Goal: Task Accomplishment & Management: Use online tool/utility

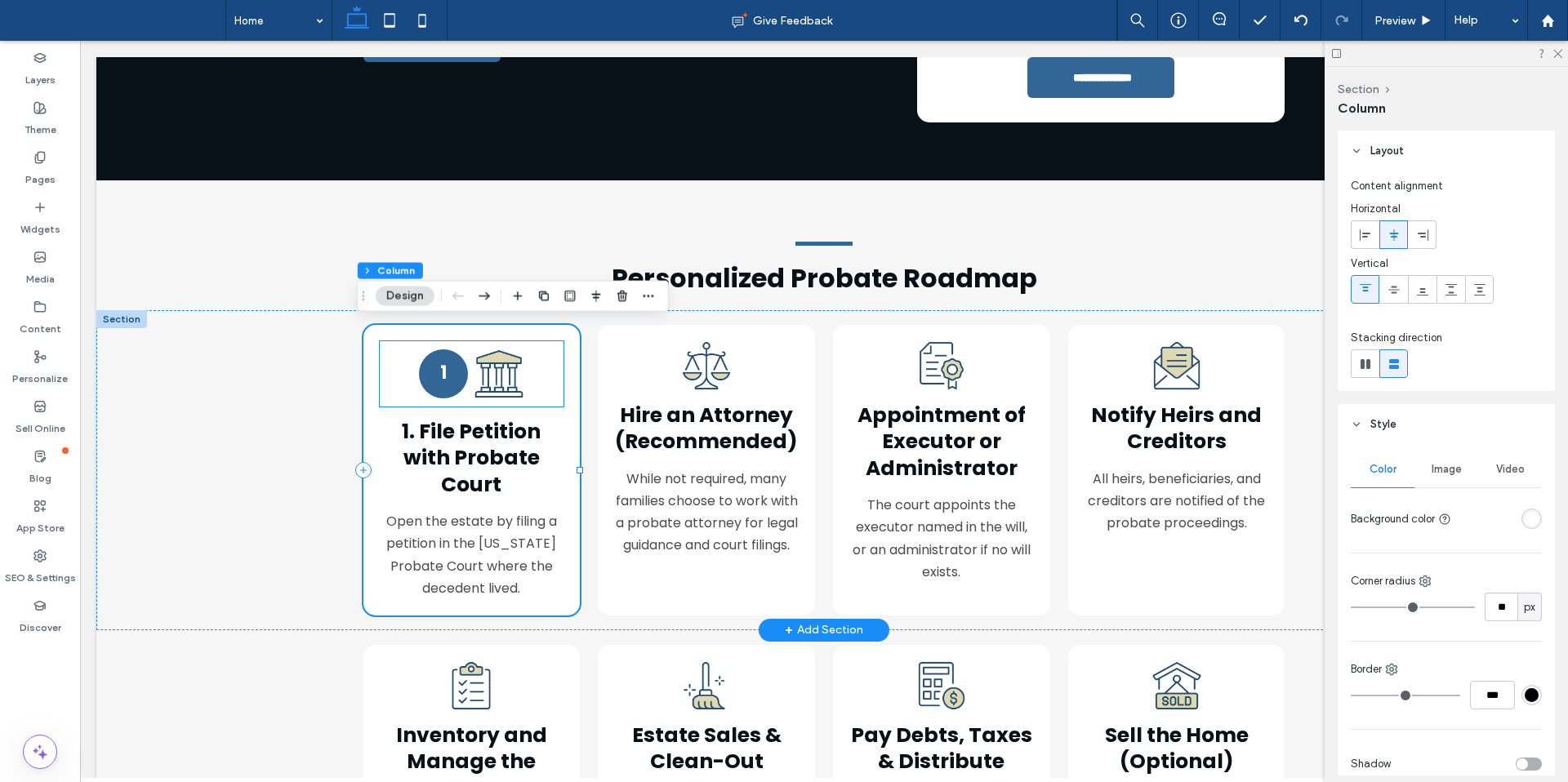
click at [448, 363] on div "1" at bounding box center [443, 374] width 49 height 49
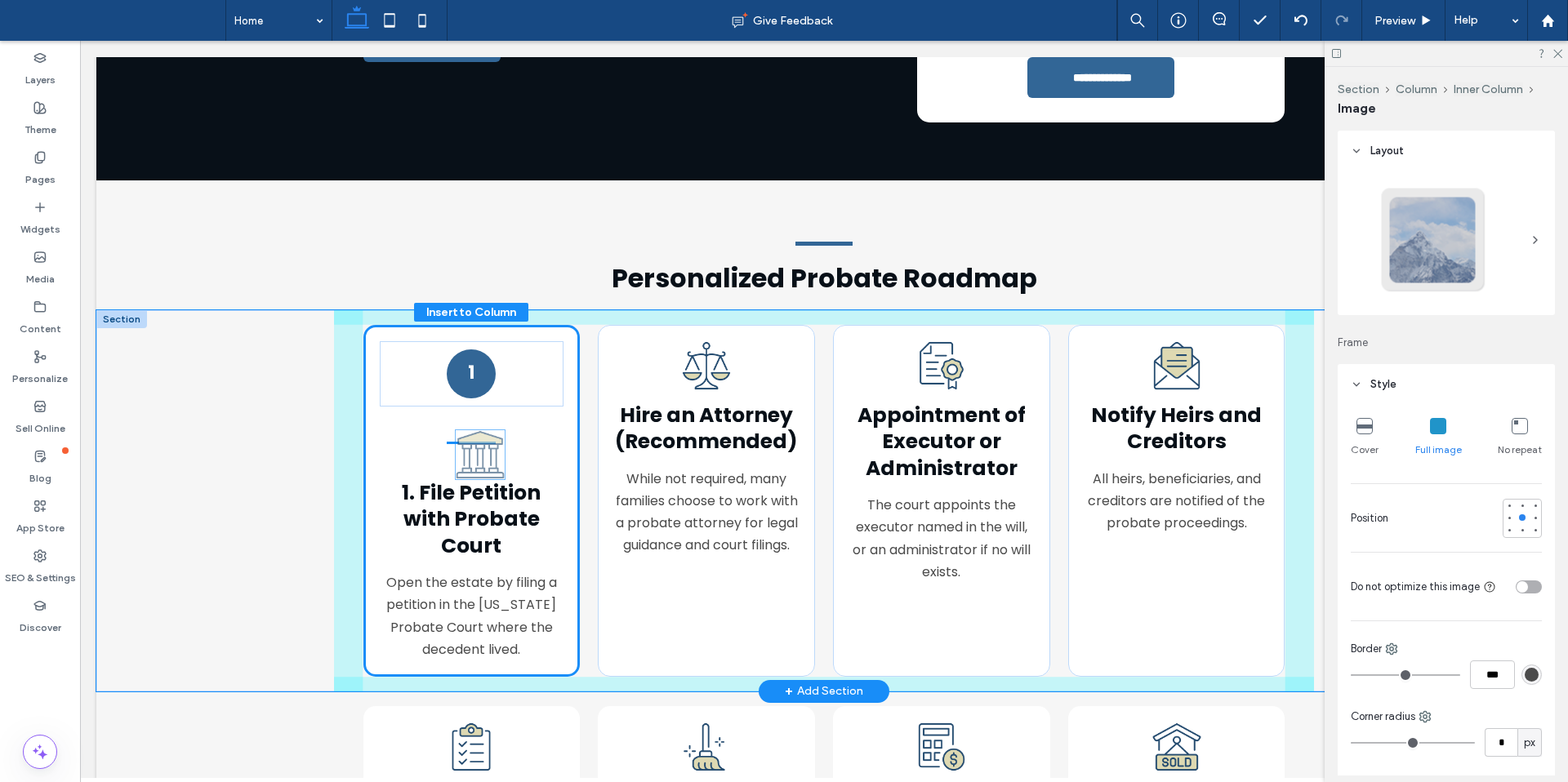
scroll to position [921, 0]
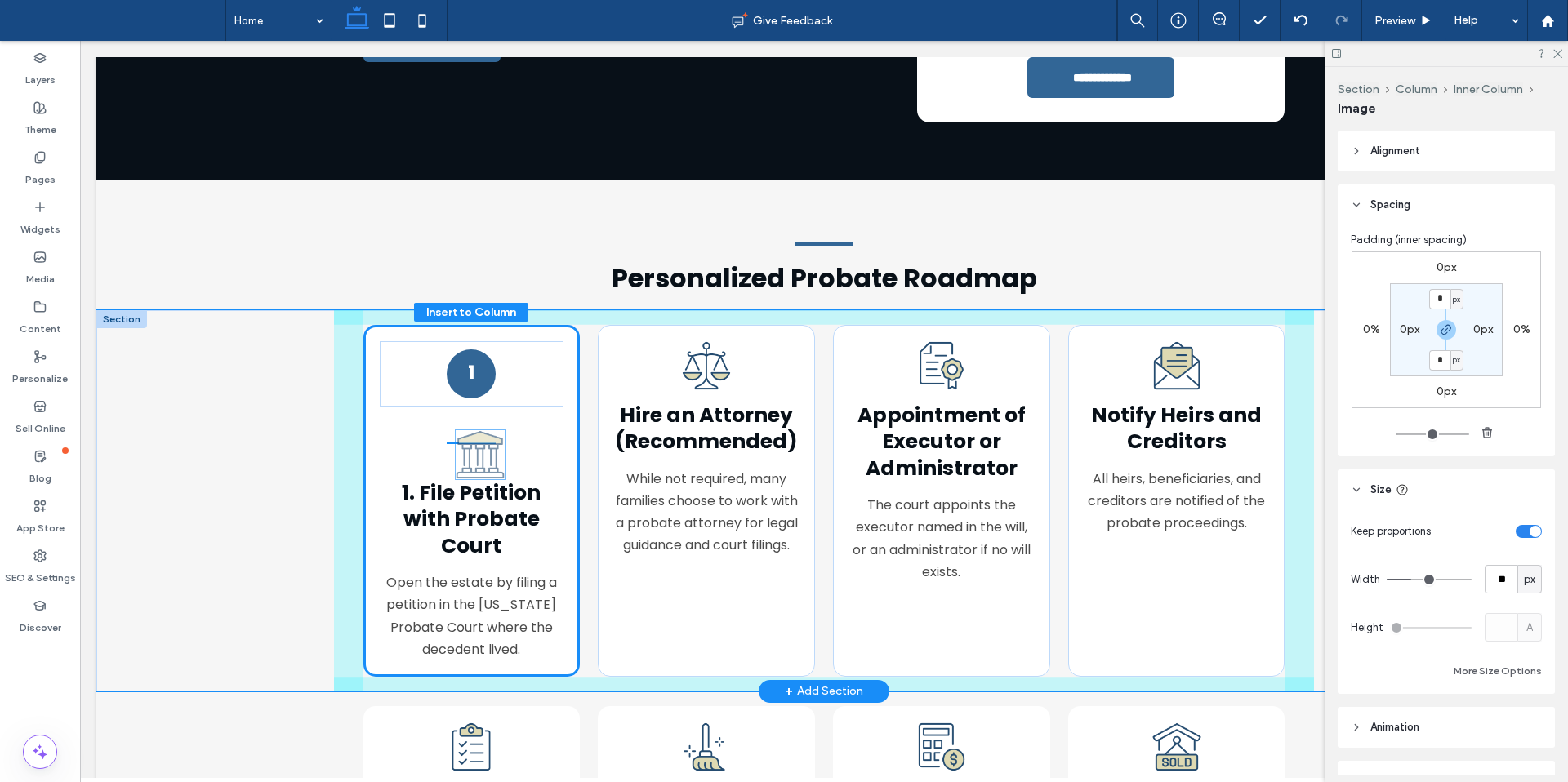
drag, startPoint x: 502, startPoint y: 447, endPoint x: 489, endPoint y: 458, distance: 17.0
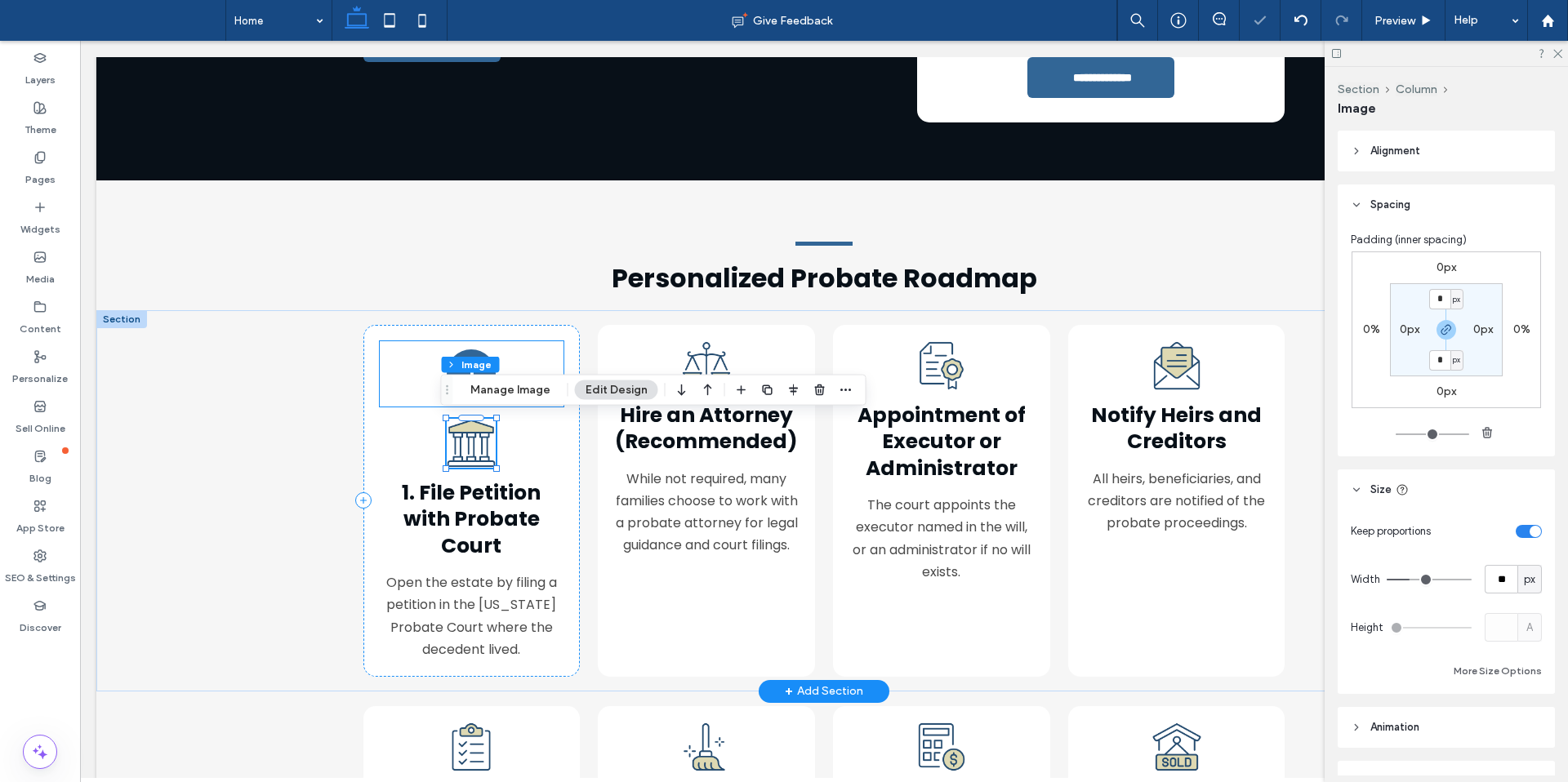
click at [524, 352] on div "1" at bounding box center [471, 374] width 184 height 65
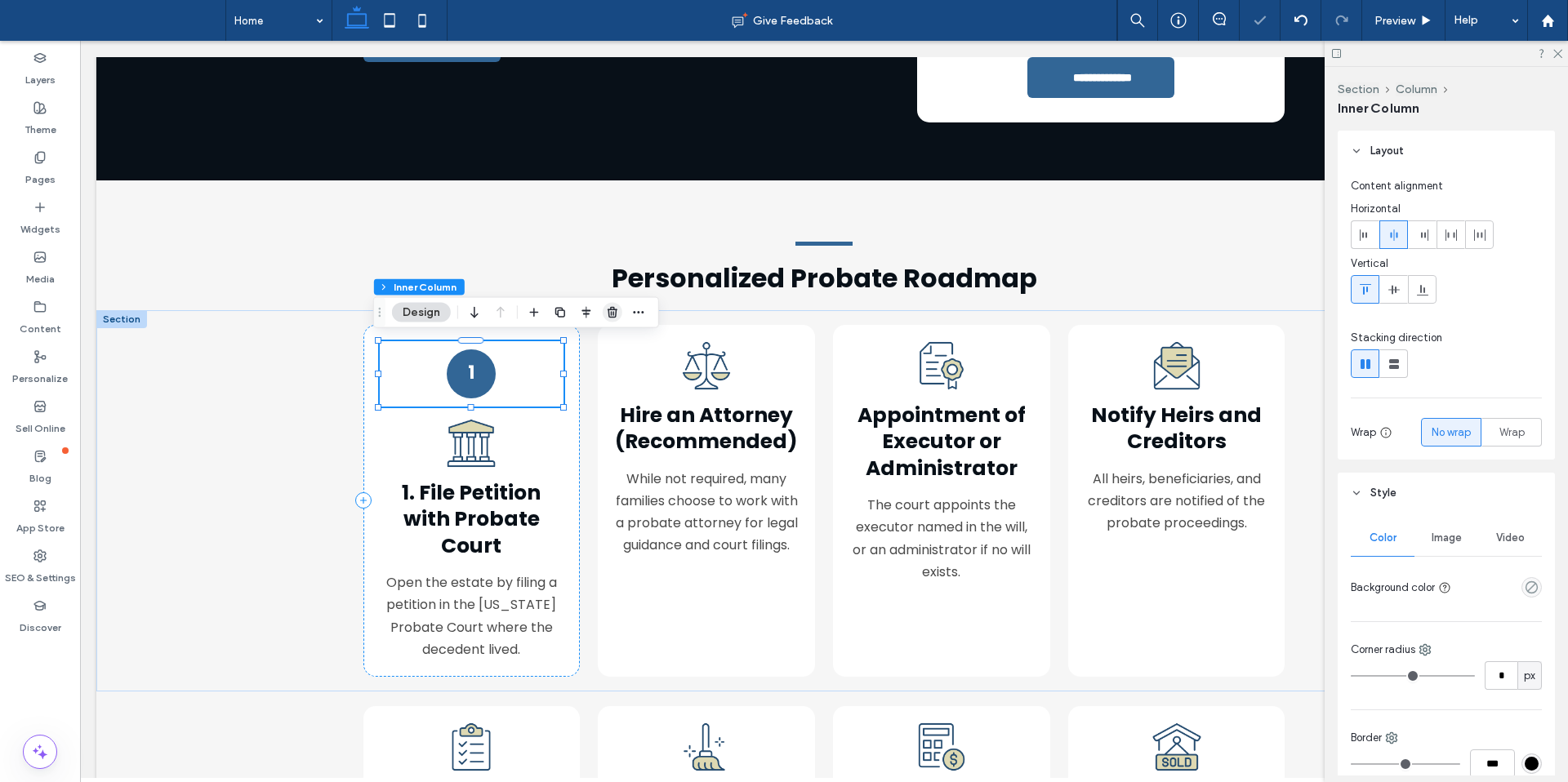
click at [616, 315] on icon "button" at bounding box center [612, 313] width 13 height 13
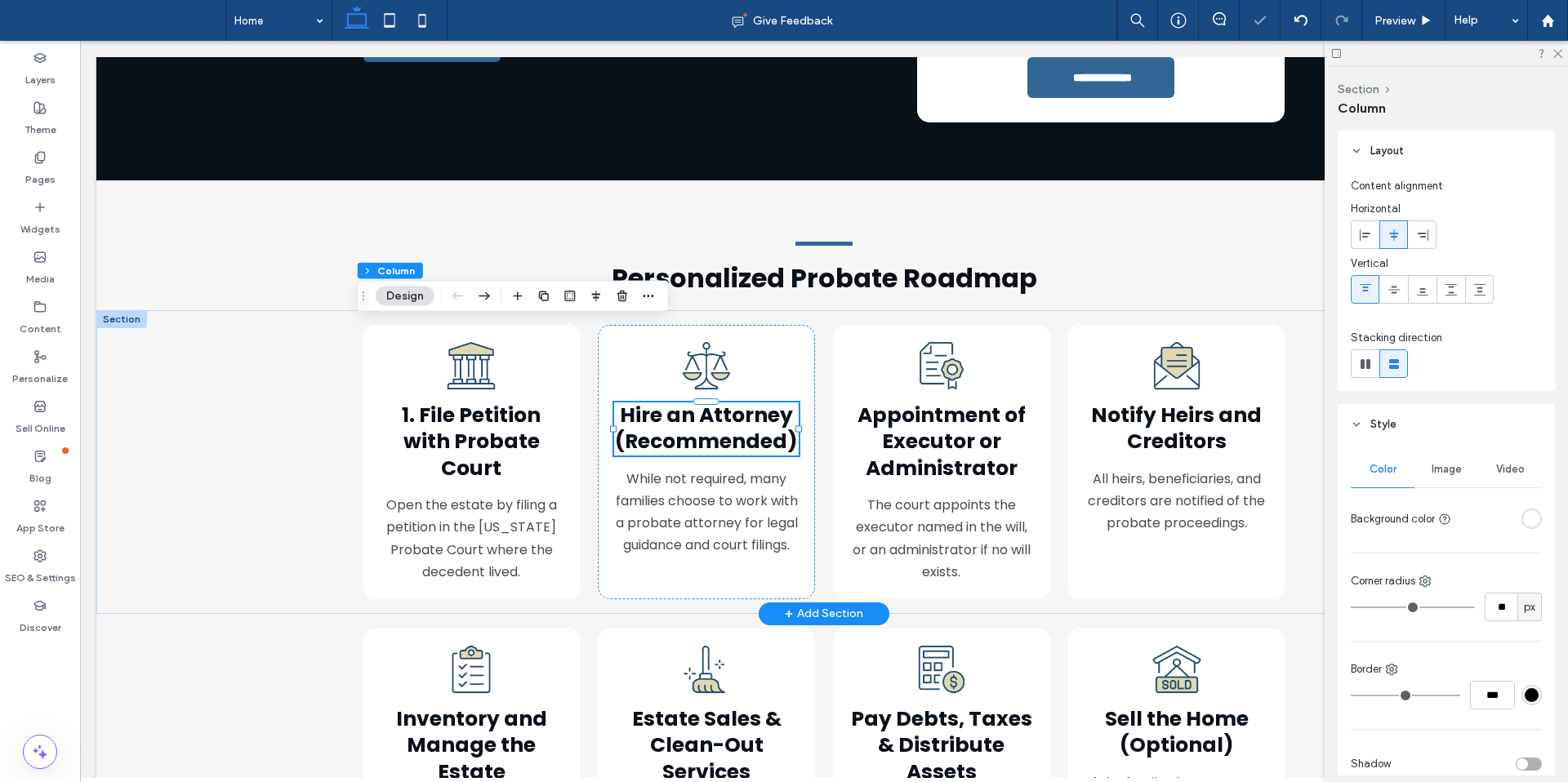
click at [680, 423] on div "Hire an Attorney (Recommended)" at bounding box center [705, 429] width 184 height 53
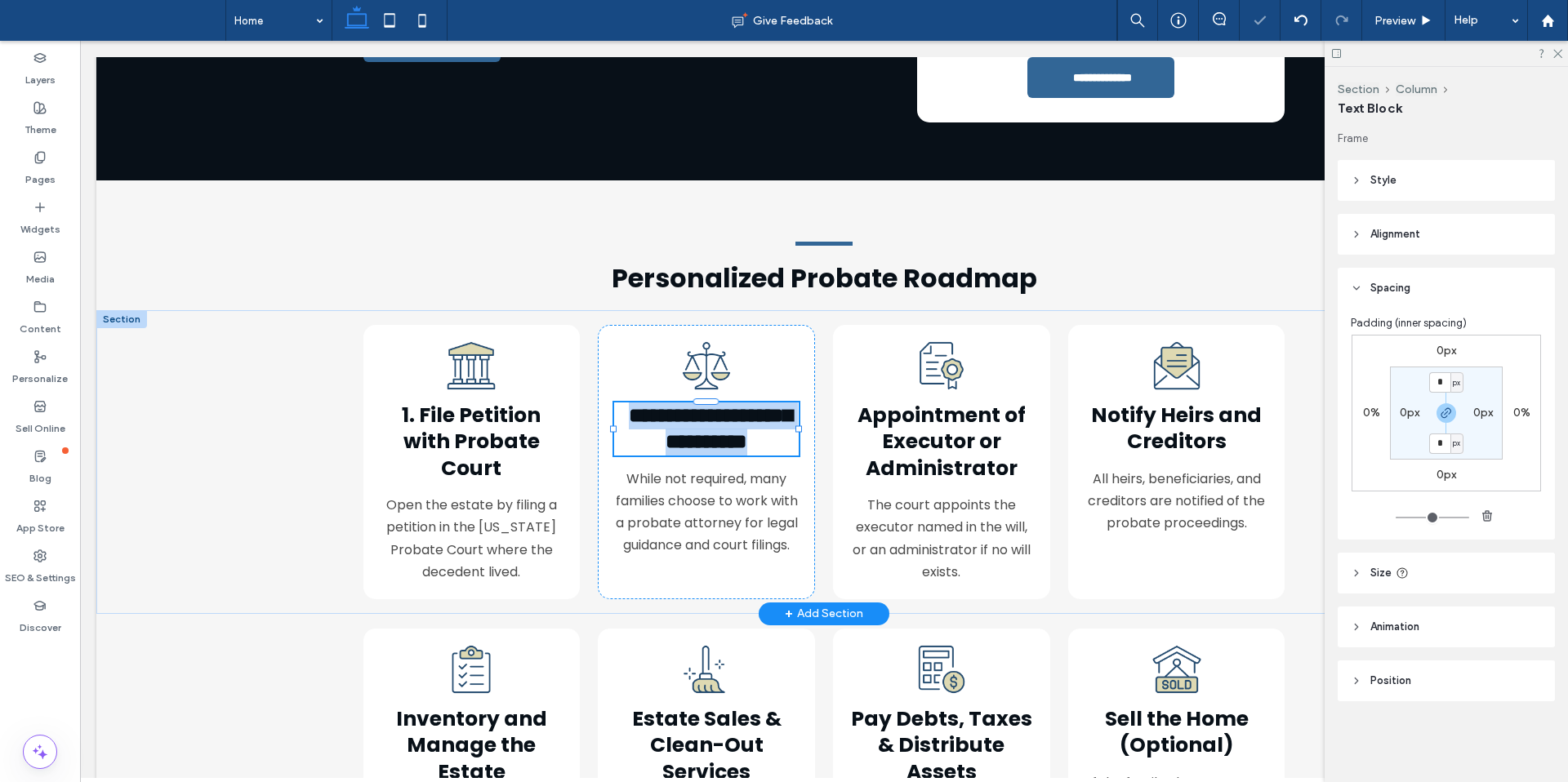
type input "*******"
type input "**"
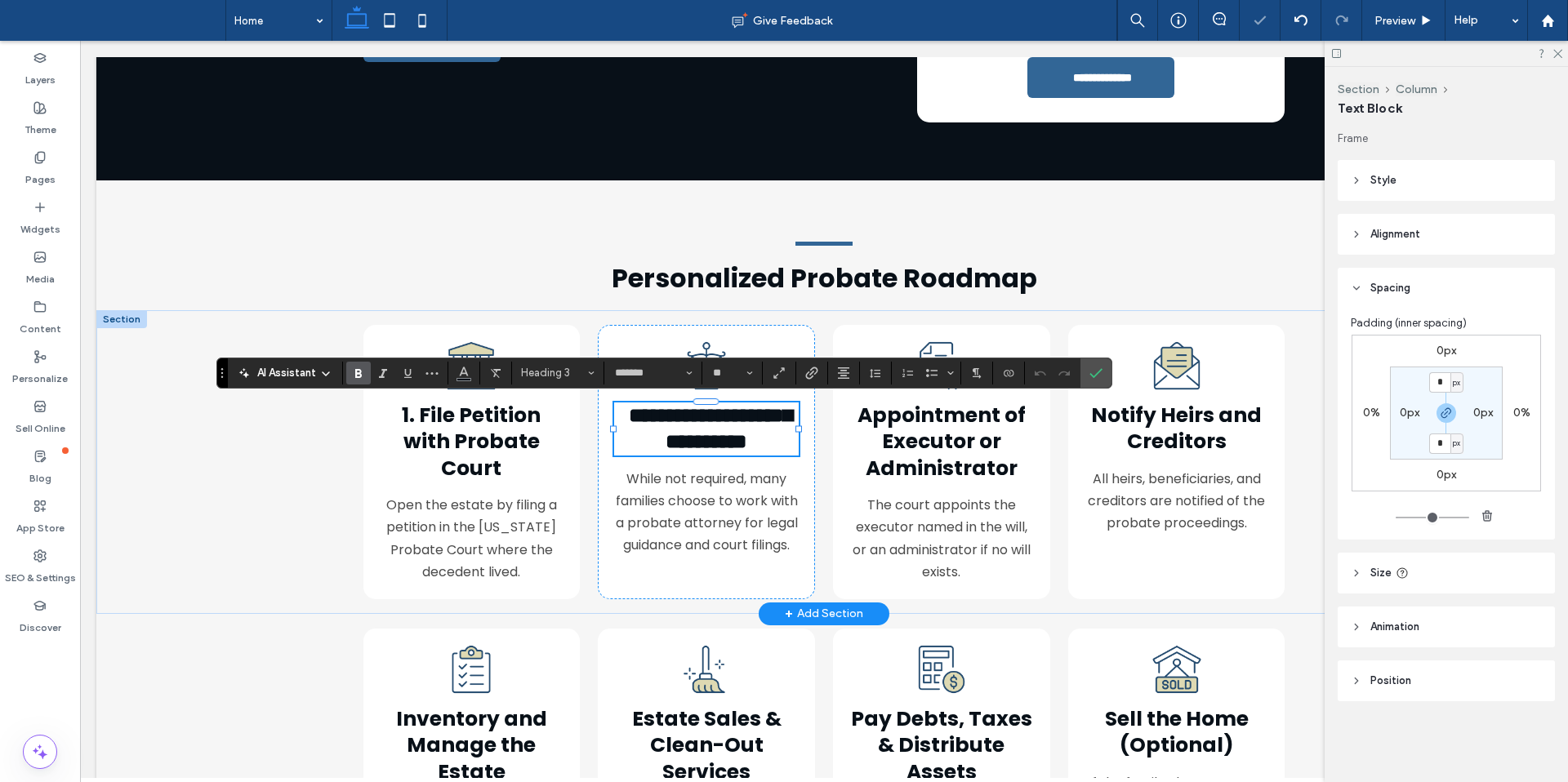
click at [614, 415] on h3 "**********" at bounding box center [705, 429] width 184 height 53
drag, startPoint x: 1083, startPoint y: 373, endPoint x: 822, endPoint y: 363, distance: 261.2
click at [1083, 373] on label "Confirm" at bounding box center [1095, 372] width 24 height 29
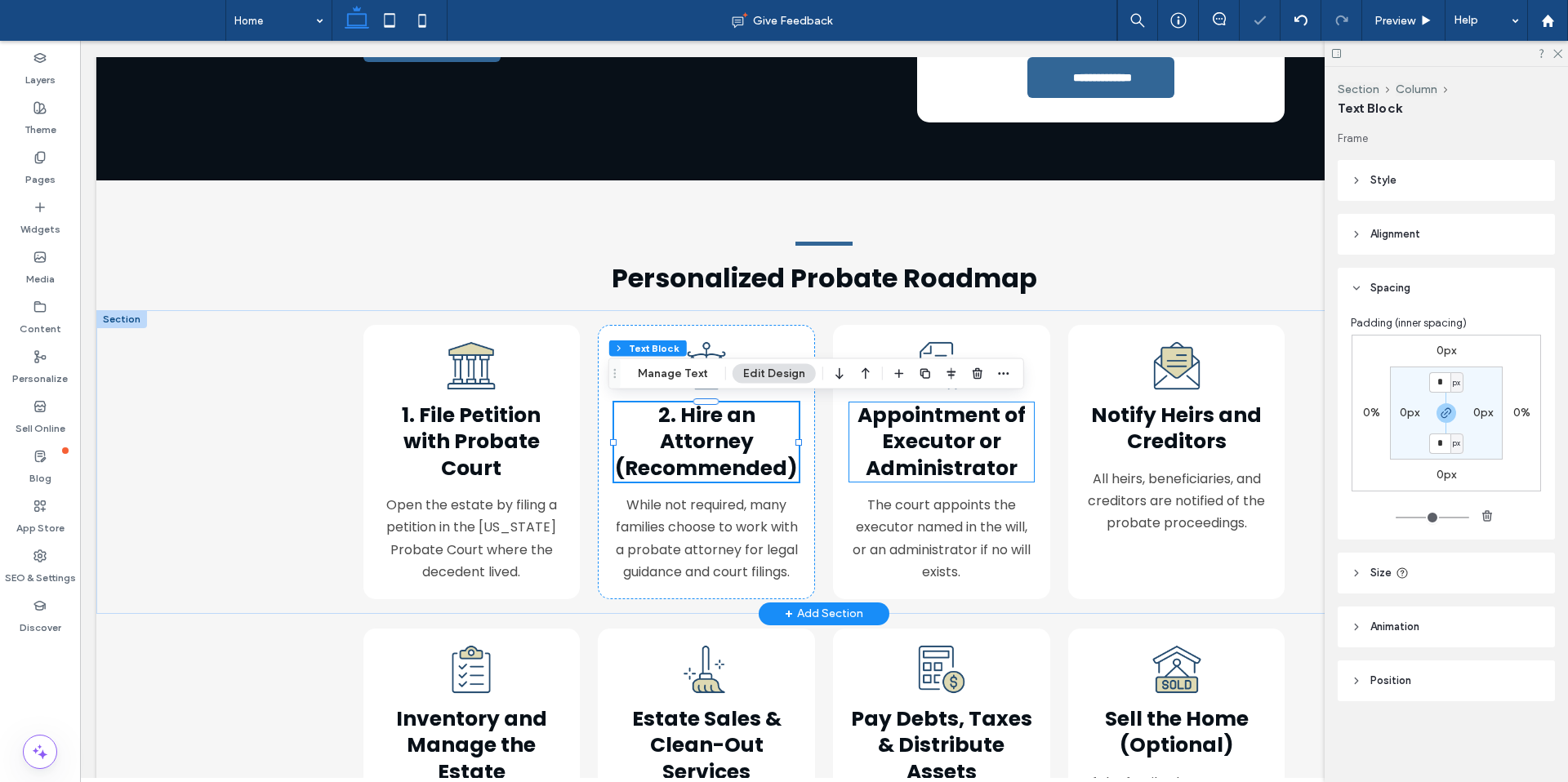
click at [902, 409] on span "Appointment of Executor or Administrator" at bounding box center [942, 441] width 169 height 82
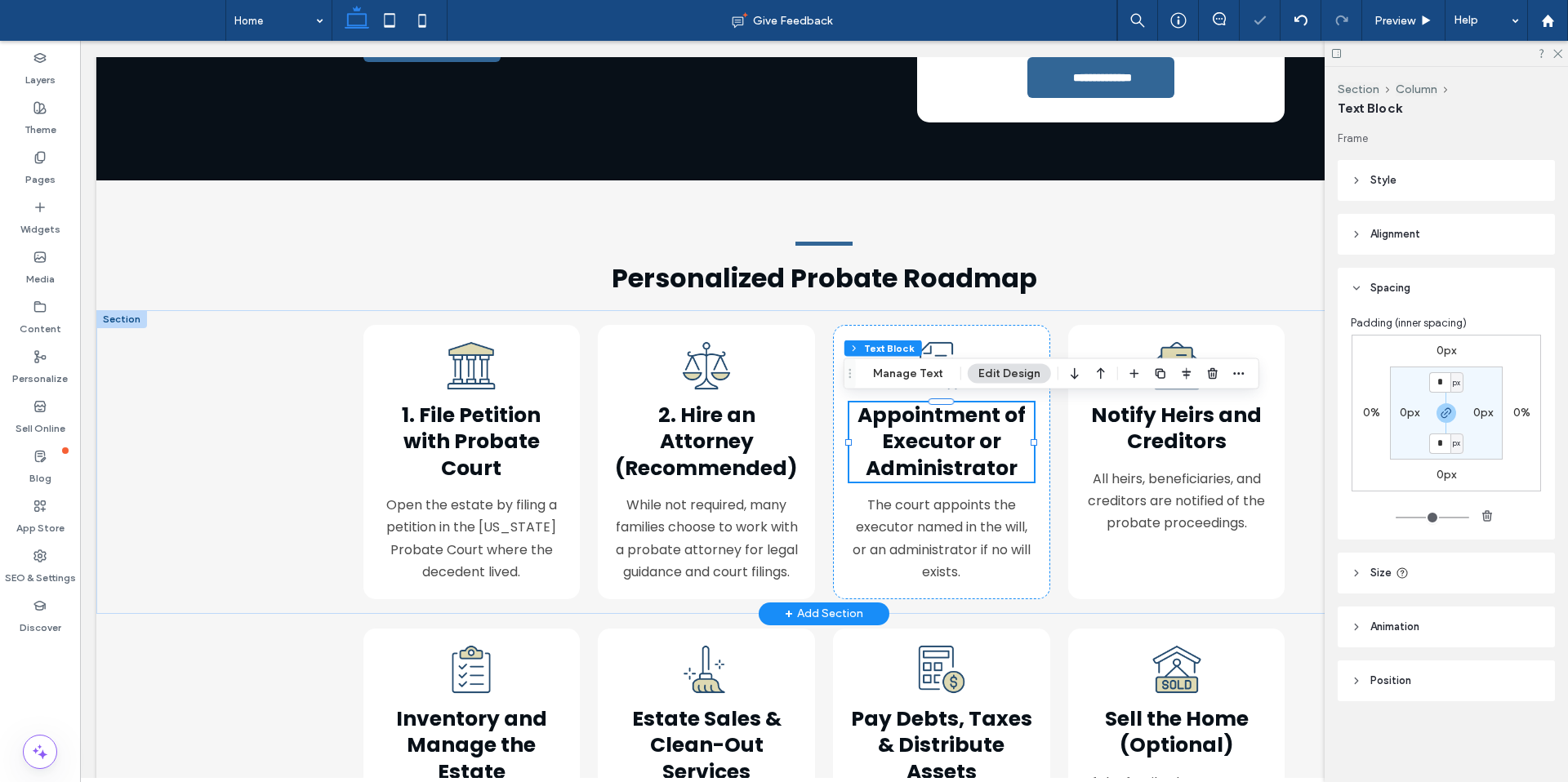
click at [902, 409] on div "Appointment of Executor or Administrator" at bounding box center [941, 442] width 184 height 80
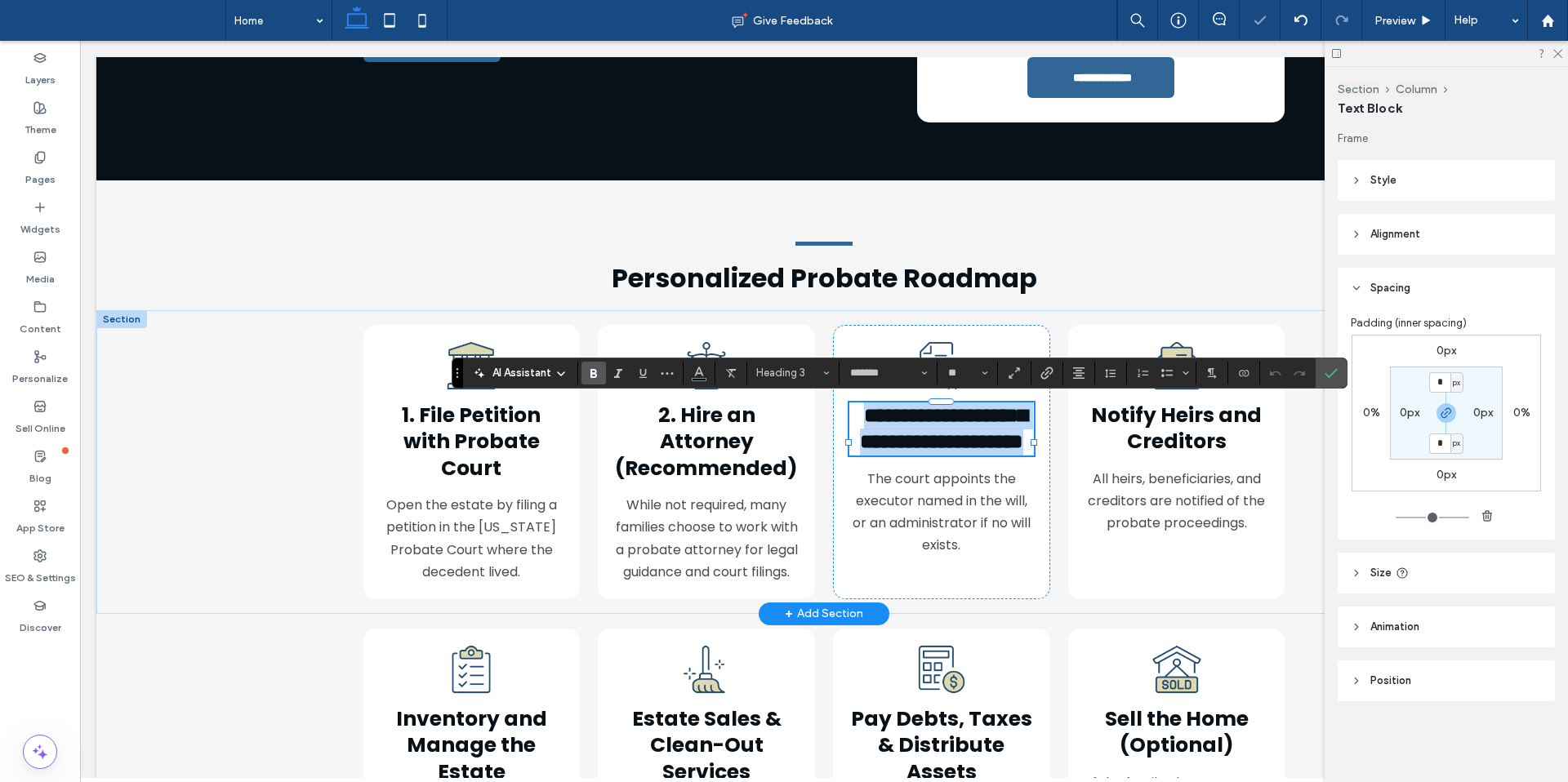
click at [850, 410] on h3 "**********" at bounding box center [941, 429] width 184 height 53
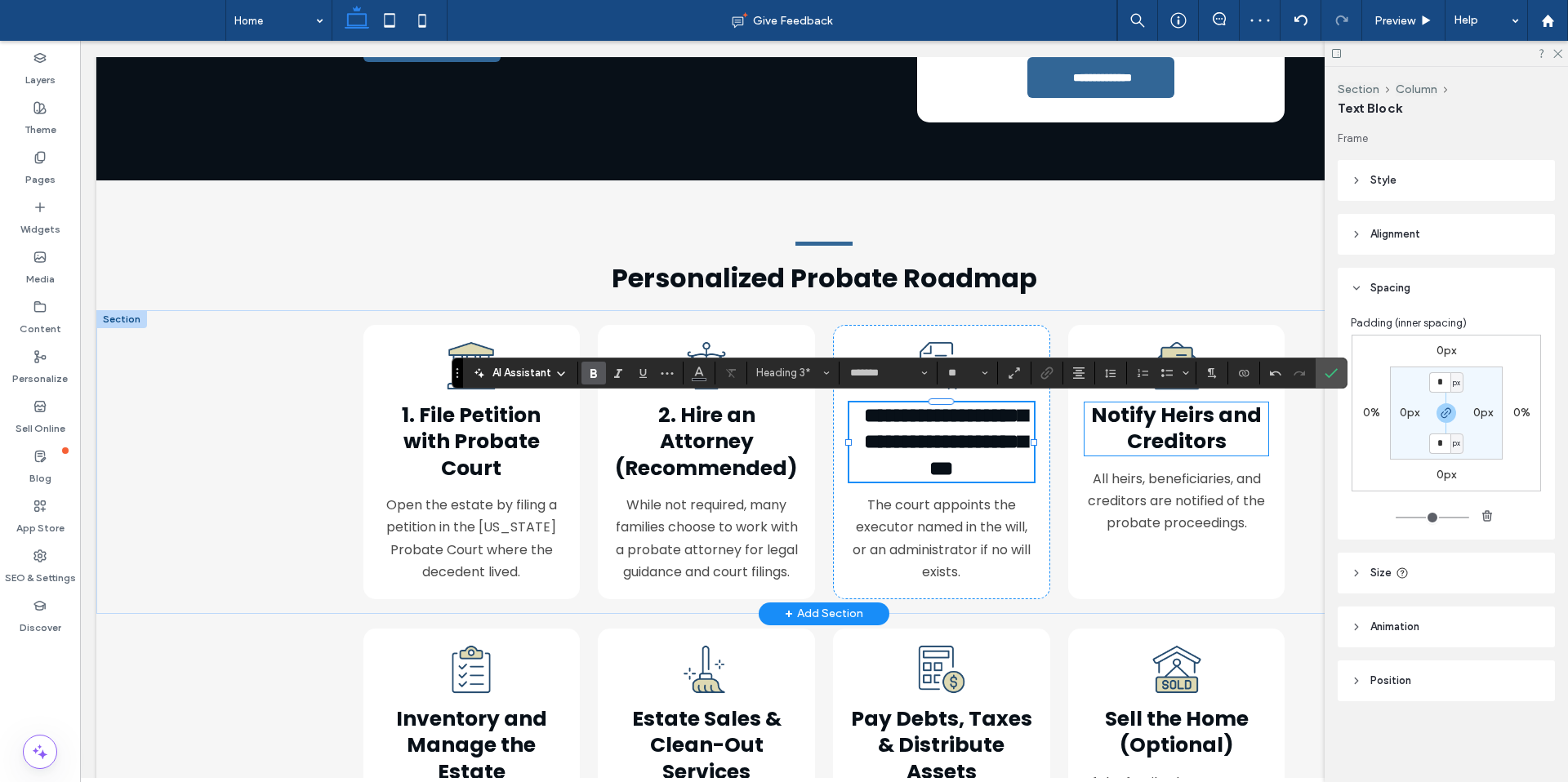
click at [1103, 408] on span "Notify Heirs and Creditors" at bounding box center [1176, 428] width 170 height 55
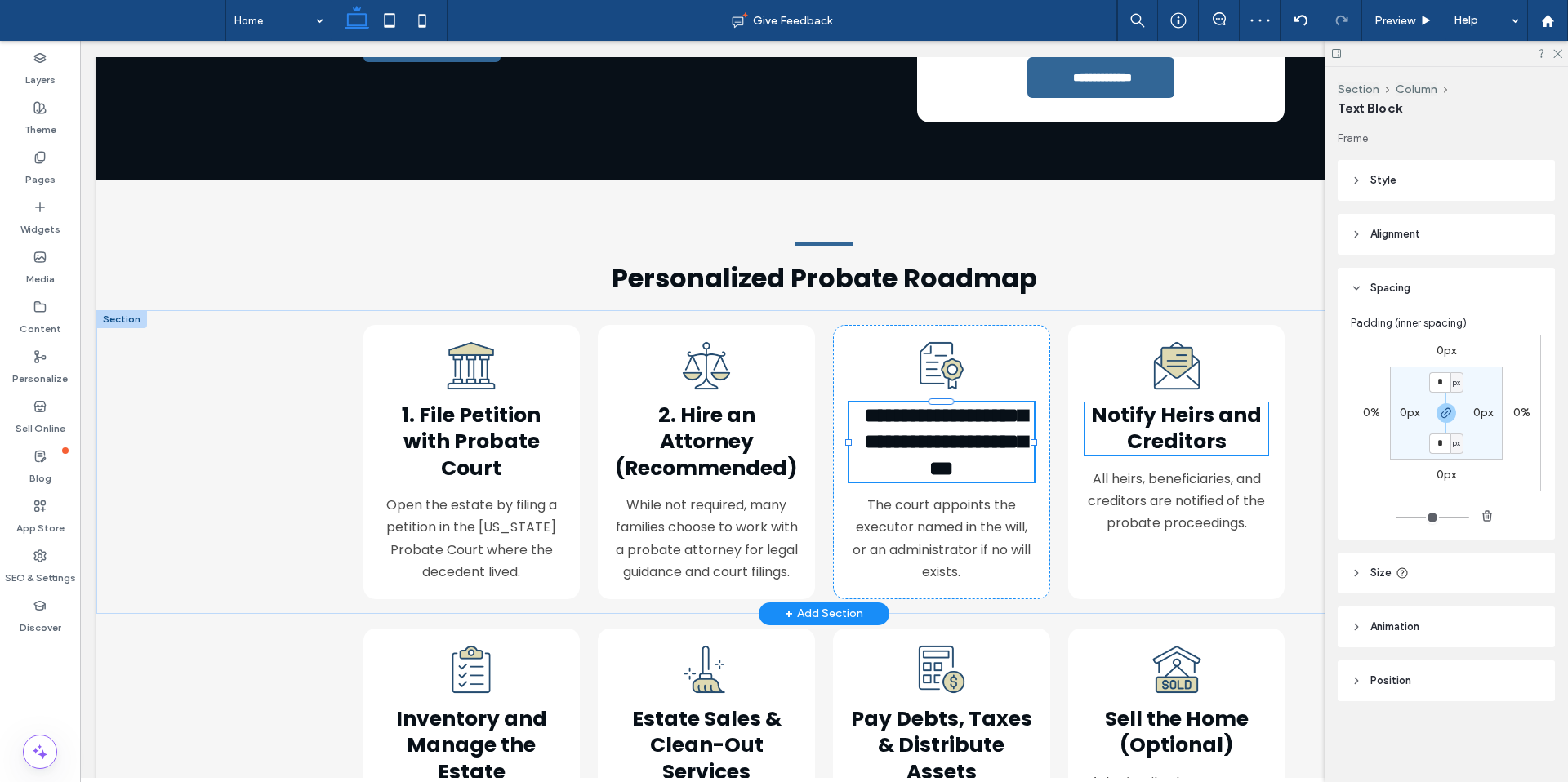
click at [1103, 408] on div "Notify Heirs and Creditors" at bounding box center [1176, 429] width 184 height 53
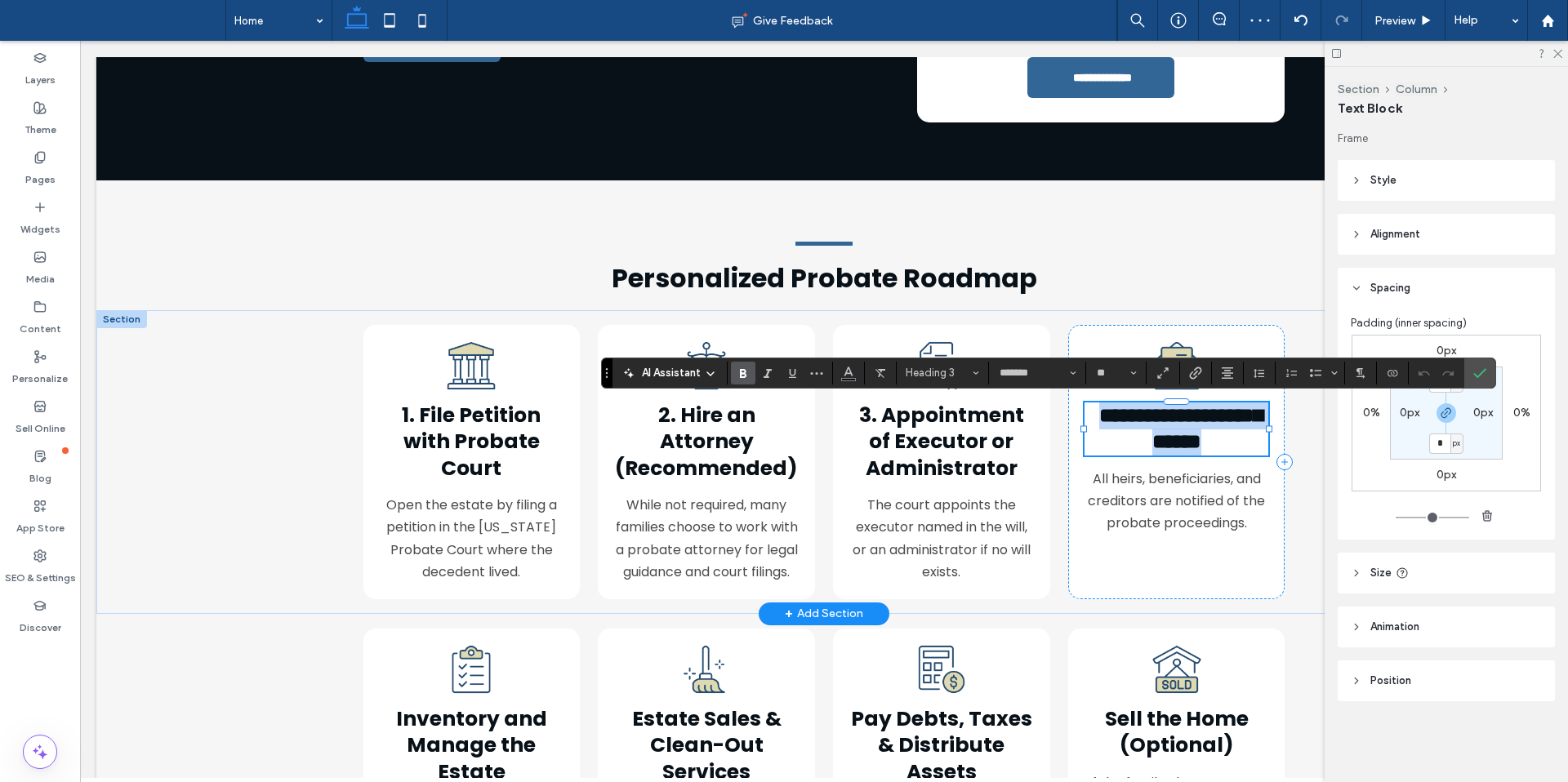
click at [1099, 409] on span "**********" at bounding box center [1181, 429] width 163 height 47
click at [1471, 370] on label "Confirm" at bounding box center [1479, 372] width 24 height 29
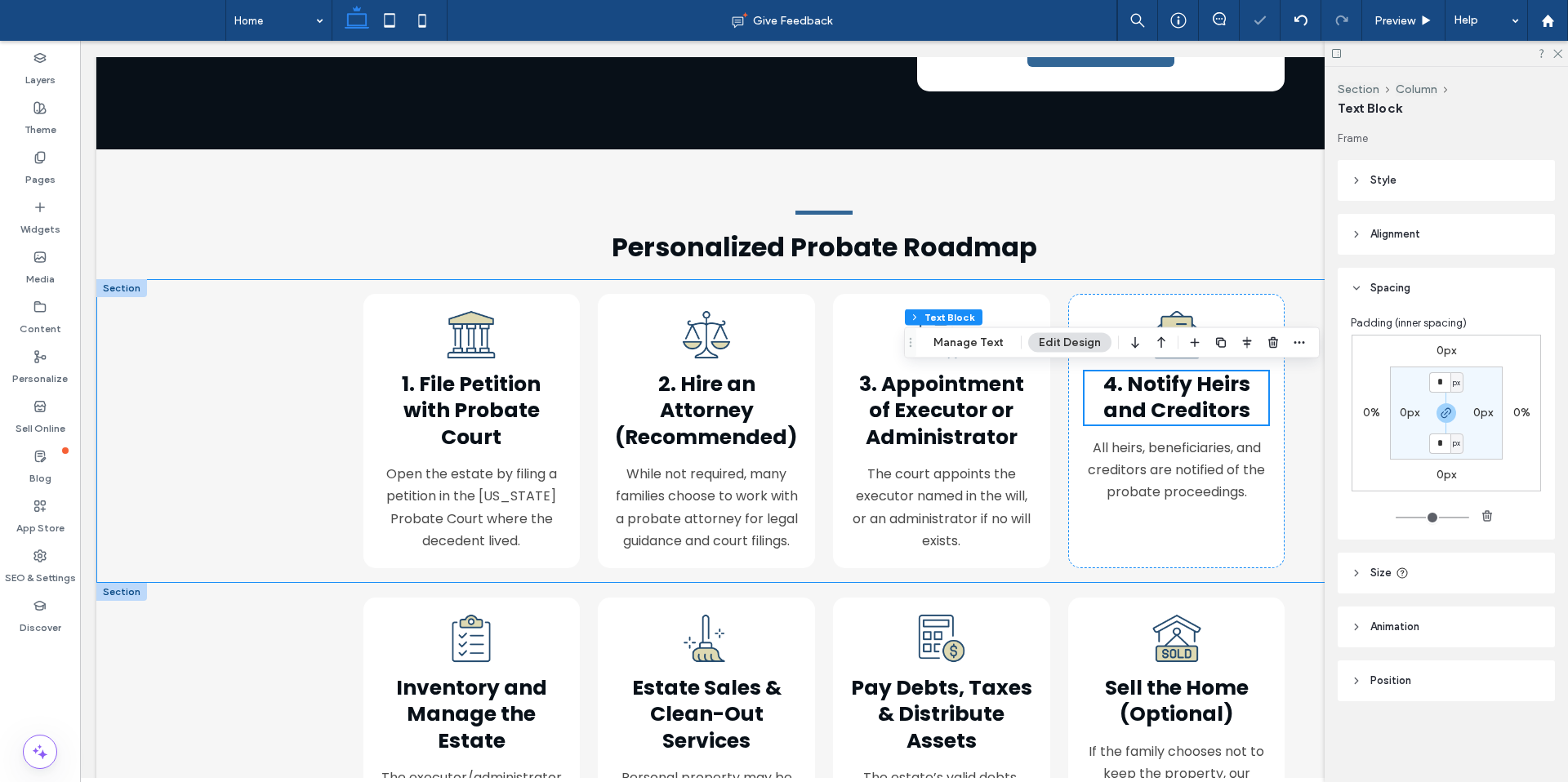
scroll to position [473, 0]
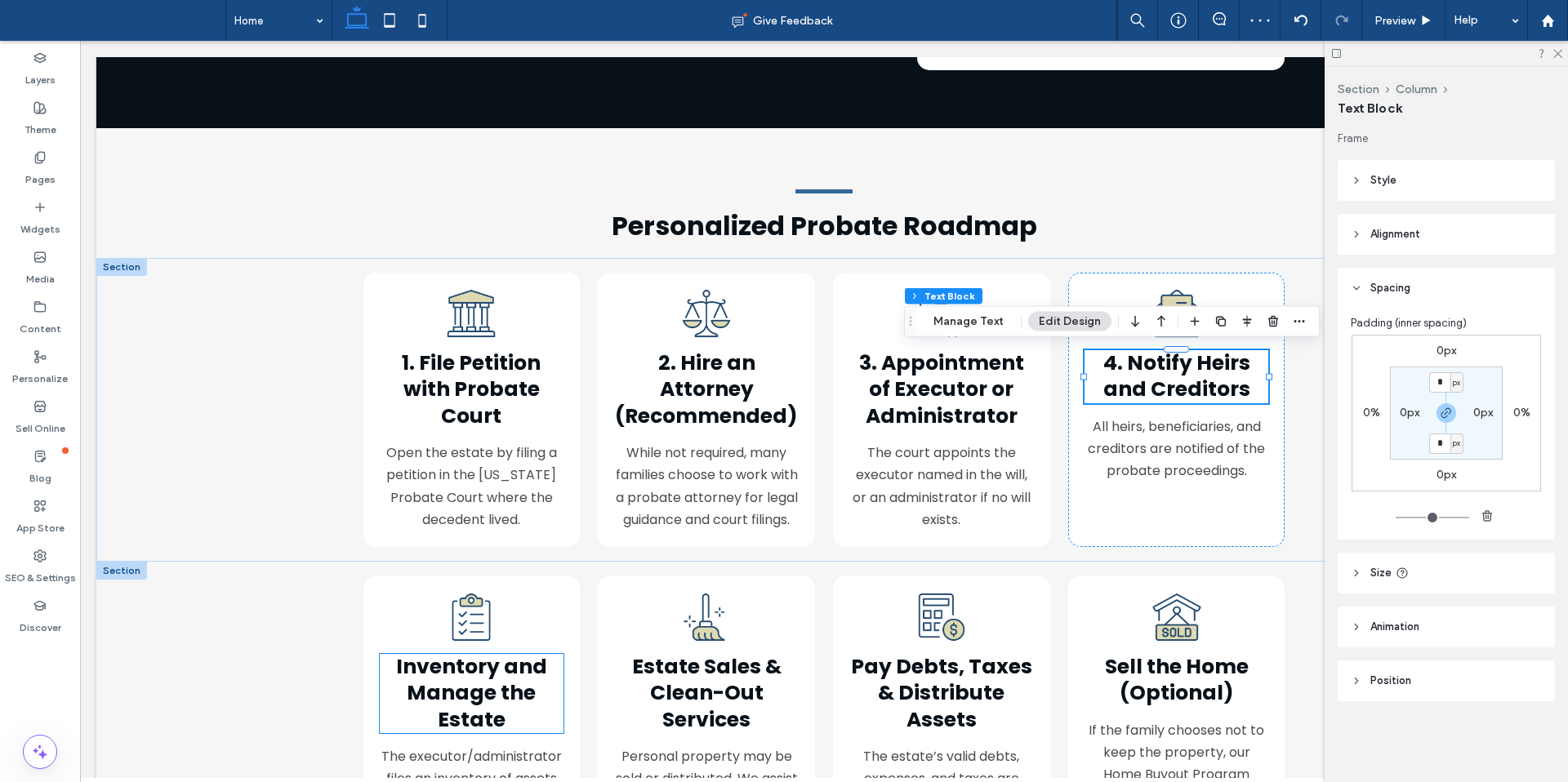
click at [450, 681] on span "Inventory and Manage the Estate" at bounding box center [471, 693] width 151 height 82
click at [450, 681] on div "Inventory and Manage the Estate" at bounding box center [471, 694] width 184 height 80
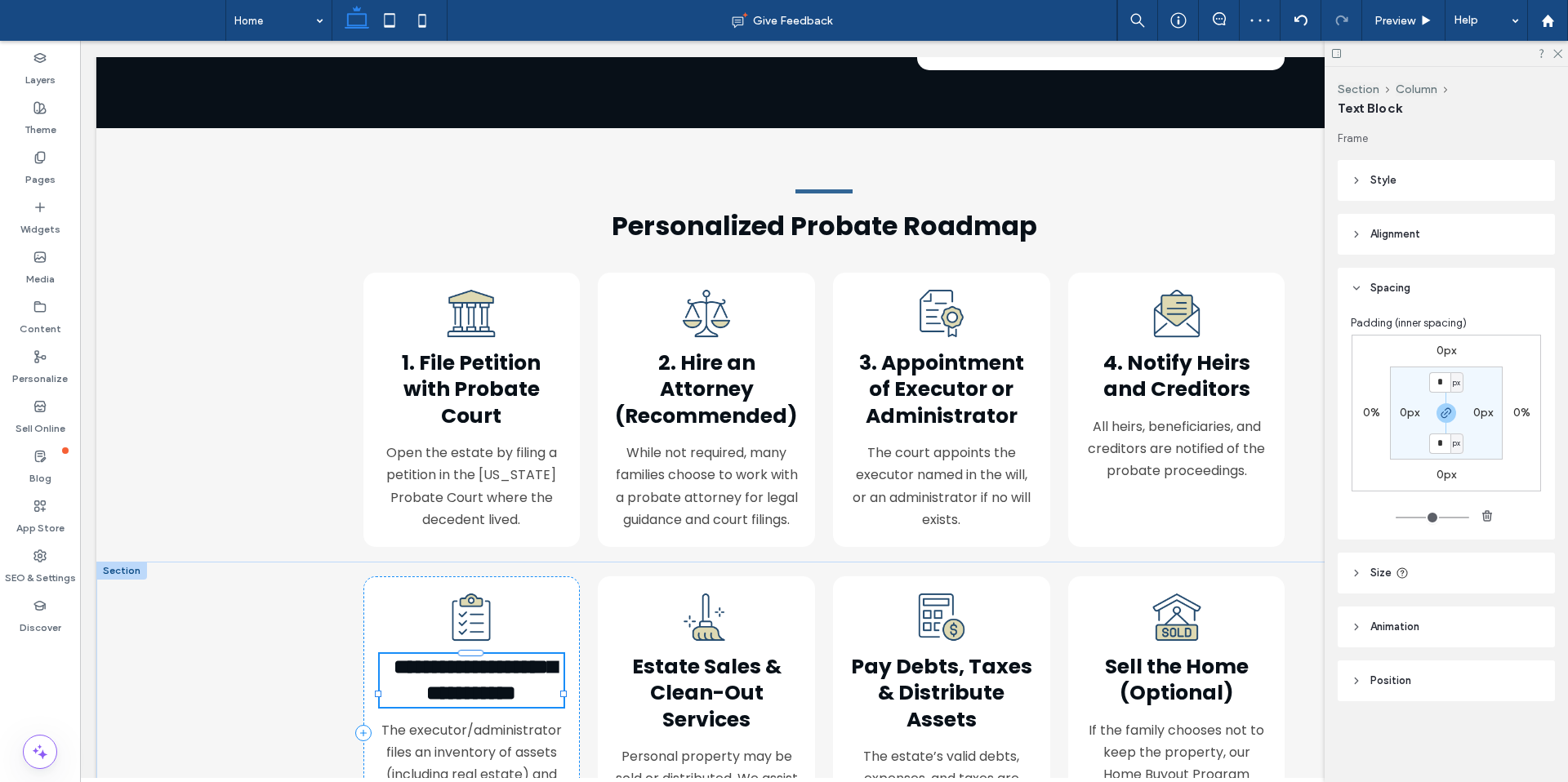
type input "*******"
type input "**"
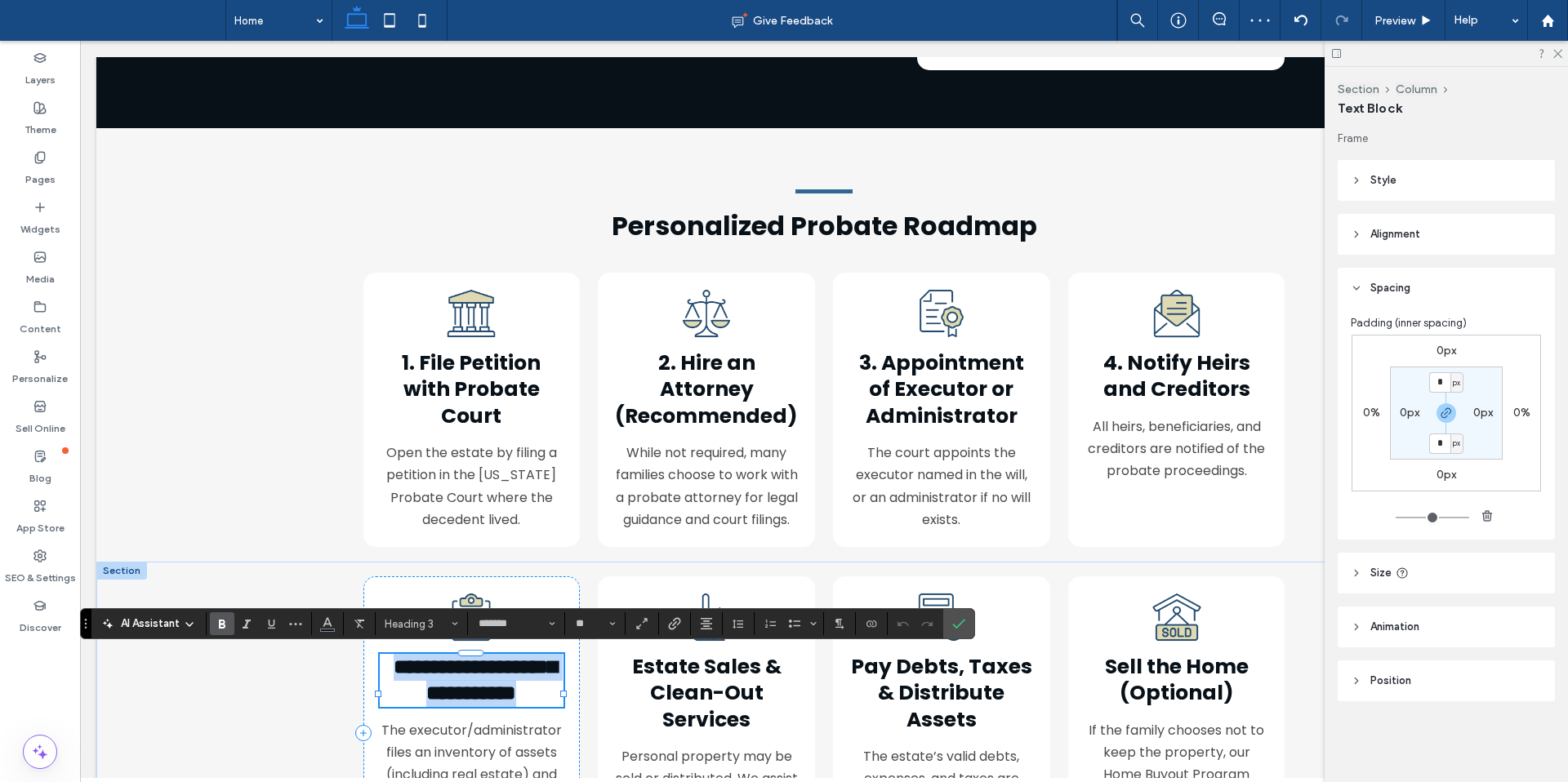
click at [393, 662] on span "**********" at bounding box center [475, 680] width 163 height 47
click at [644, 655] on span "Estate Sales & Clean-Out Services" at bounding box center [706, 693] width 150 height 82
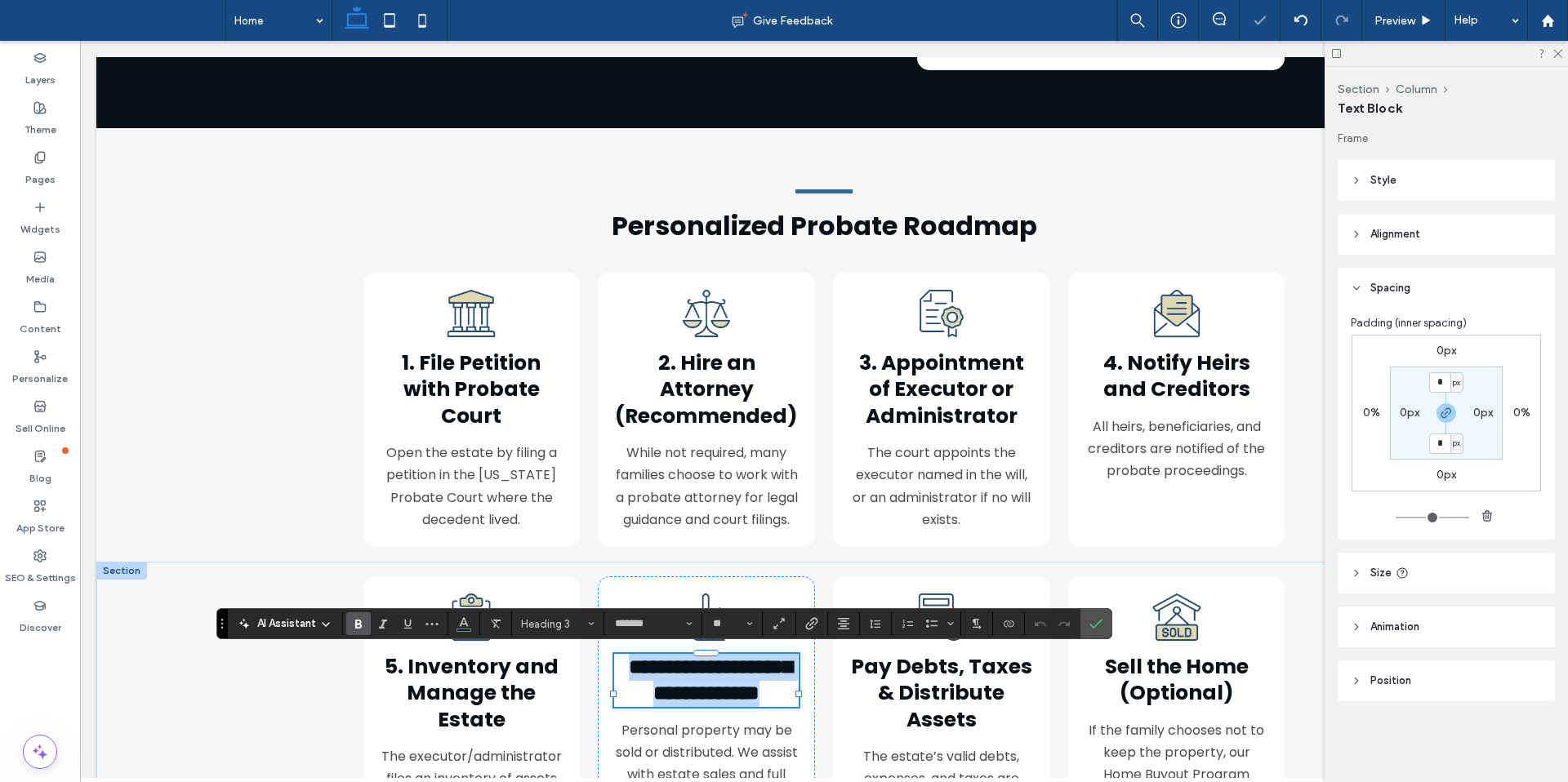
click at [638, 659] on span "**********" at bounding box center [711, 680] width 163 height 47
click at [623, 661] on h3 "**********" at bounding box center [705, 681] width 184 height 53
click at [882, 683] on span "Pay Debts, Taxes & Distribute Assets" at bounding box center [942, 693] width 181 height 82
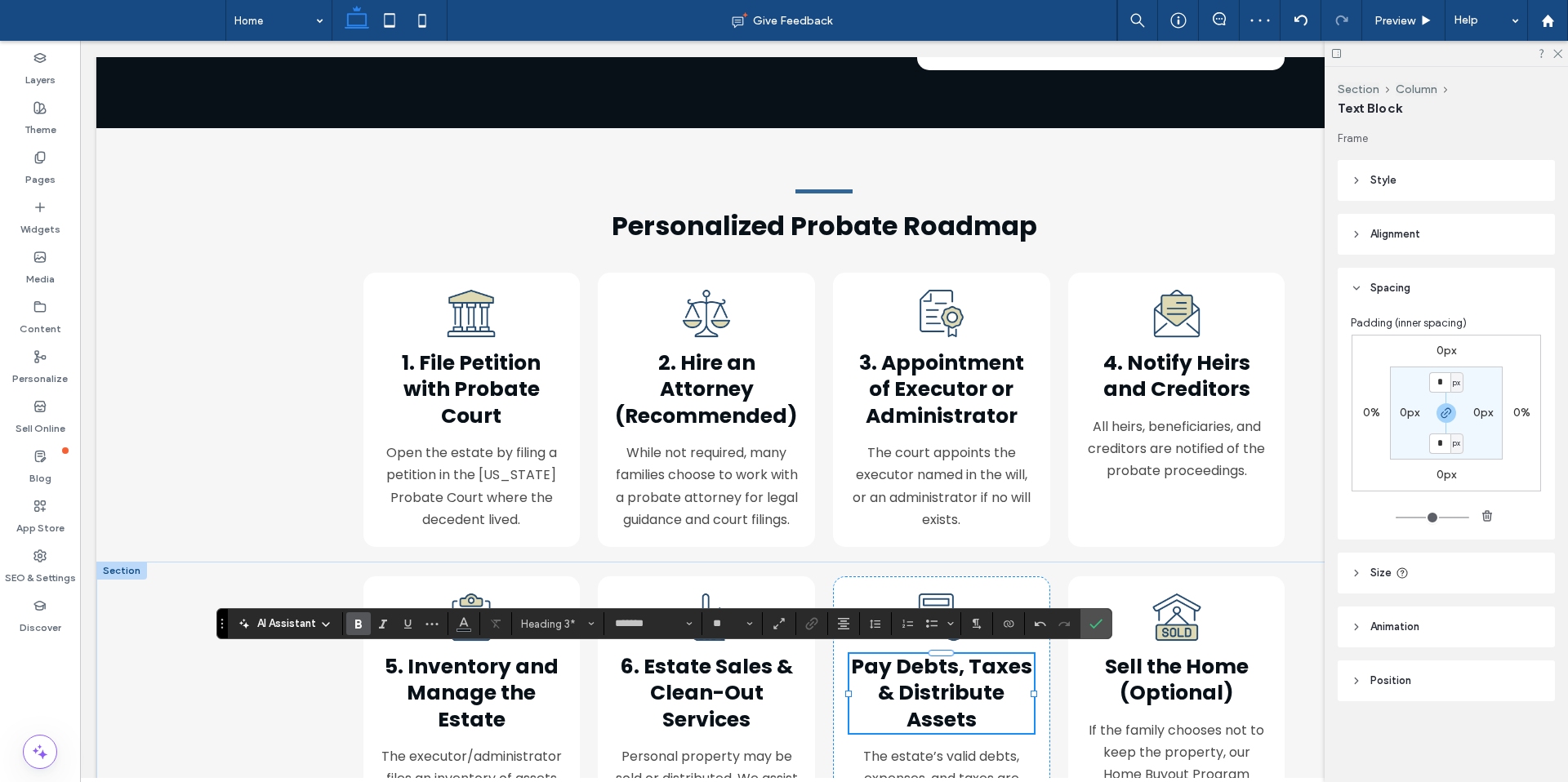
click at [882, 683] on span "Pay Debts, Taxes & Distribute Assets" at bounding box center [942, 693] width 181 height 82
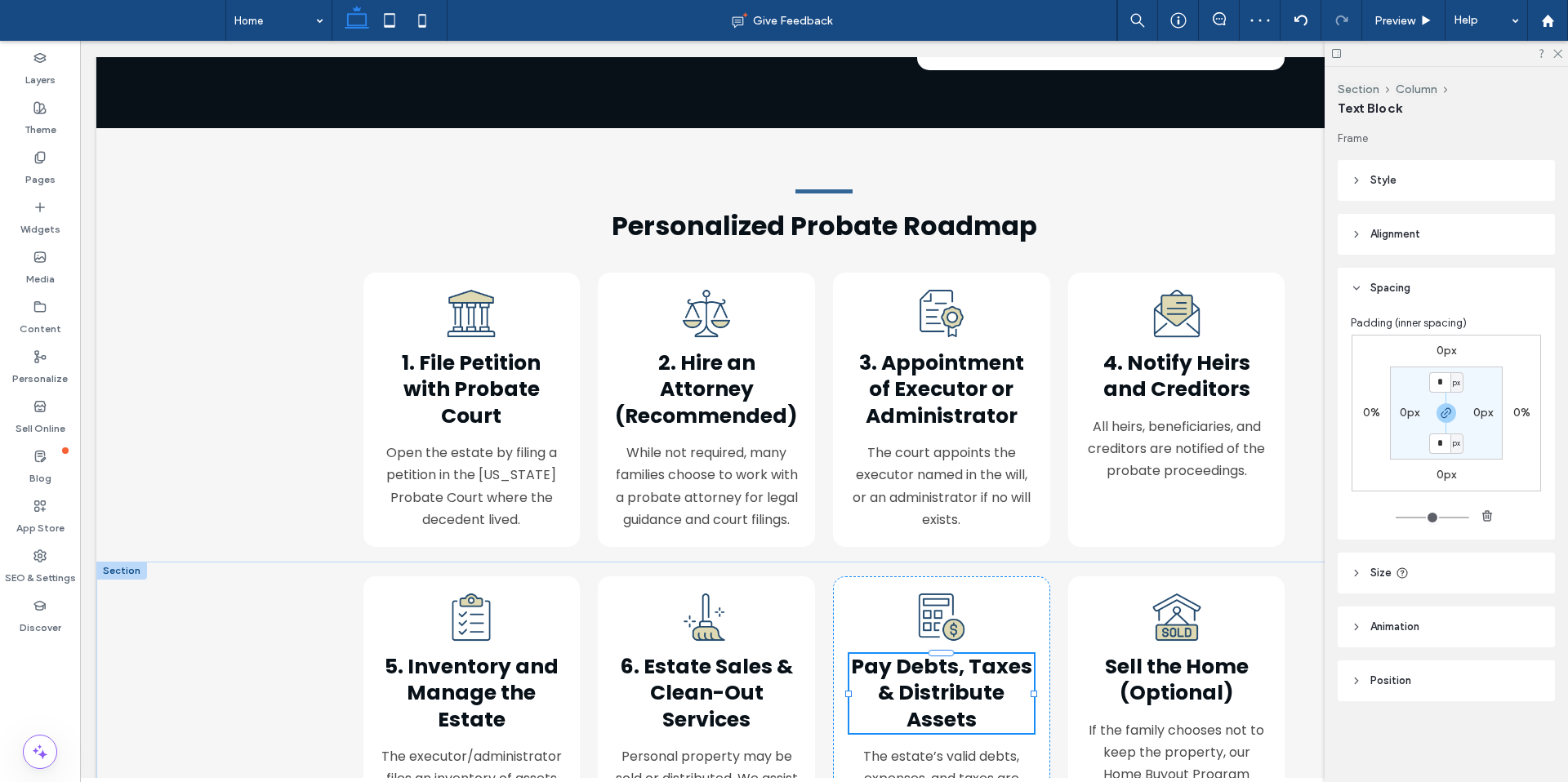
type input "*******"
type input "**"
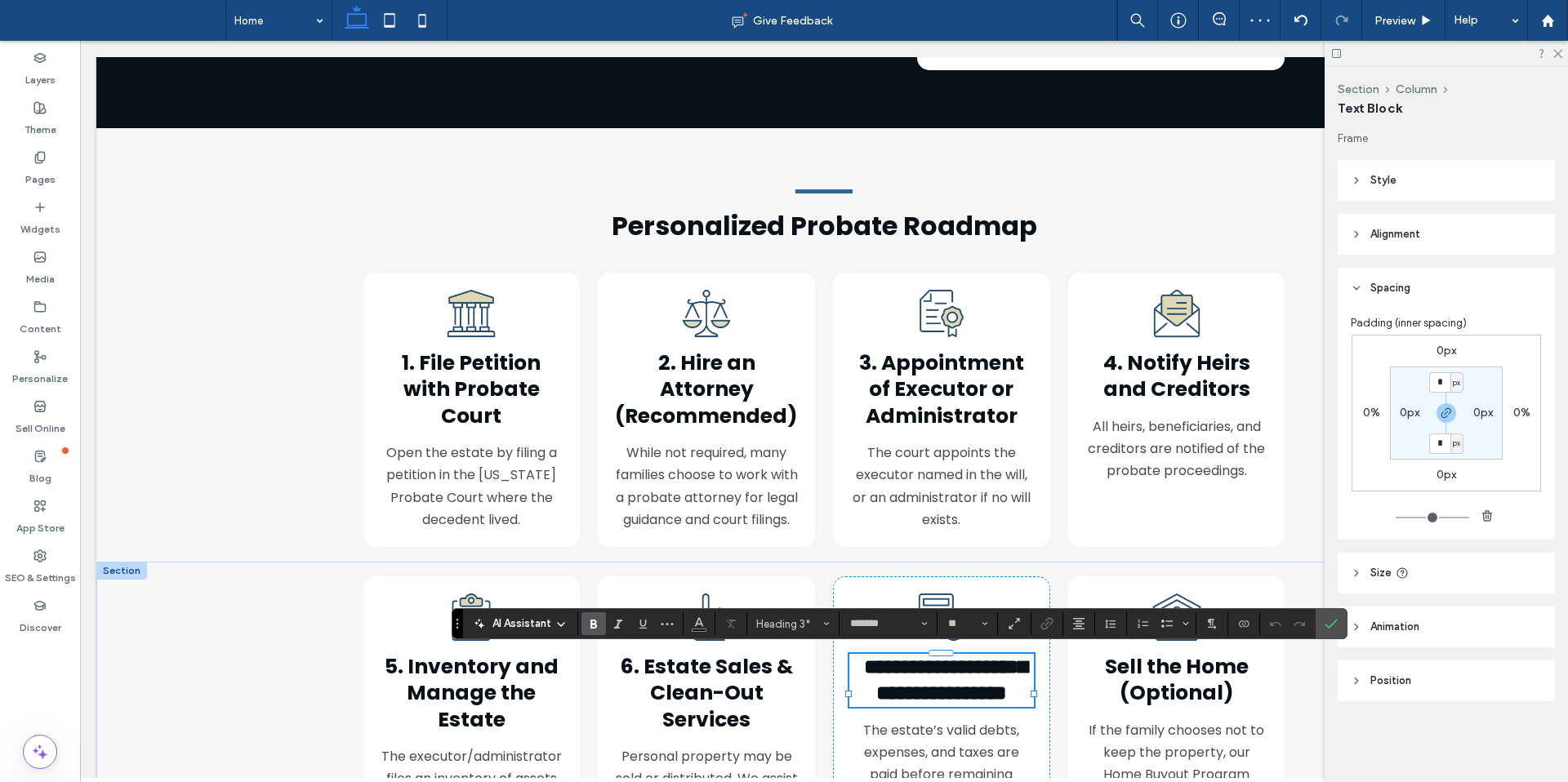
drag, startPoint x: 848, startPoint y: 658, endPoint x: 881, endPoint y: 654, distance: 33.2
click at [864, 658] on span "**********" at bounding box center [945, 680] width 163 height 47
click at [1131, 671] on span "Sell the Home (Optional)" at bounding box center [1176, 680] width 144 height 55
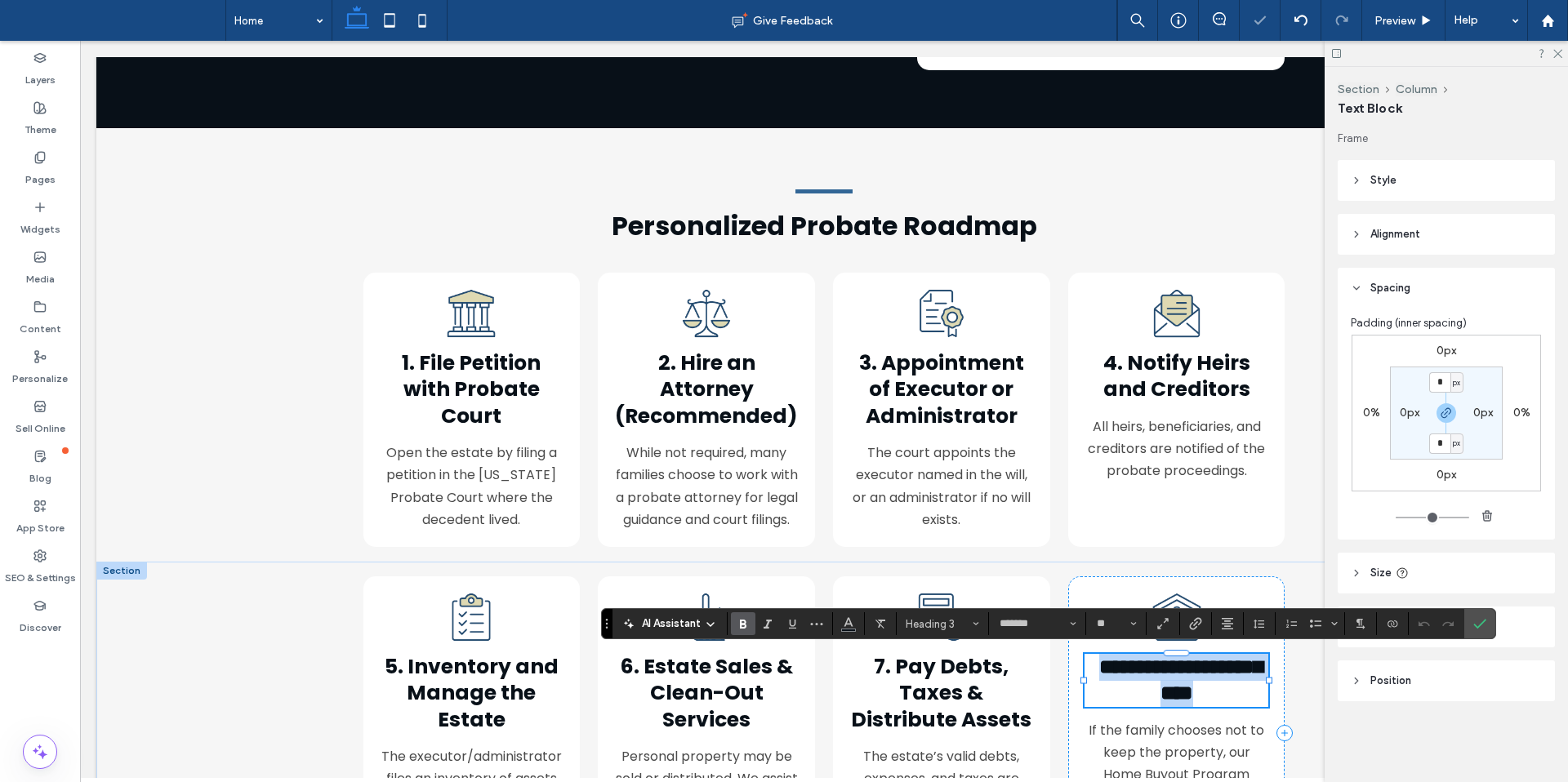
click at [1099, 661] on span "**********" at bounding box center [1181, 680] width 163 height 47
drag, startPoint x: 1476, startPoint y: 621, endPoint x: 1417, endPoint y: 549, distance: 93.1
click at [1476, 621] on icon "Confirm" at bounding box center [1479, 623] width 13 height 13
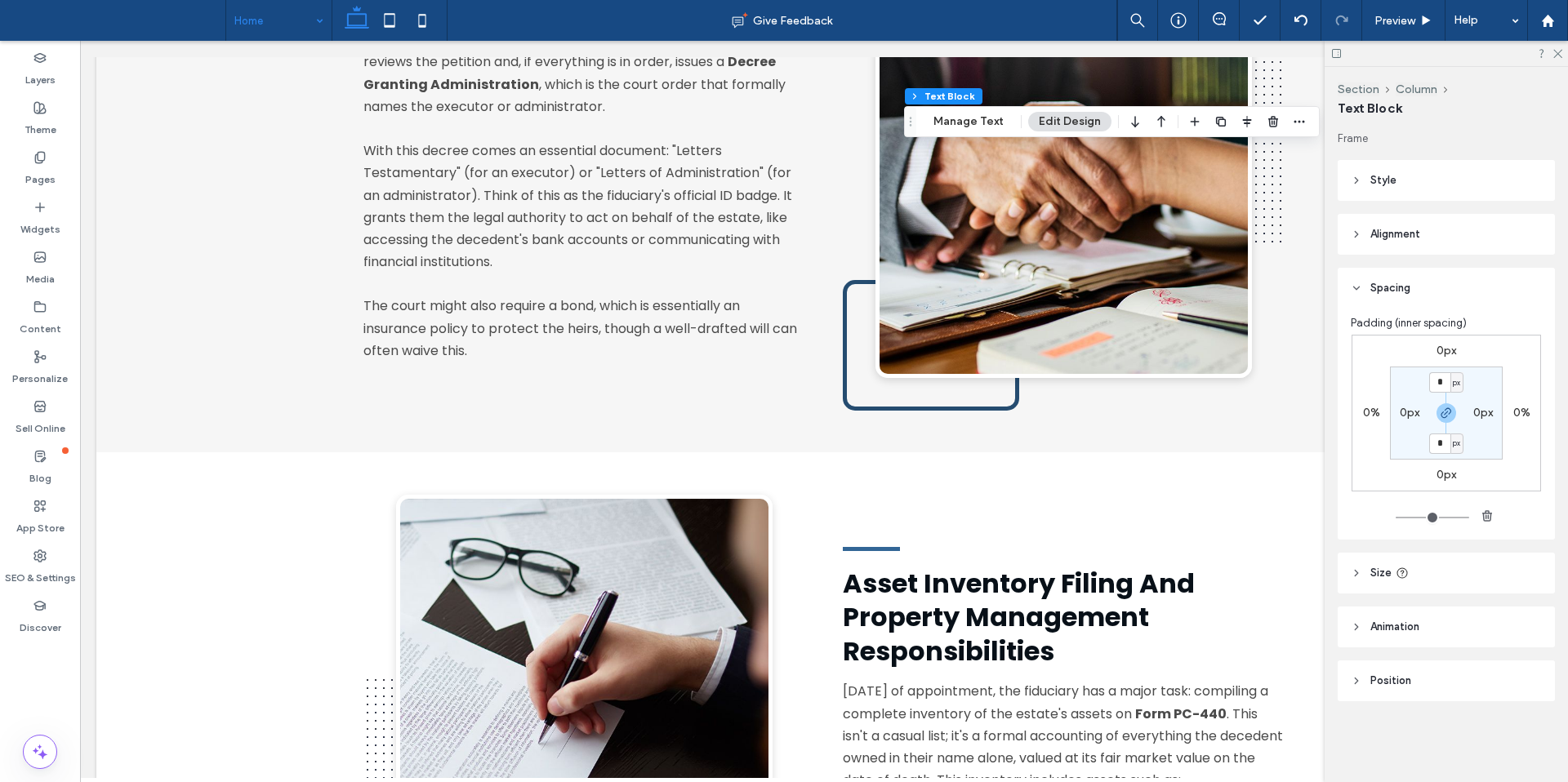
scroll to position [9387, 0]
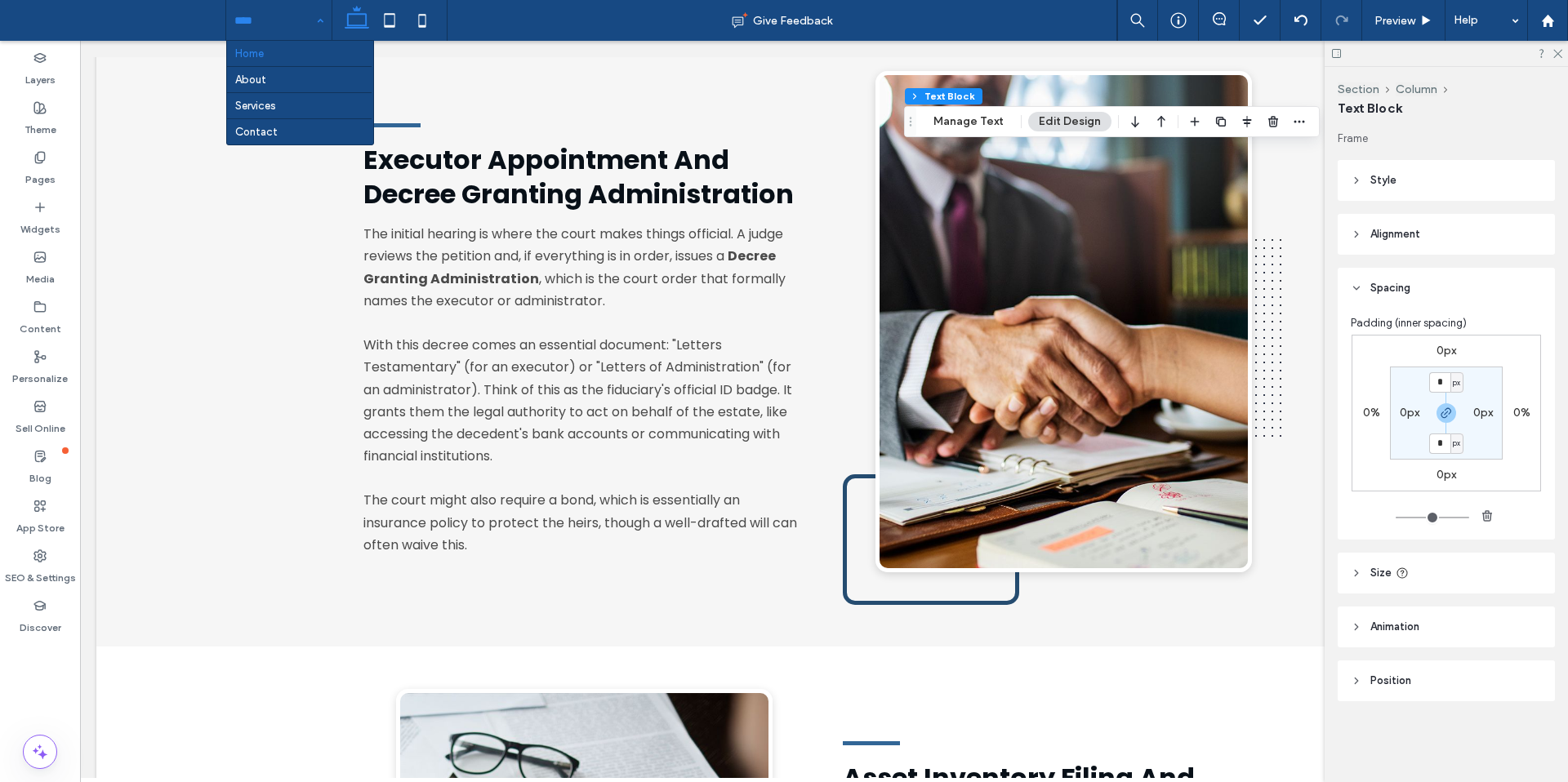
click at [284, 21] on input at bounding box center [275, 20] width 81 height 41
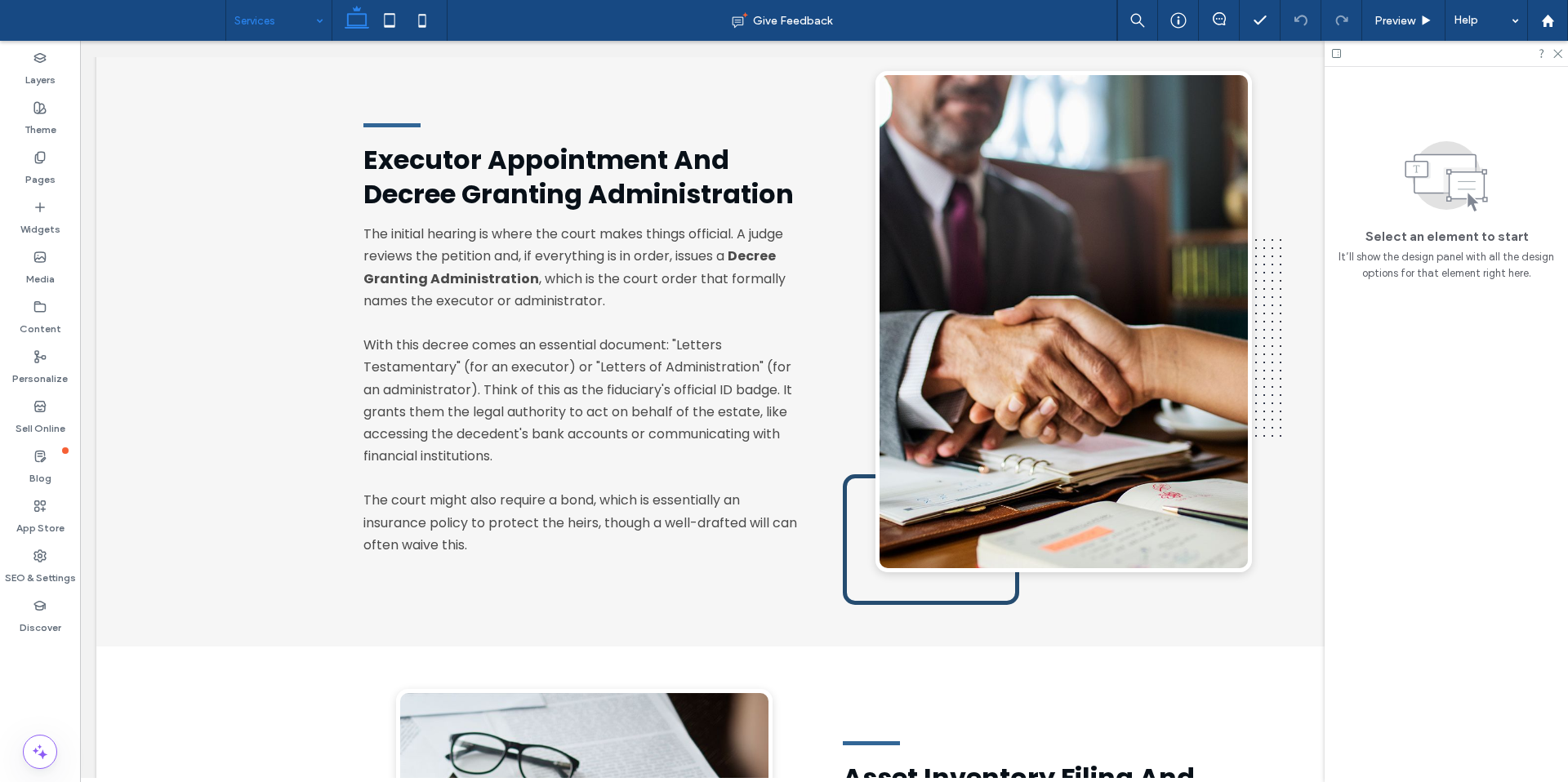
click at [276, 26] on input at bounding box center [275, 20] width 81 height 41
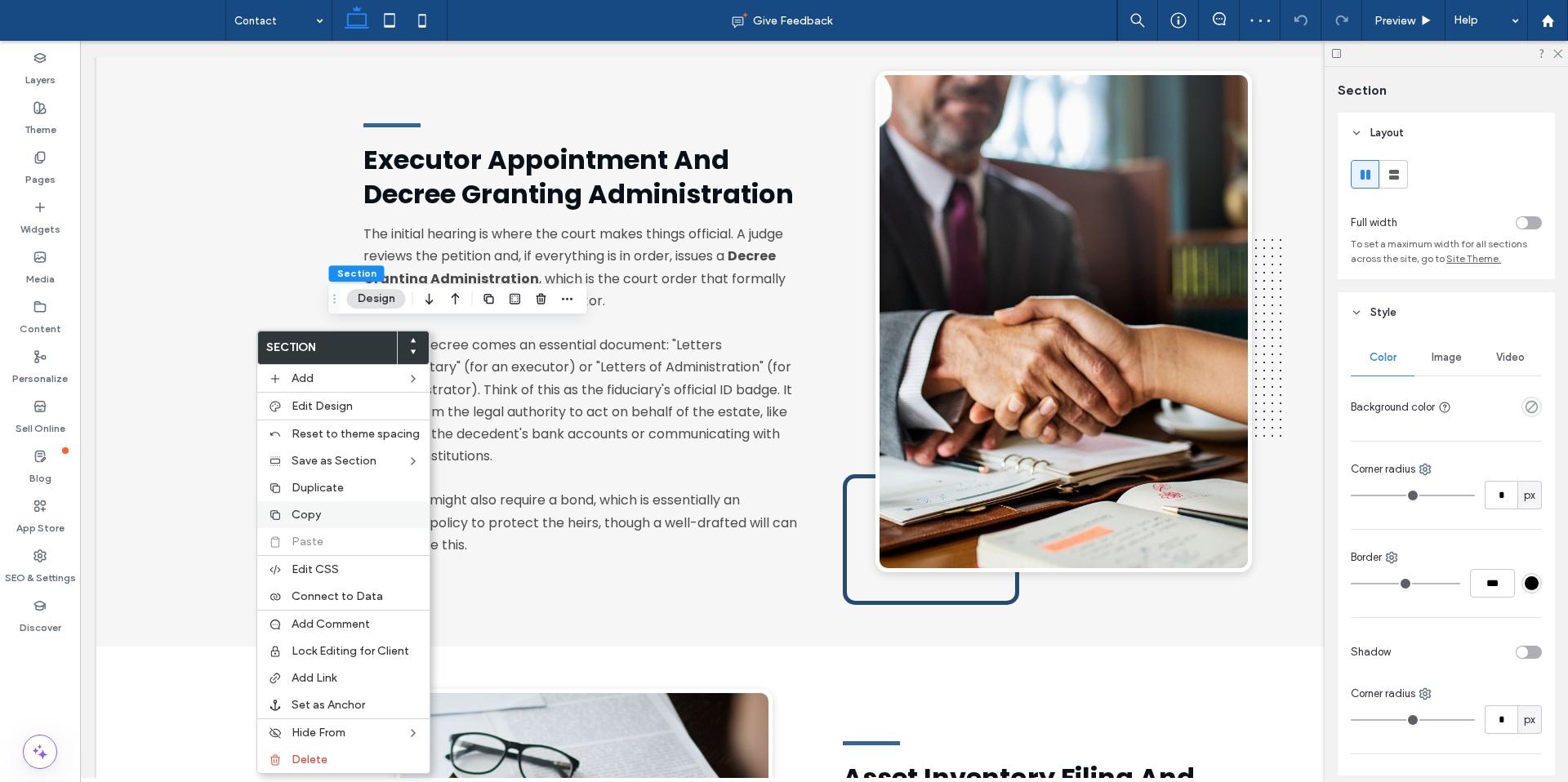
click at [293, 520] on span "Copy" at bounding box center [306, 514] width 29 height 14
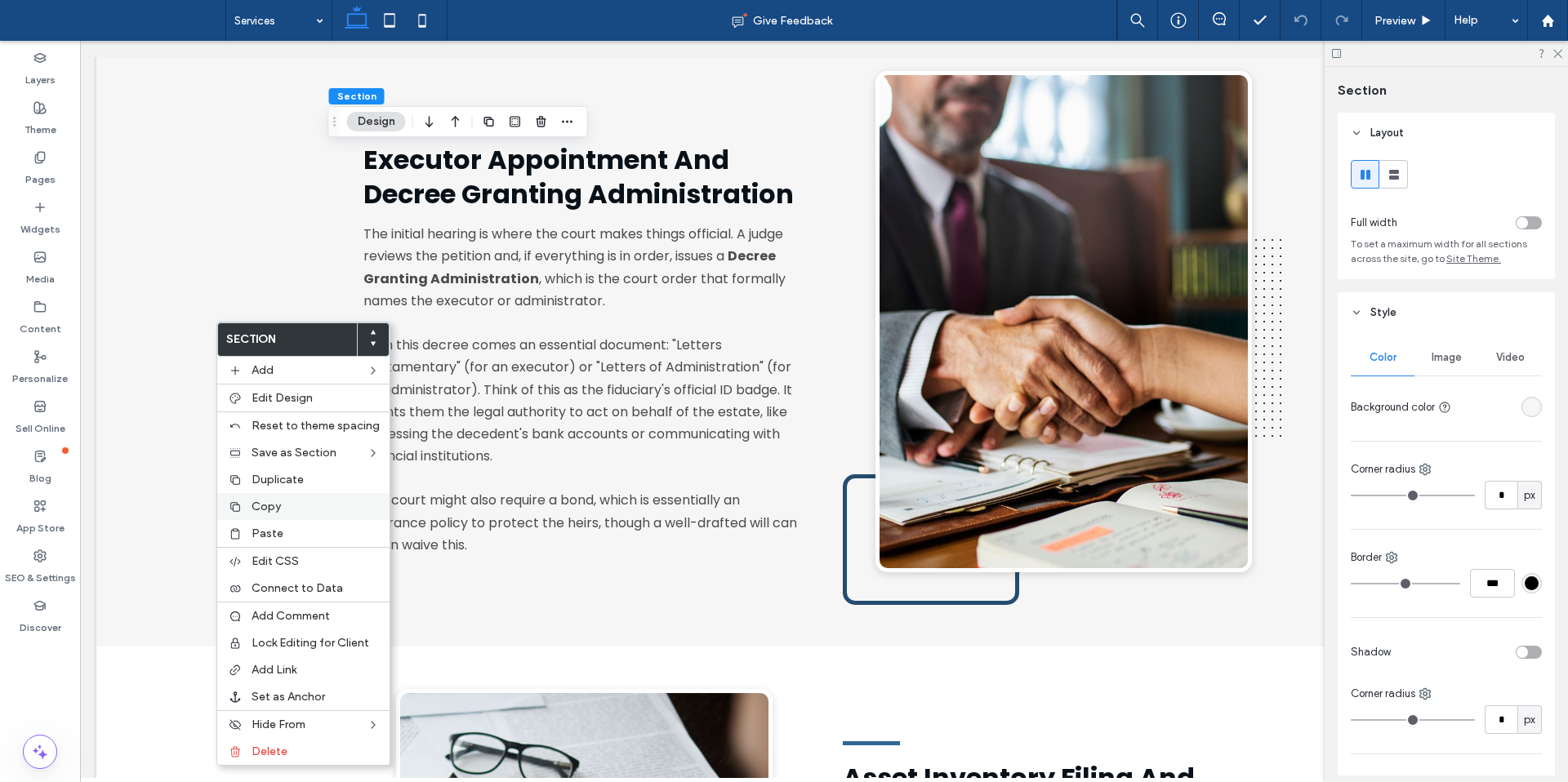
drag, startPoint x: 280, startPoint y: 536, endPoint x: 327, endPoint y: 512, distance: 52.8
click at [280, 535] on span "Paste" at bounding box center [266, 533] width 32 height 14
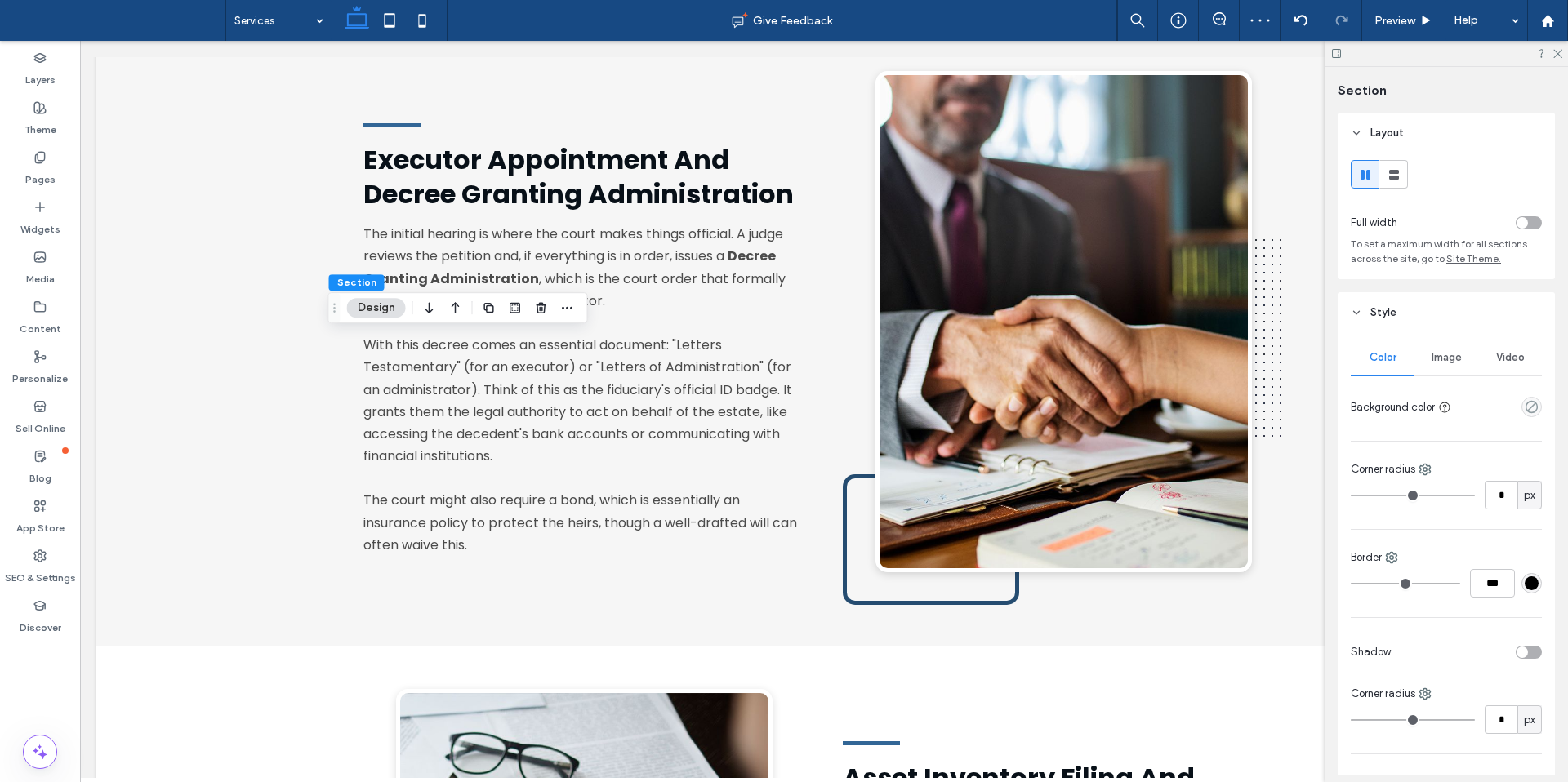
click at [424, 308] on icon "button" at bounding box center [430, 307] width 20 height 29
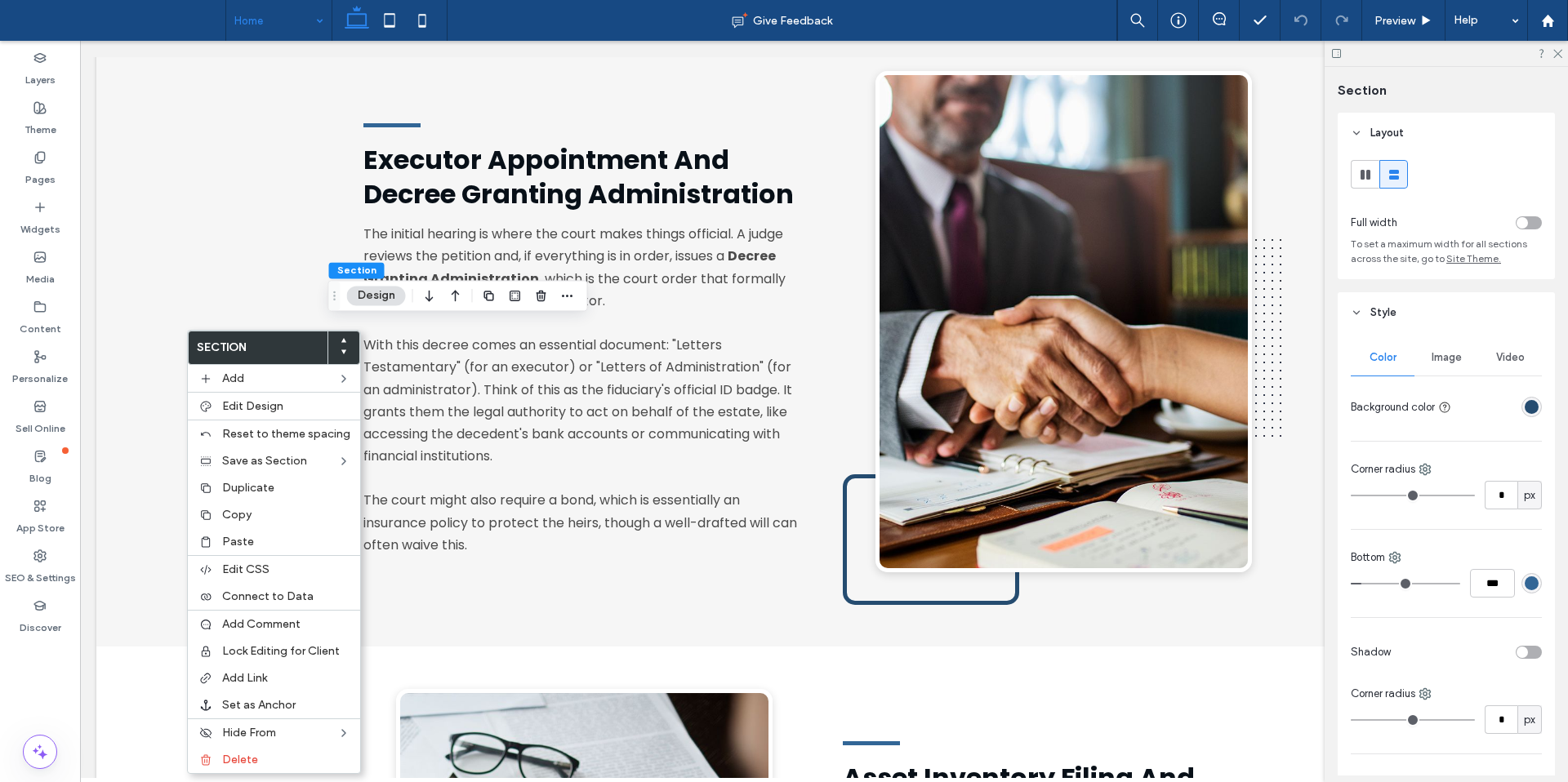
click at [223, 521] on div "Copy" at bounding box center [274, 515] width 172 height 27
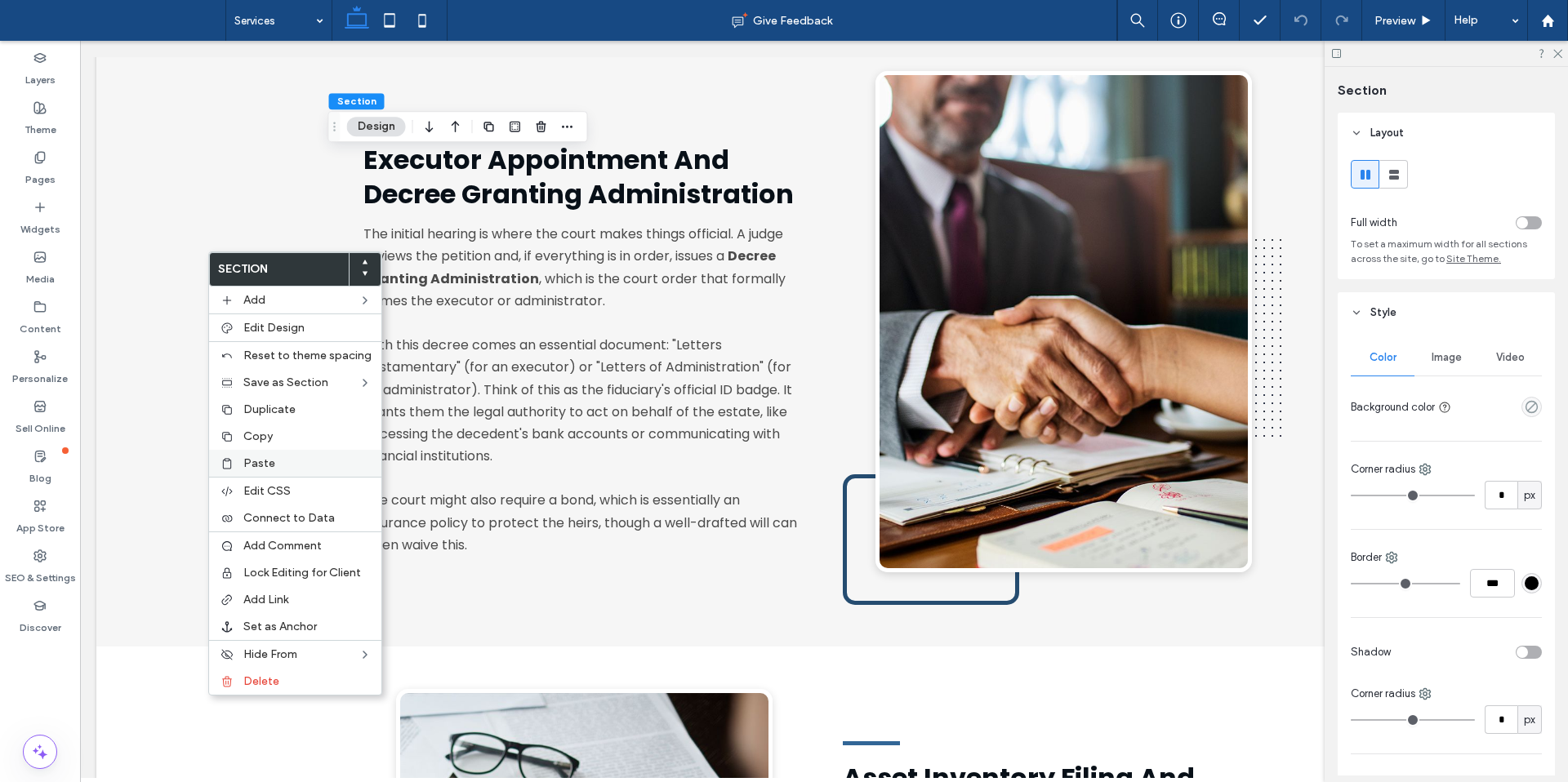
click at [247, 468] on span "Paste" at bounding box center [258, 463] width 32 height 14
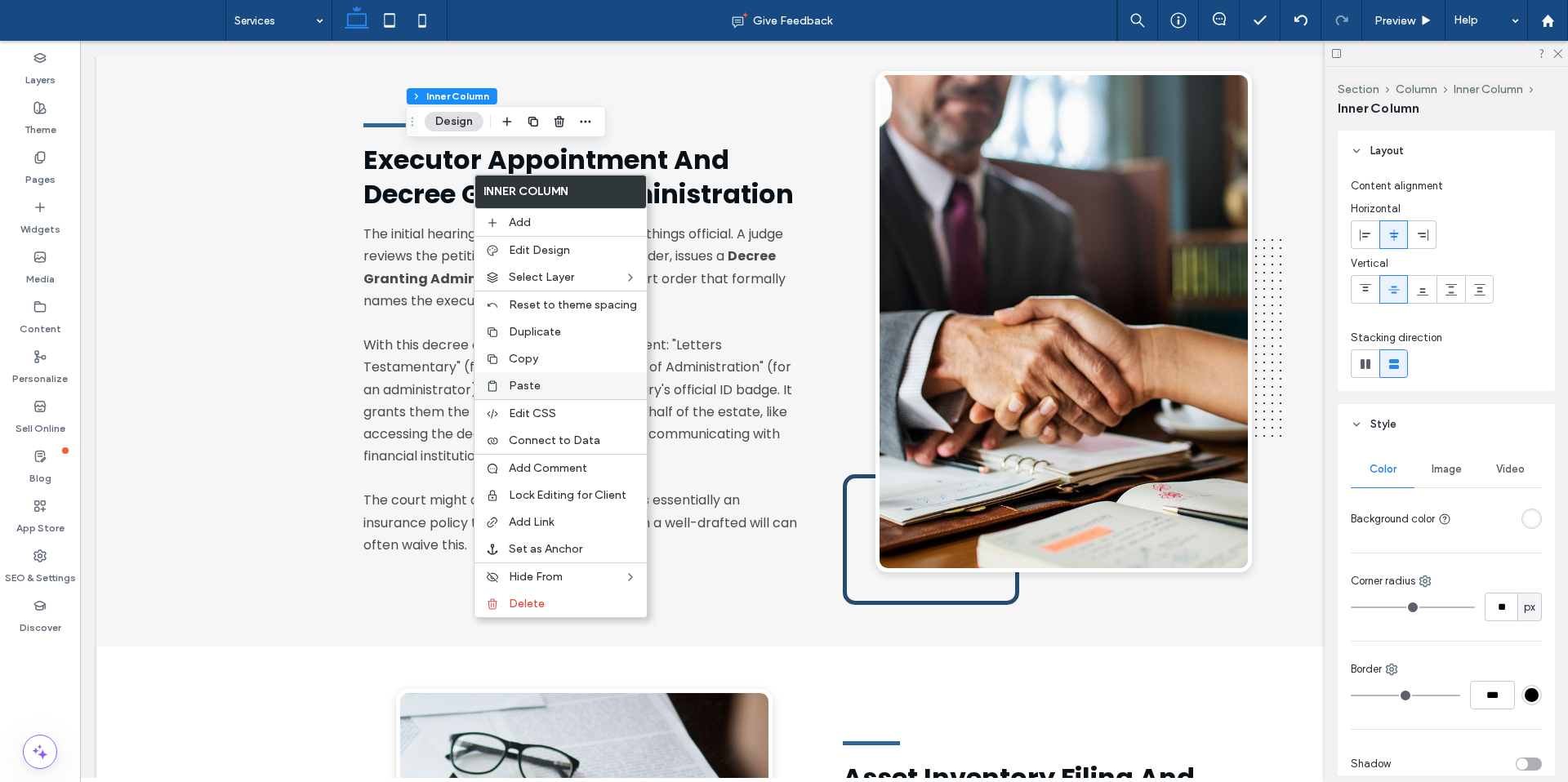
click at [517, 361] on span "Copy" at bounding box center [523, 358] width 29 height 14
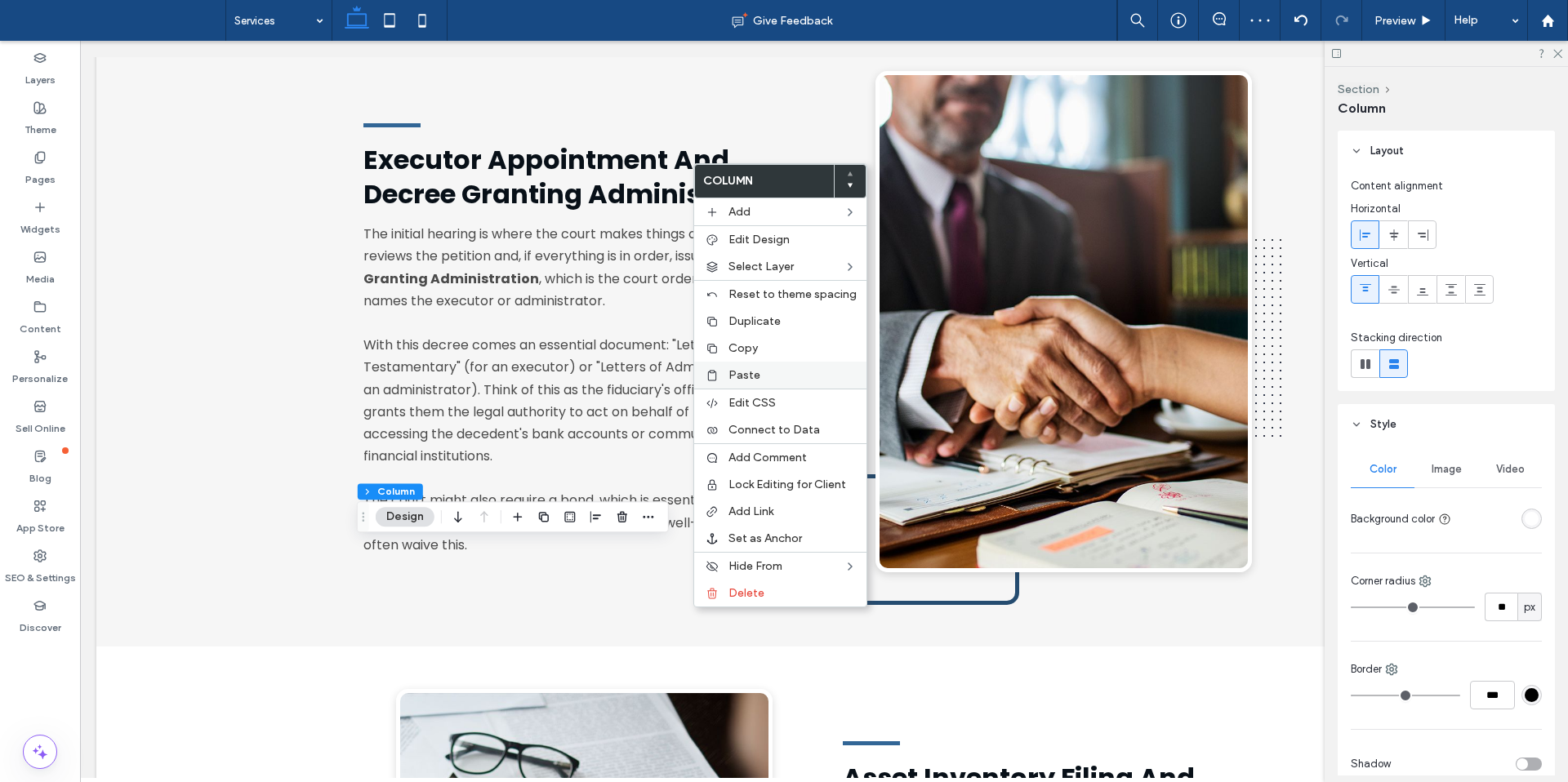
click at [741, 378] on span "Paste" at bounding box center [744, 374] width 32 height 14
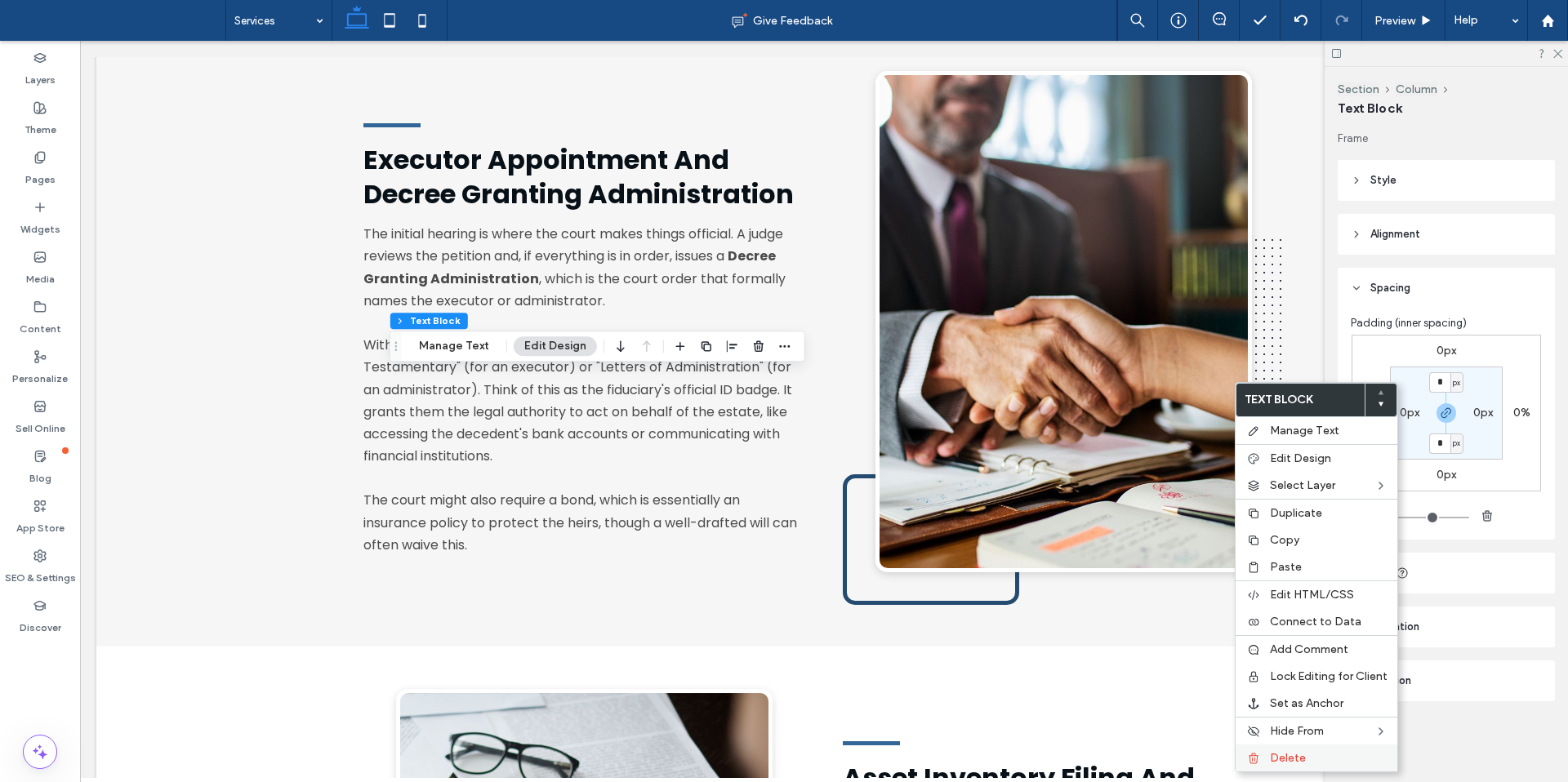
click at [1283, 753] on span "Delete" at bounding box center [1288, 758] width 36 height 14
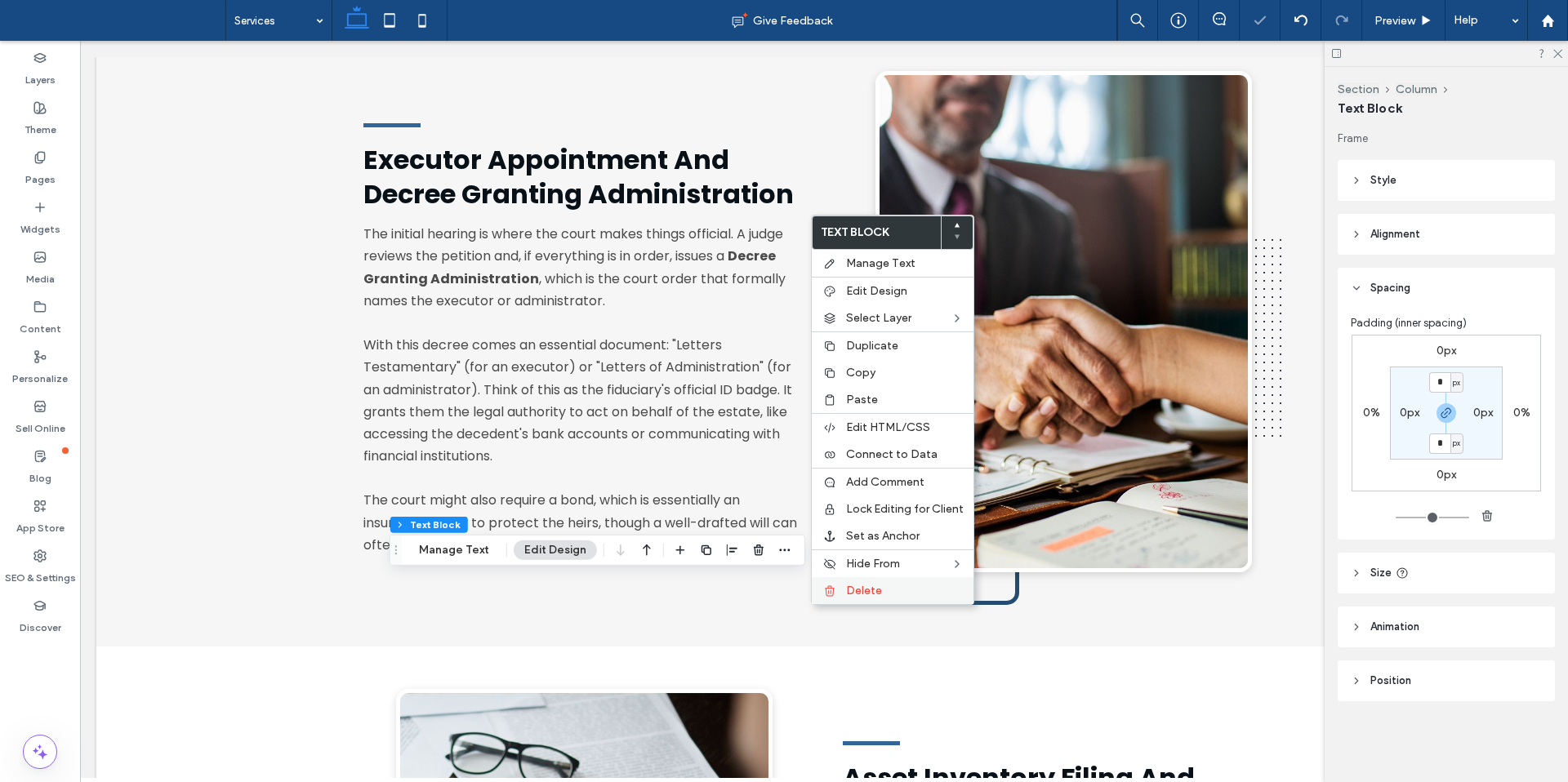
click at [864, 584] on span "Delete" at bounding box center [864, 590] width 36 height 14
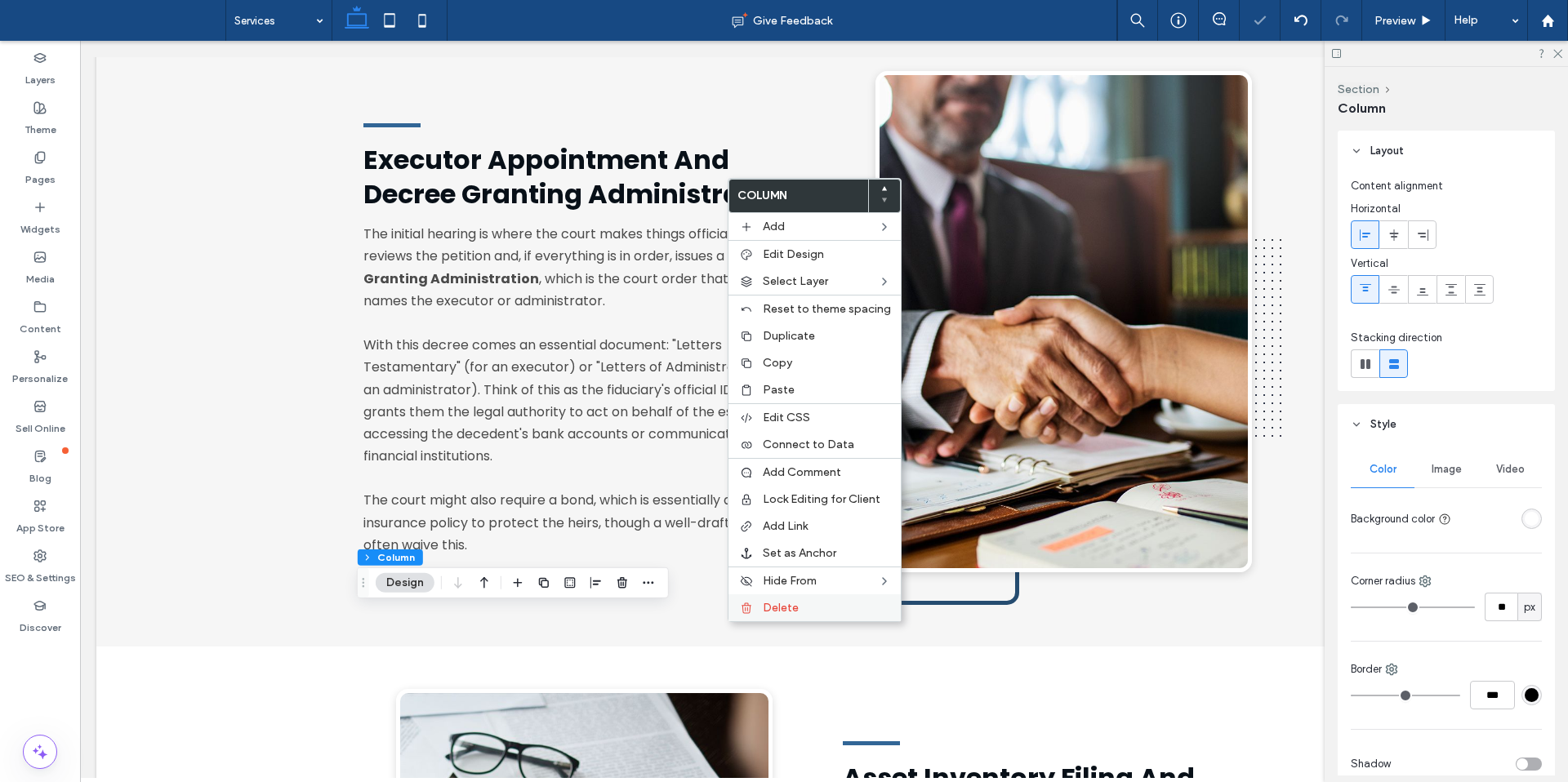
click at [759, 613] on div "Delete" at bounding box center [815, 608] width 172 height 27
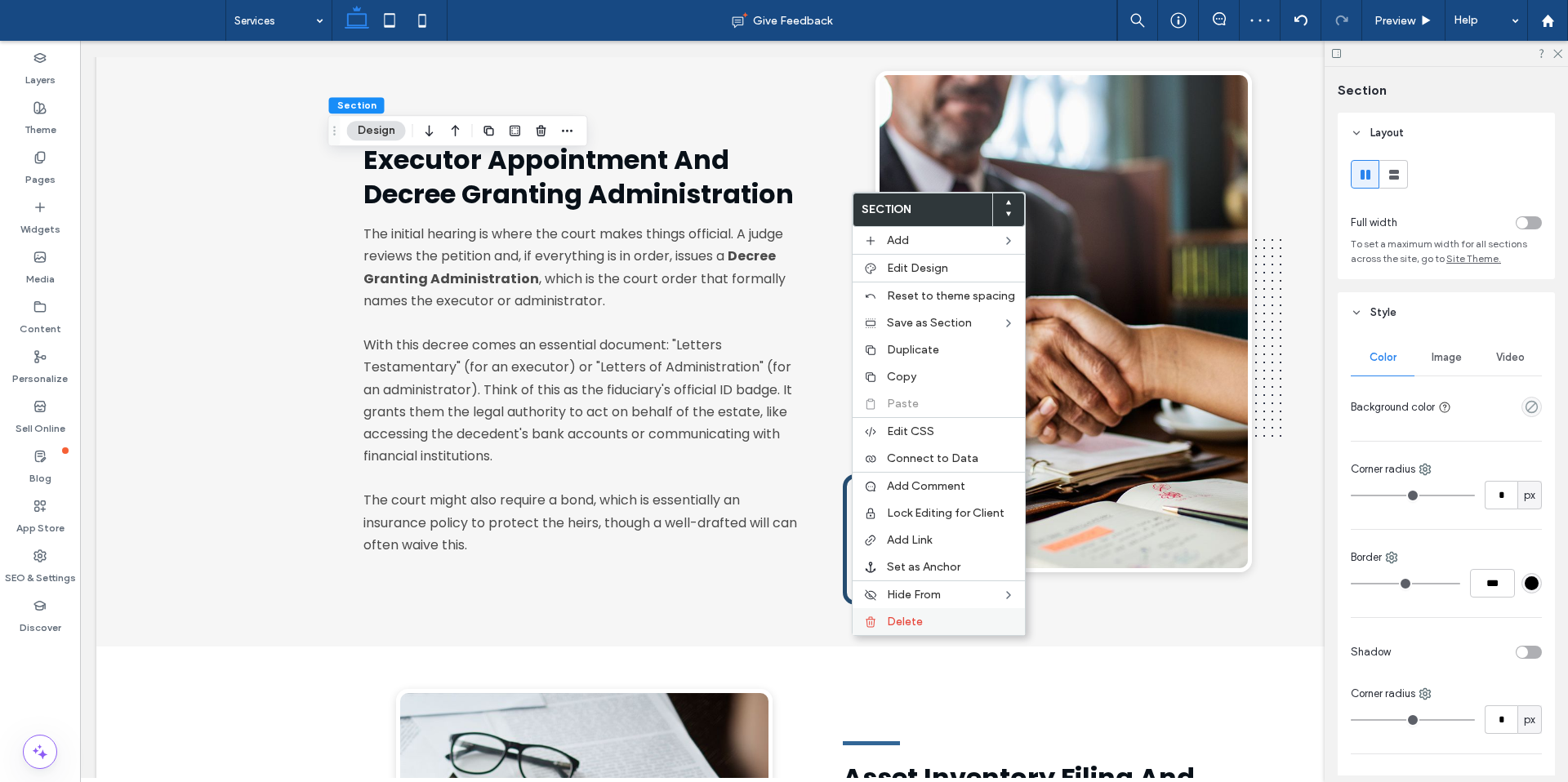
click at [916, 613] on div "Delete" at bounding box center [938, 622] width 172 height 27
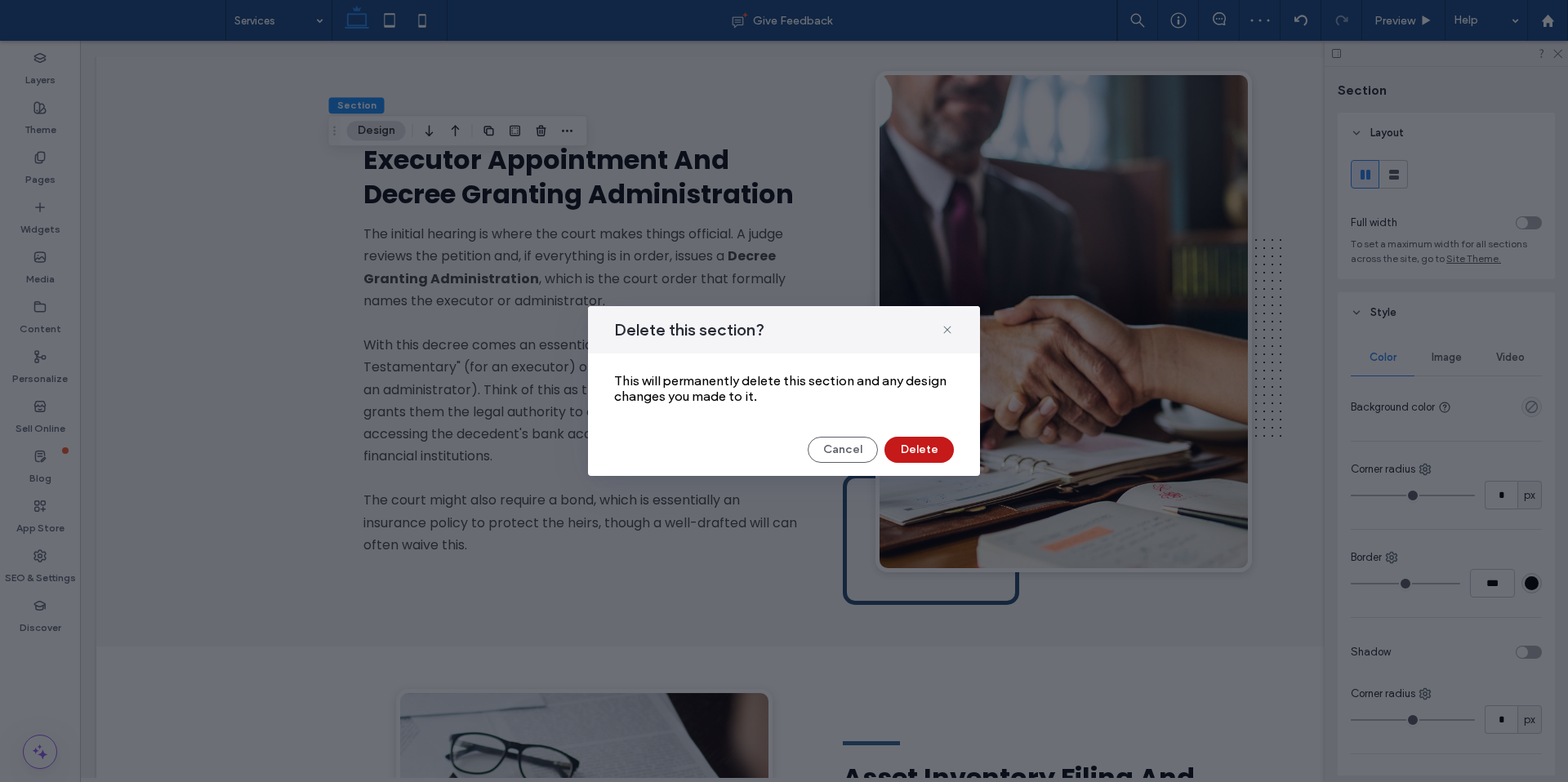
click at [941, 452] on button "Delete" at bounding box center [919, 449] width 70 height 26
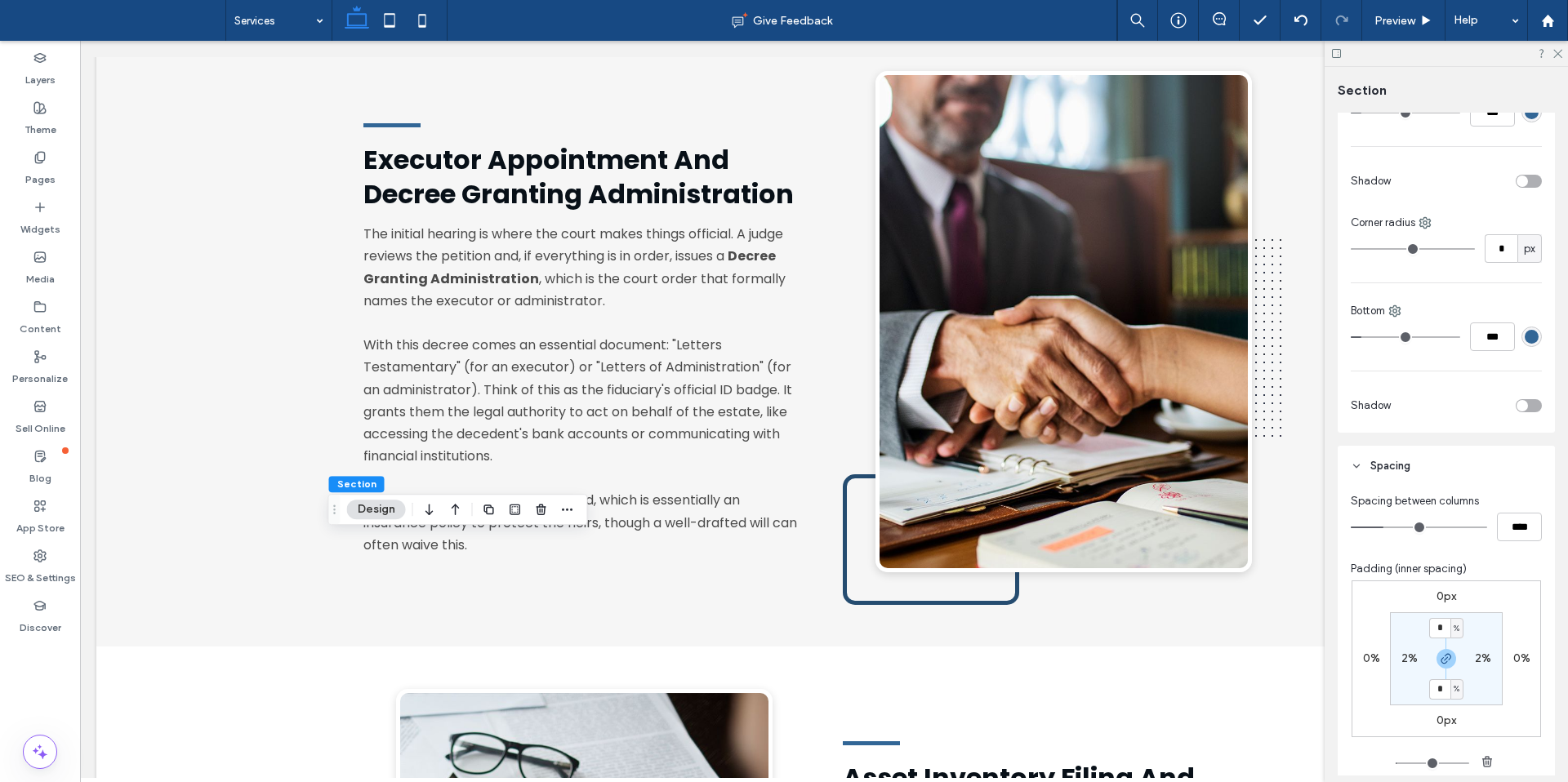
scroll to position [646, 0]
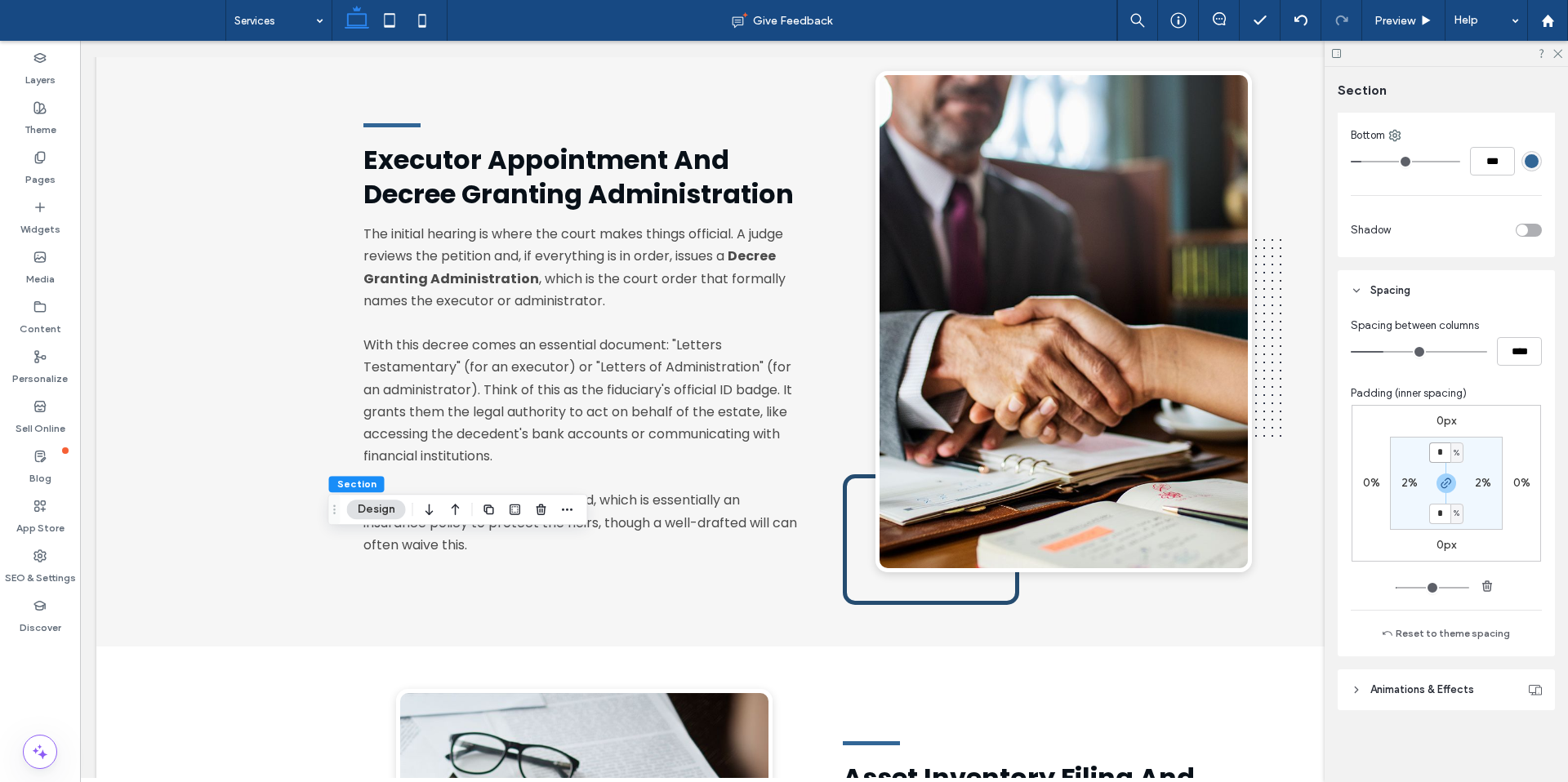
click at [1437, 450] on input "*" at bounding box center [1438, 452] width 21 height 21
type input "*"
click at [1475, 451] on section "* % 2% * % 2%" at bounding box center [1446, 483] width 112 height 93
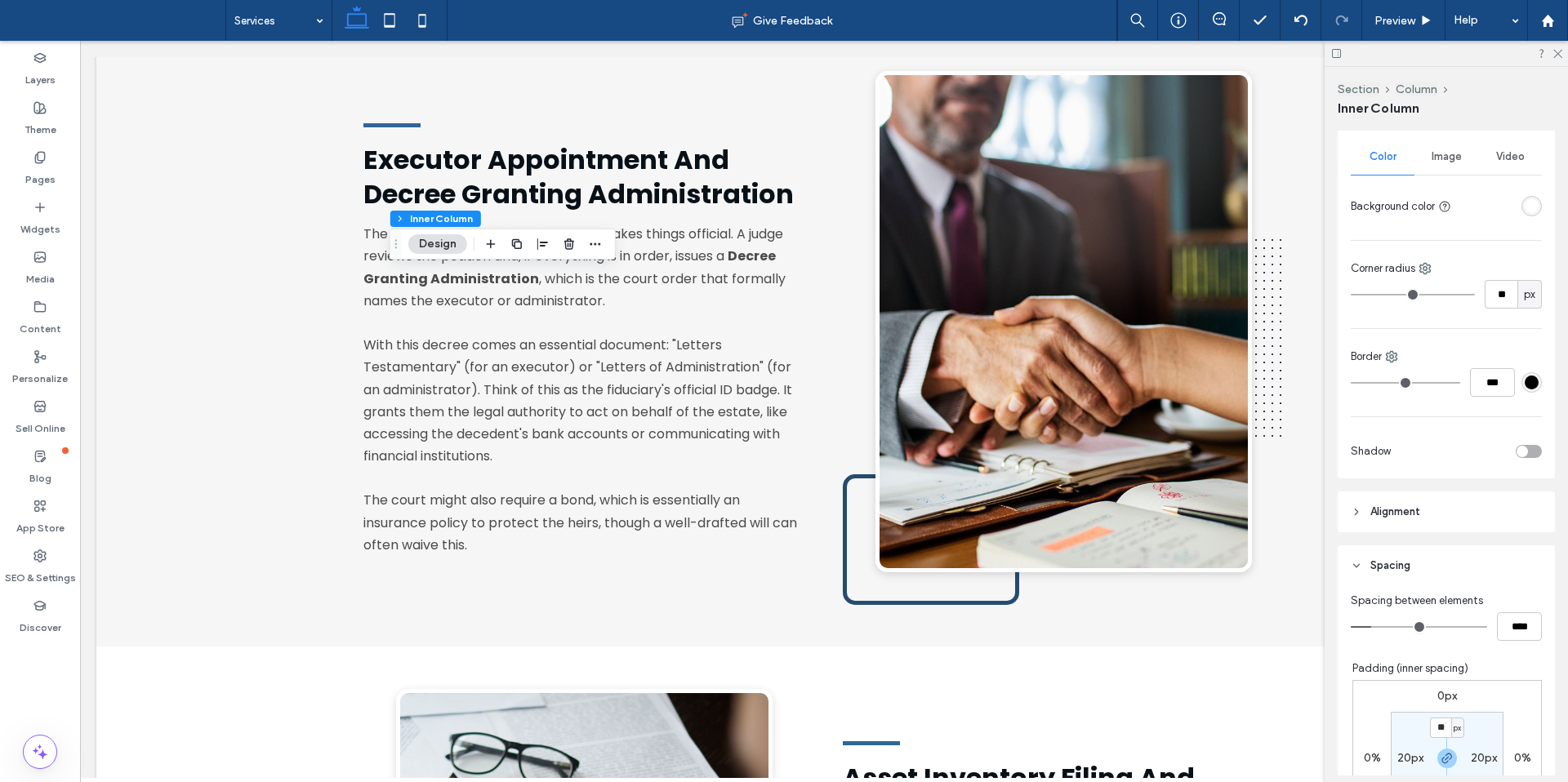
scroll to position [440, 0]
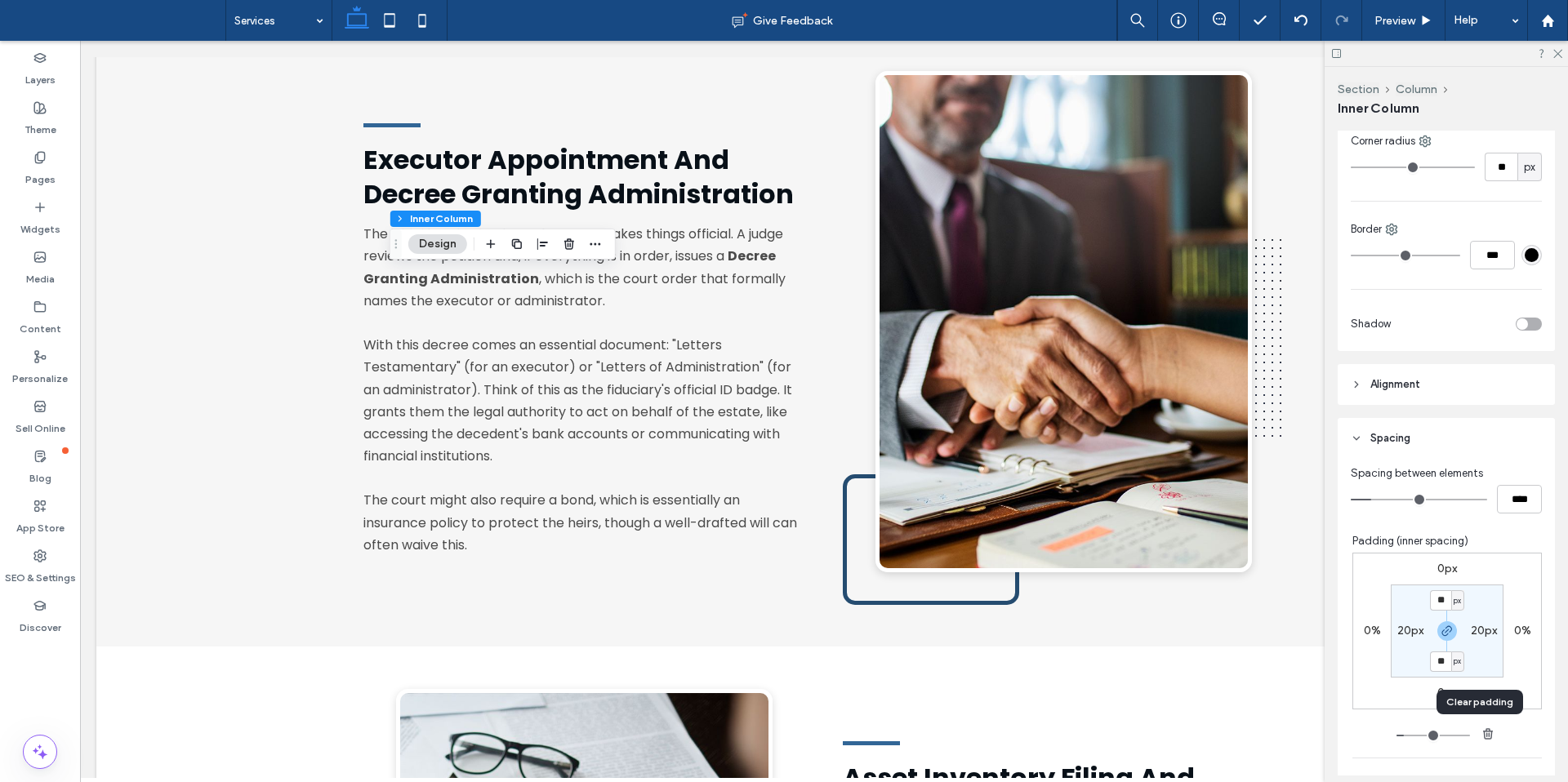
drag, startPoint x: 1477, startPoint y: 732, endPoint x: 1436, endPoint y: 680, distance: 66.2
click at [1481, 732] on icon "button" at bounding box center [1487, 734] width 13 height 13
type input "*"
click at [1397, 631] on label "20px" at bounding box center [1409, 630] width 26 height 14
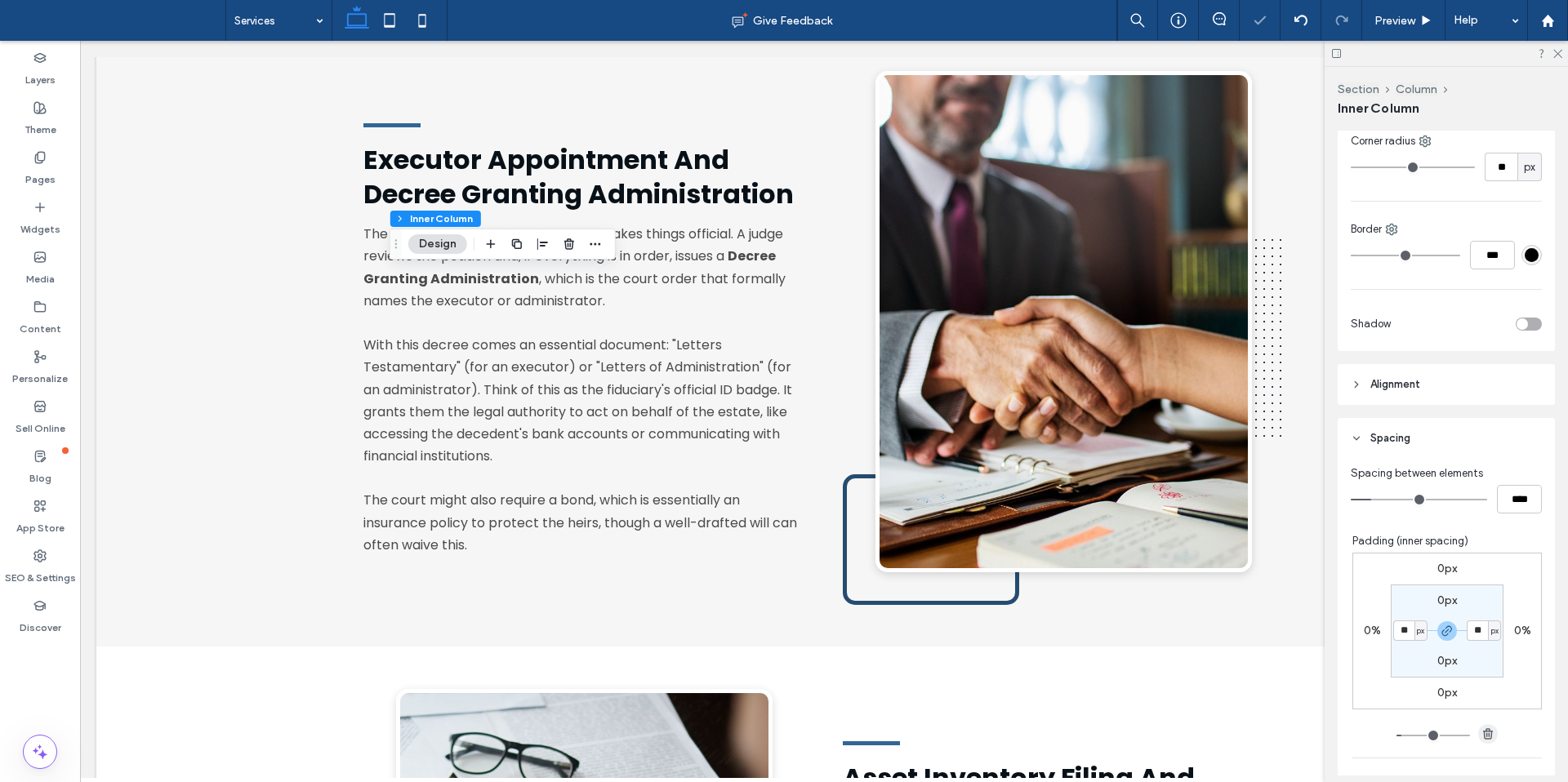
click at [1483, 729] on use "button" at bounding box center [1487, 734] width 10 height 11
type input "*"
click at [387, 29] on icon at bounding box center [390, 21] width 33 height 33
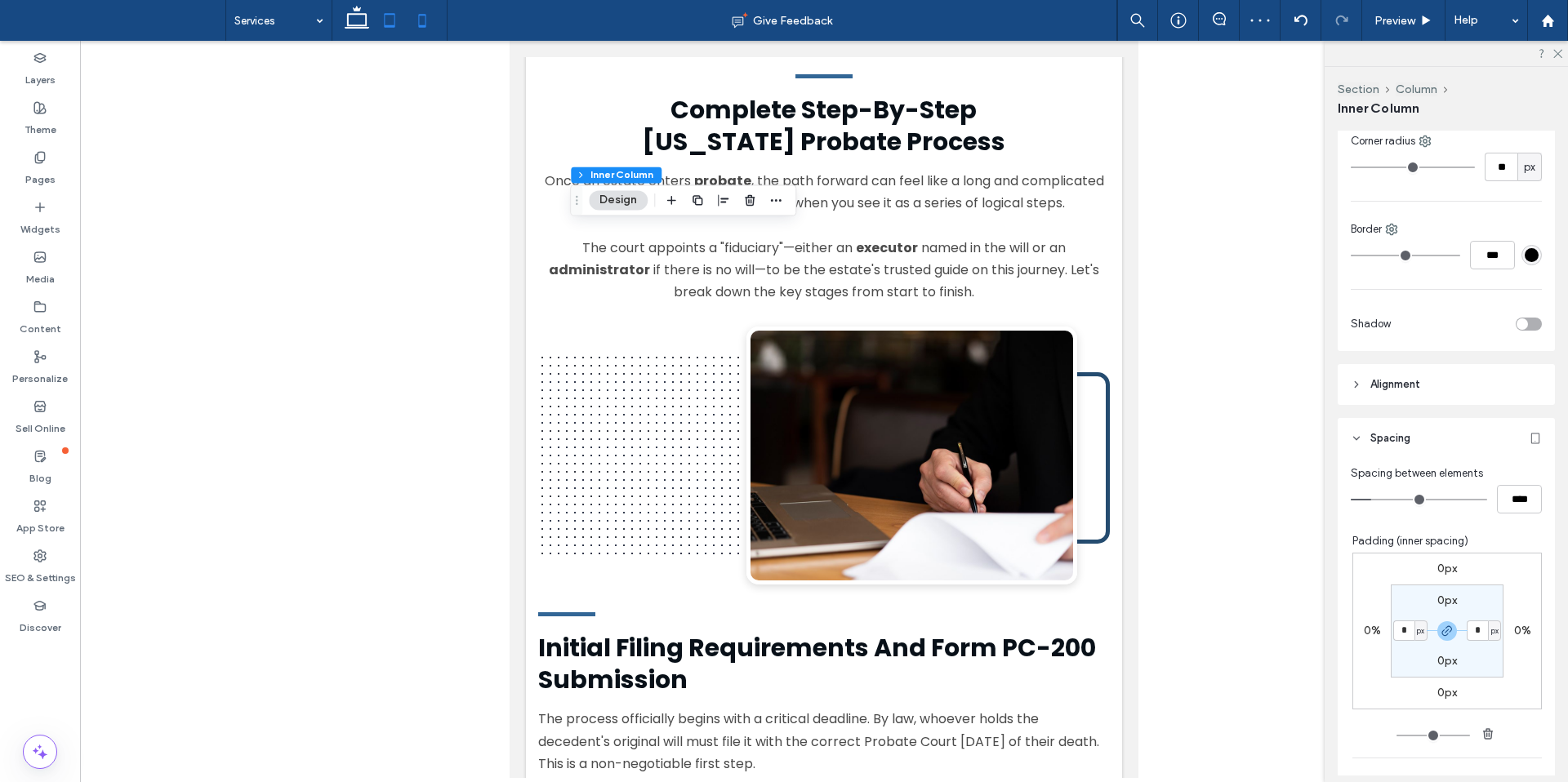
click at [422, 18] on icon at bounding box center [422, 21] width 33 height 33
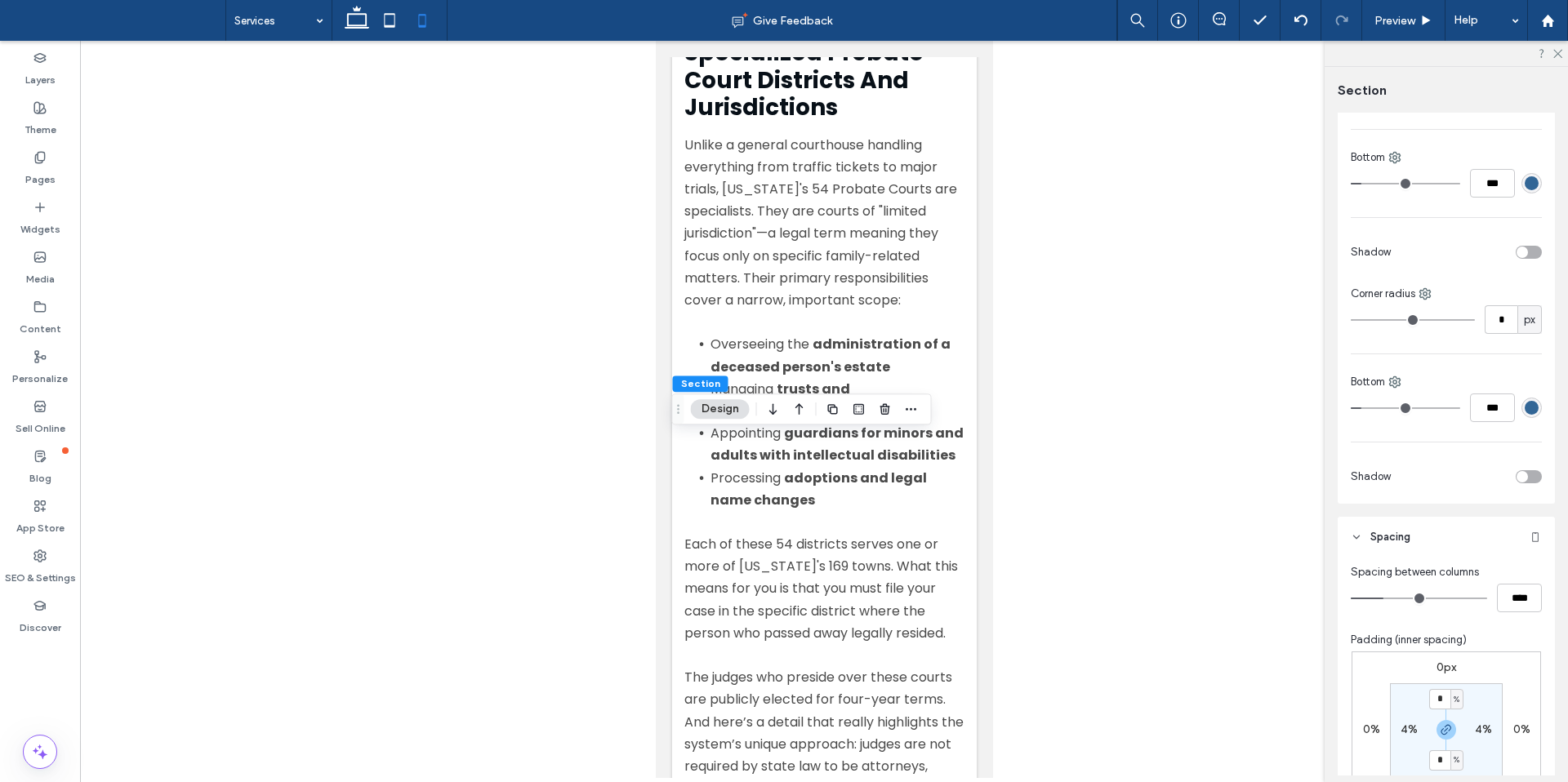
scroll to position [433, 0]
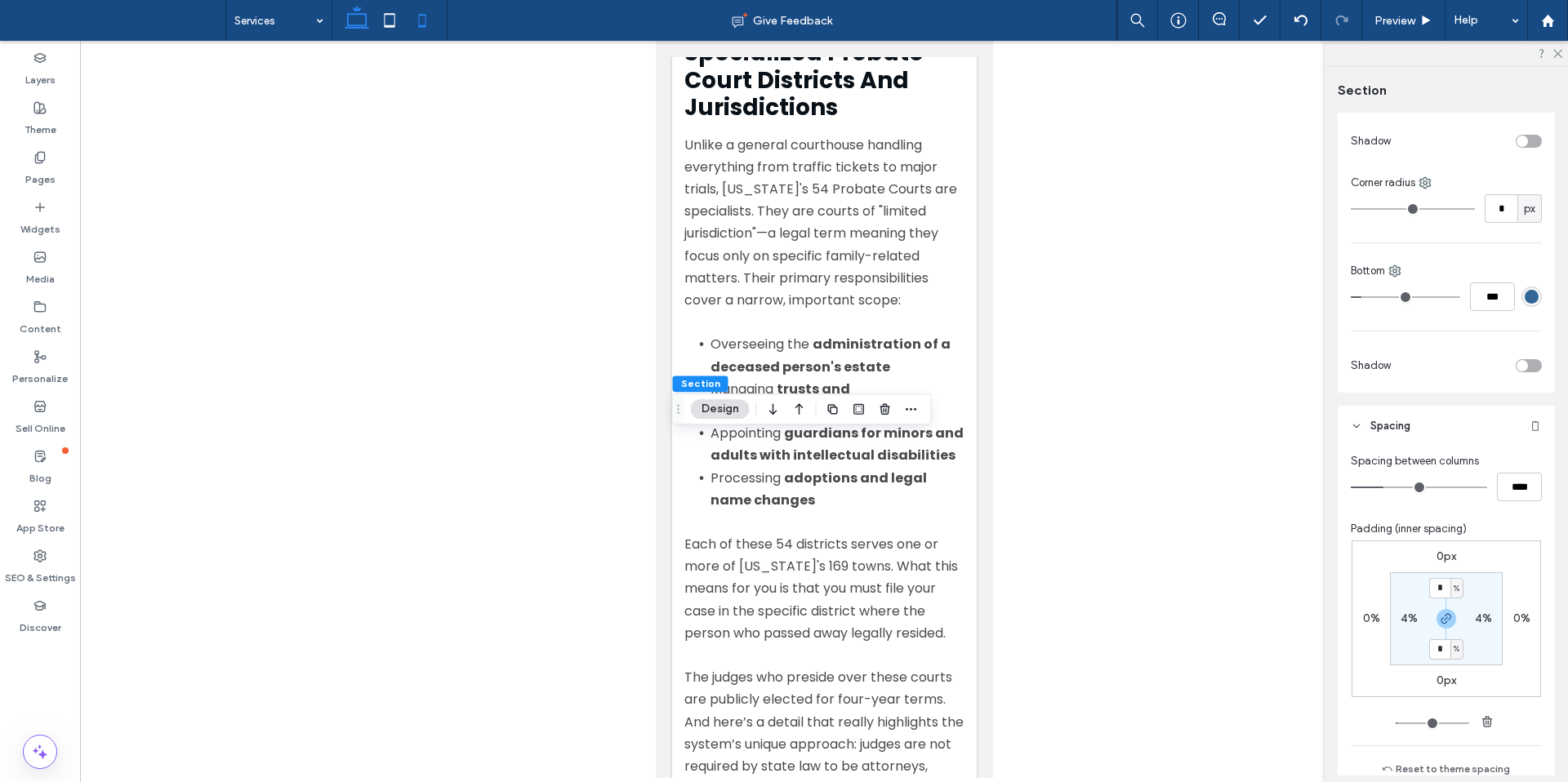
click at [358, 22] on icon at bounding box center [357, 21] width 33 height 33
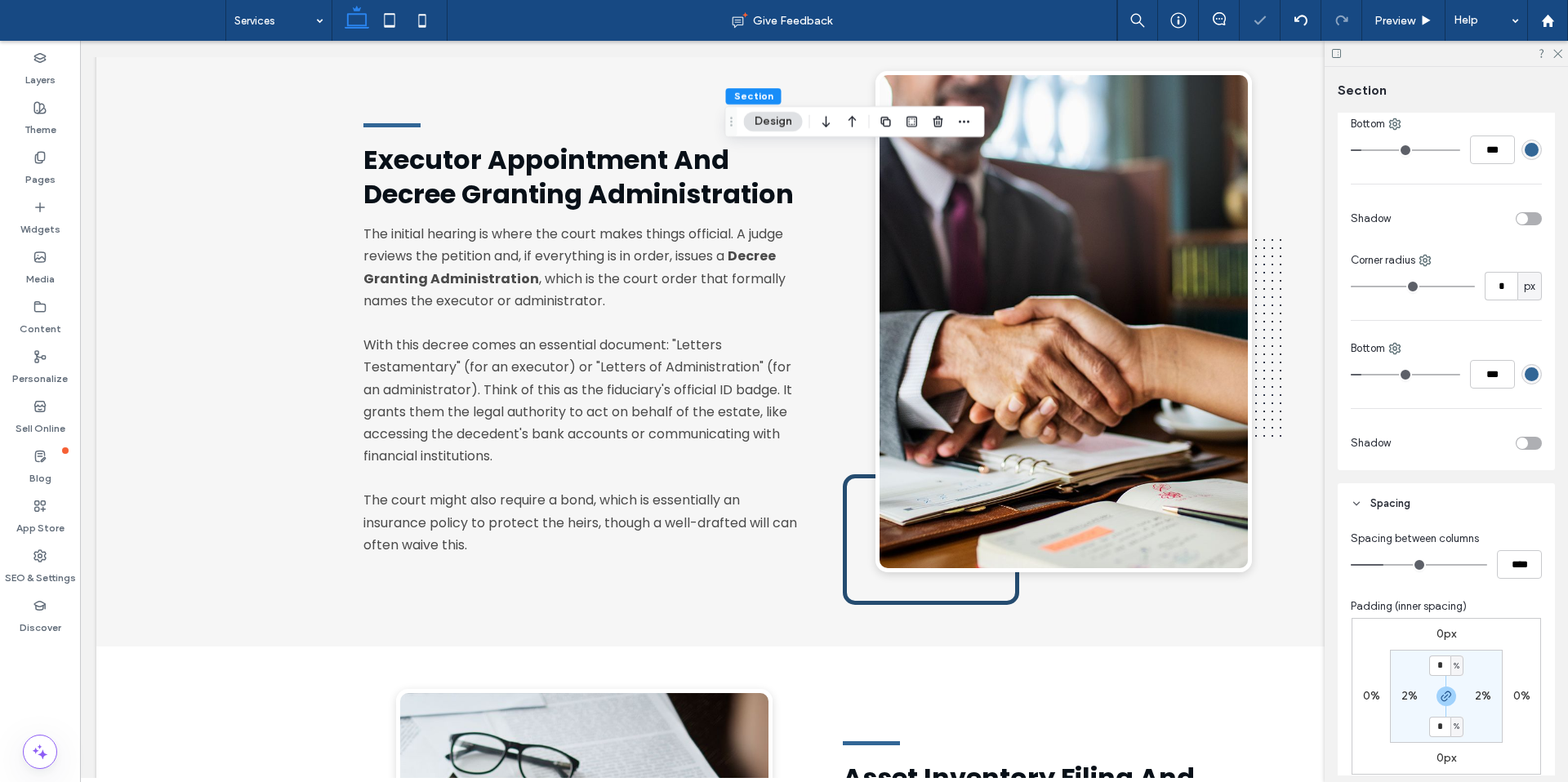
type input "*"
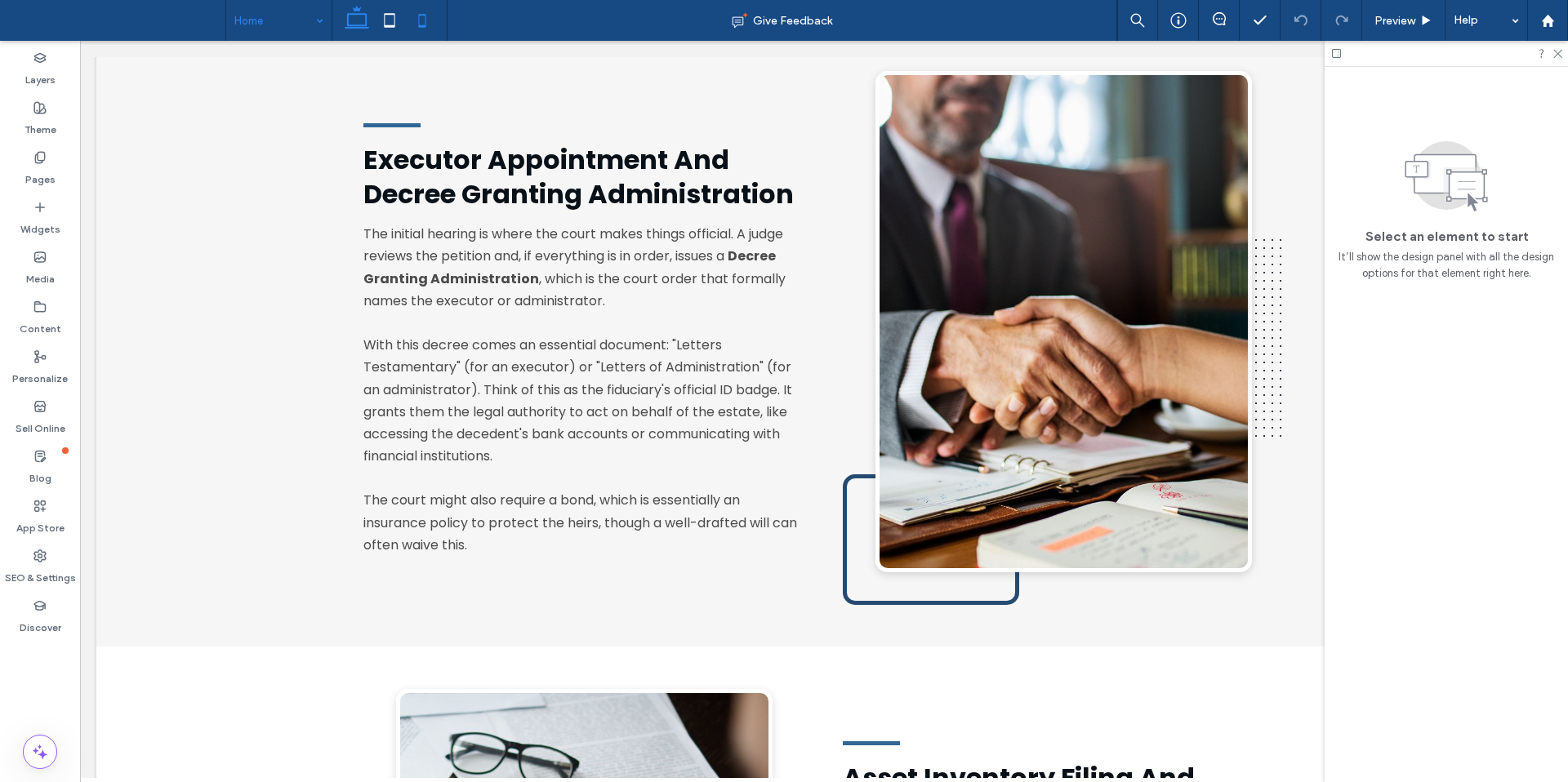
drag, startPoint x: 395, startPoint y: 19, endPoint x: 405, endPoint y: 27, distance: 12.8
click at [395, 19] on icon at bounding box center [390, 21] width 33 height 33
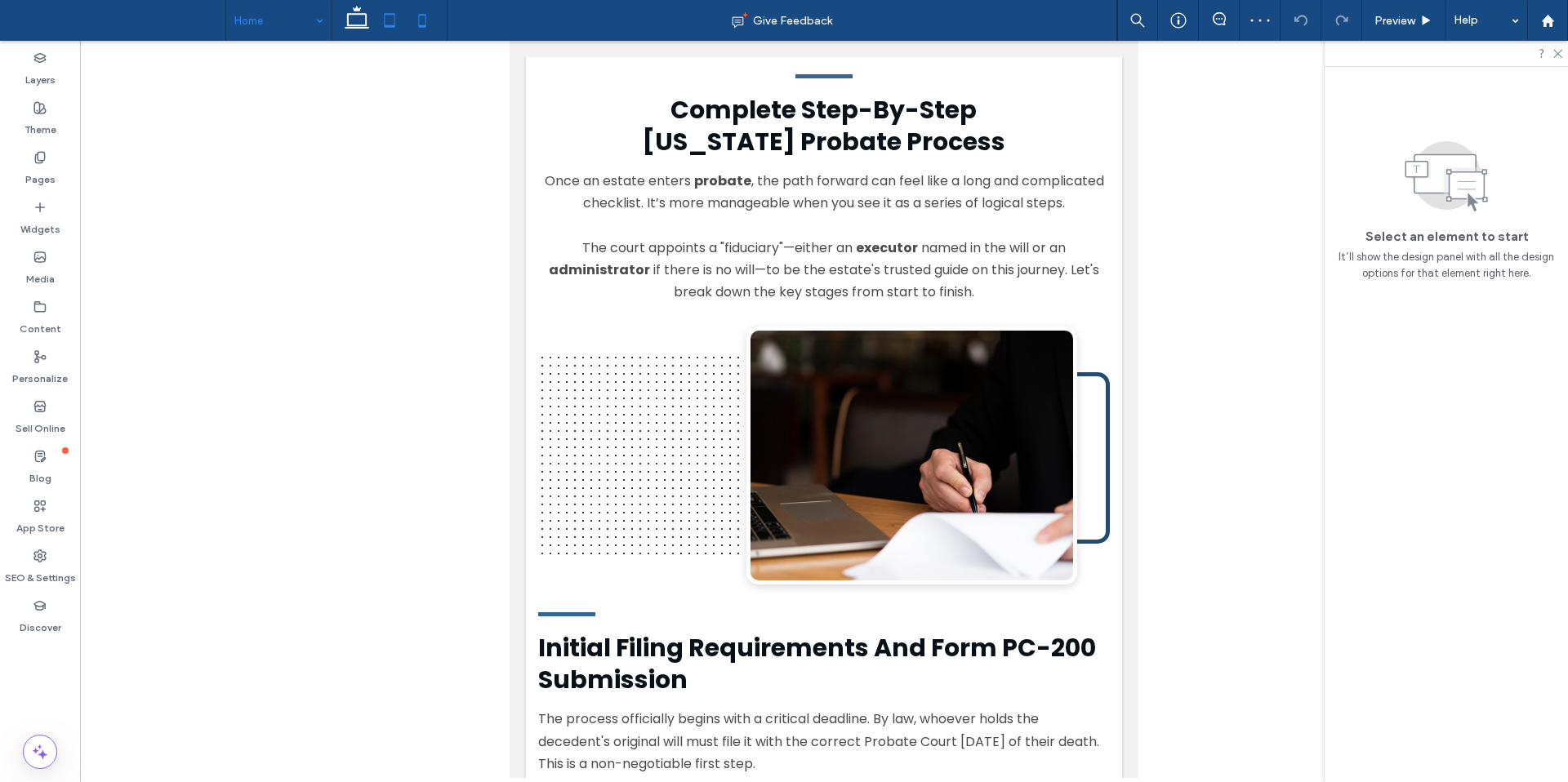
click at [419, 21] on icon at bounding box center [422, 21] width 33 height 33
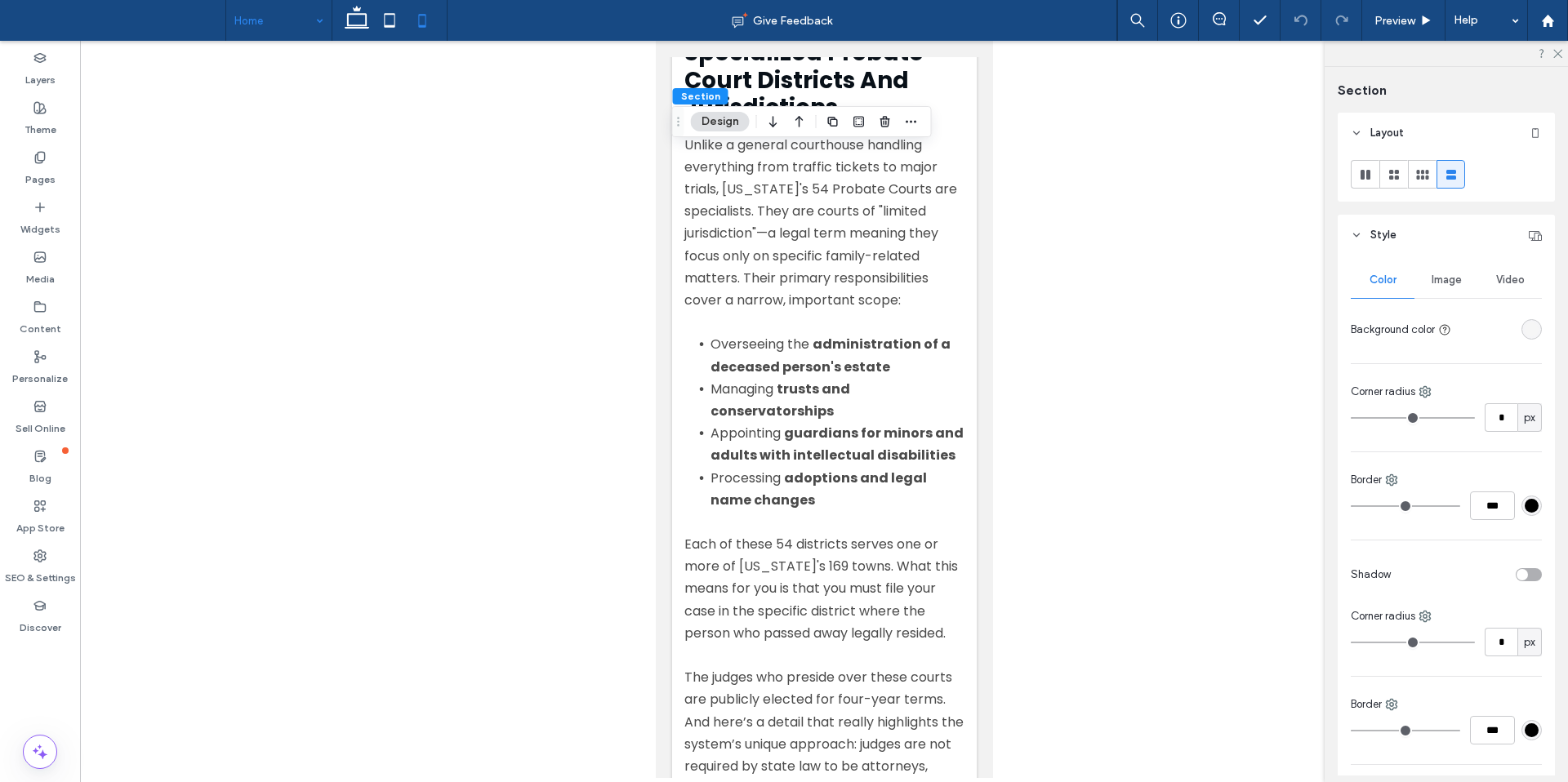
scroll to position [465, 0]
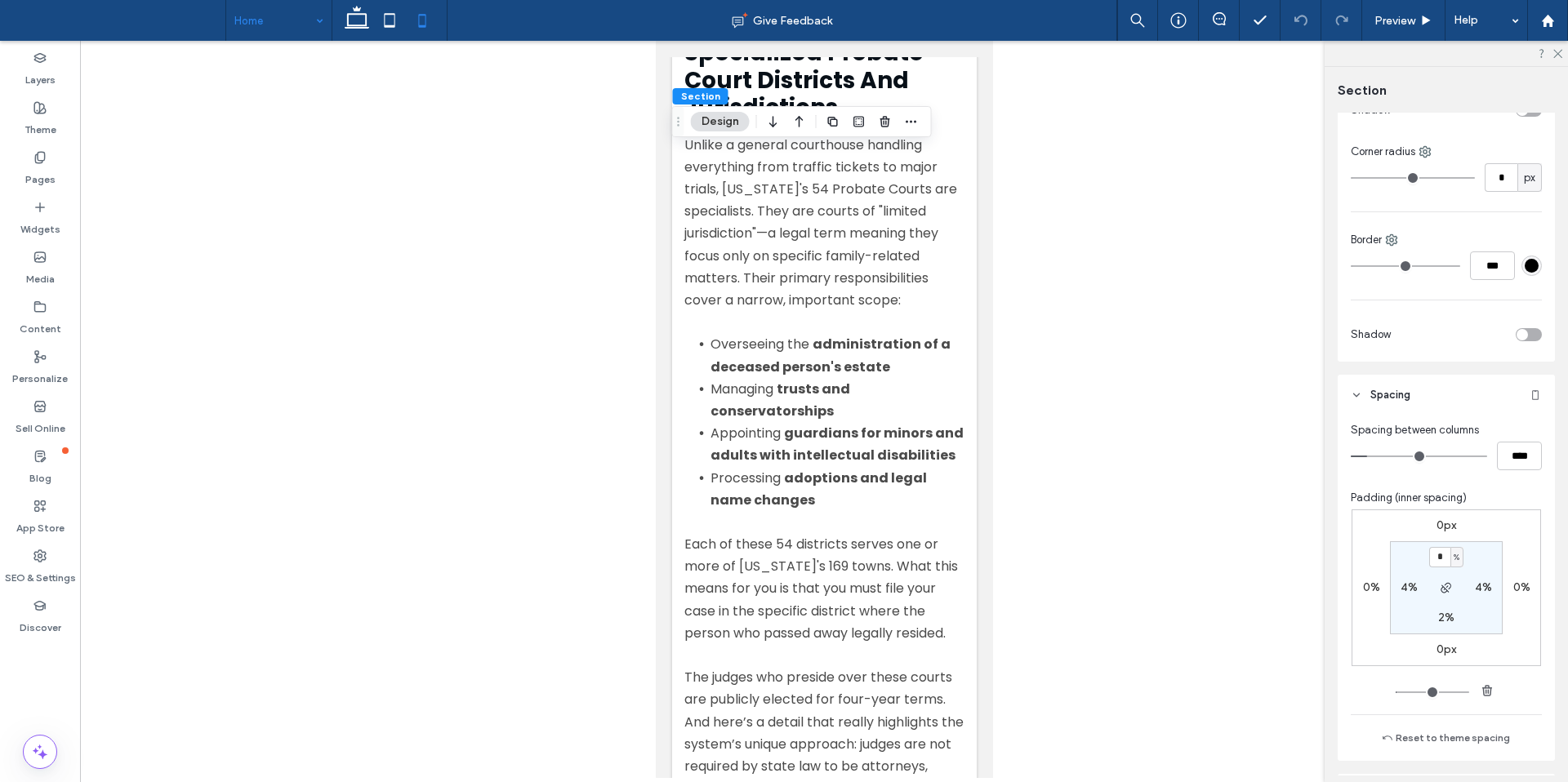
click at [1437, 613] on label "2%" at bounding box center [1446, 617] width 16 height 14
type input "**"
click at [1478, 639] on div "0px 0% 0px 0% 2% 4% ** % 4%" at bounding box center [1446, 587] width 189 height 157
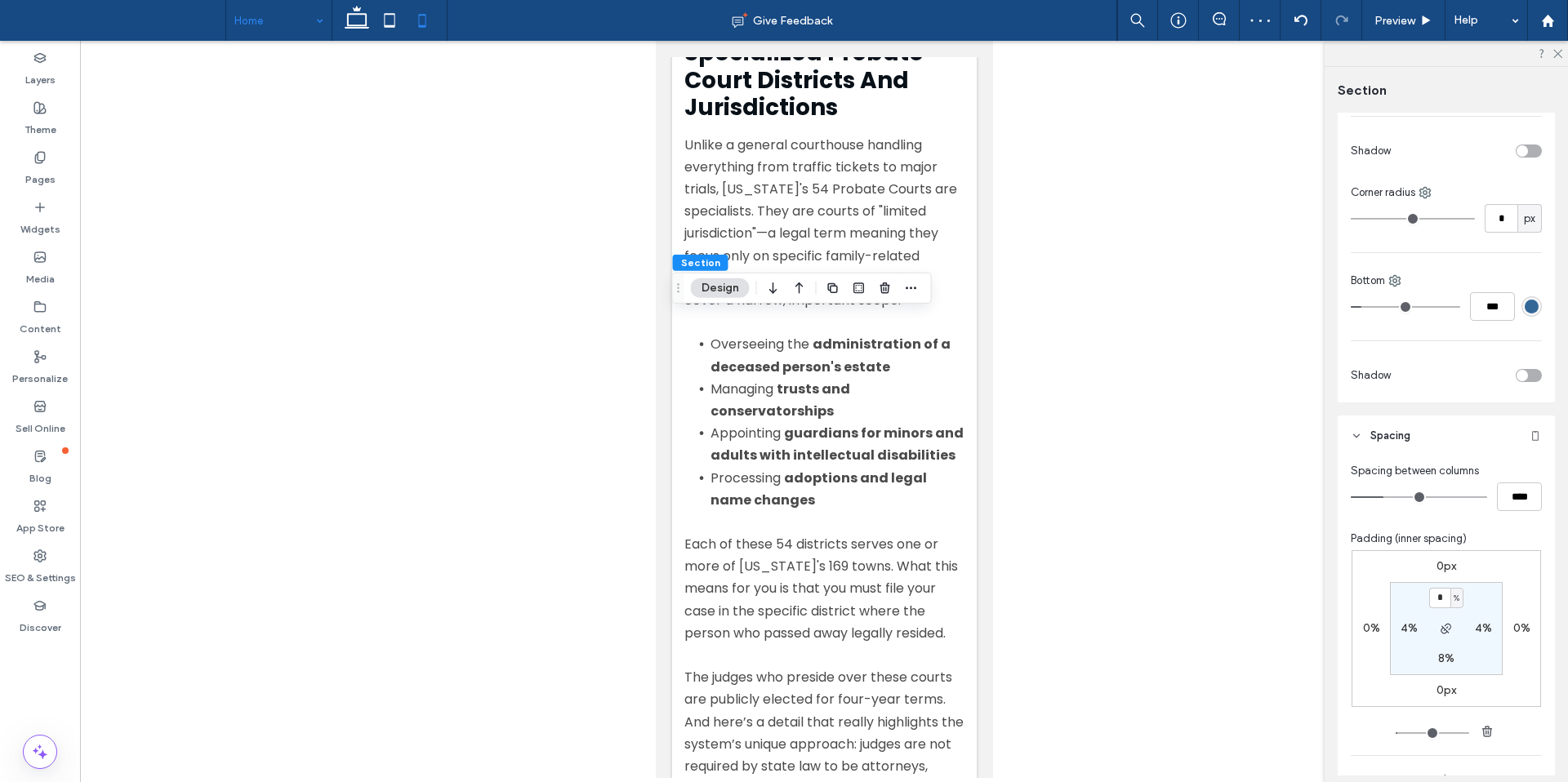
scroll to position [552, 0]
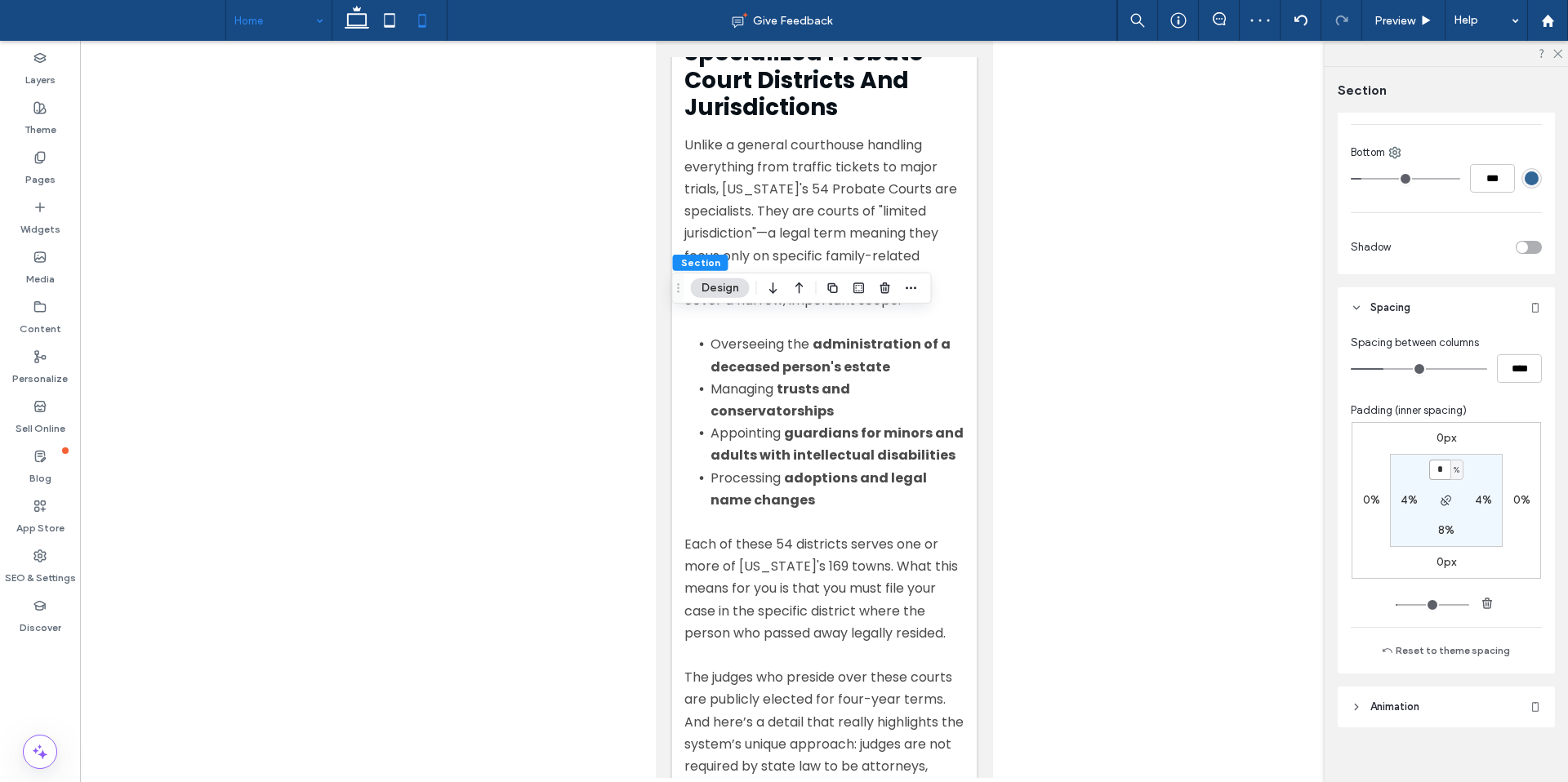
click at [1442, 466] on input "*" at bounding box center [1438, 469] width 21 height 21
type input "*"
click at [1460, 463] on section "* % 4% 8% 4%" at bounding box center [1446, 500] width 112 height 93
type input "*"
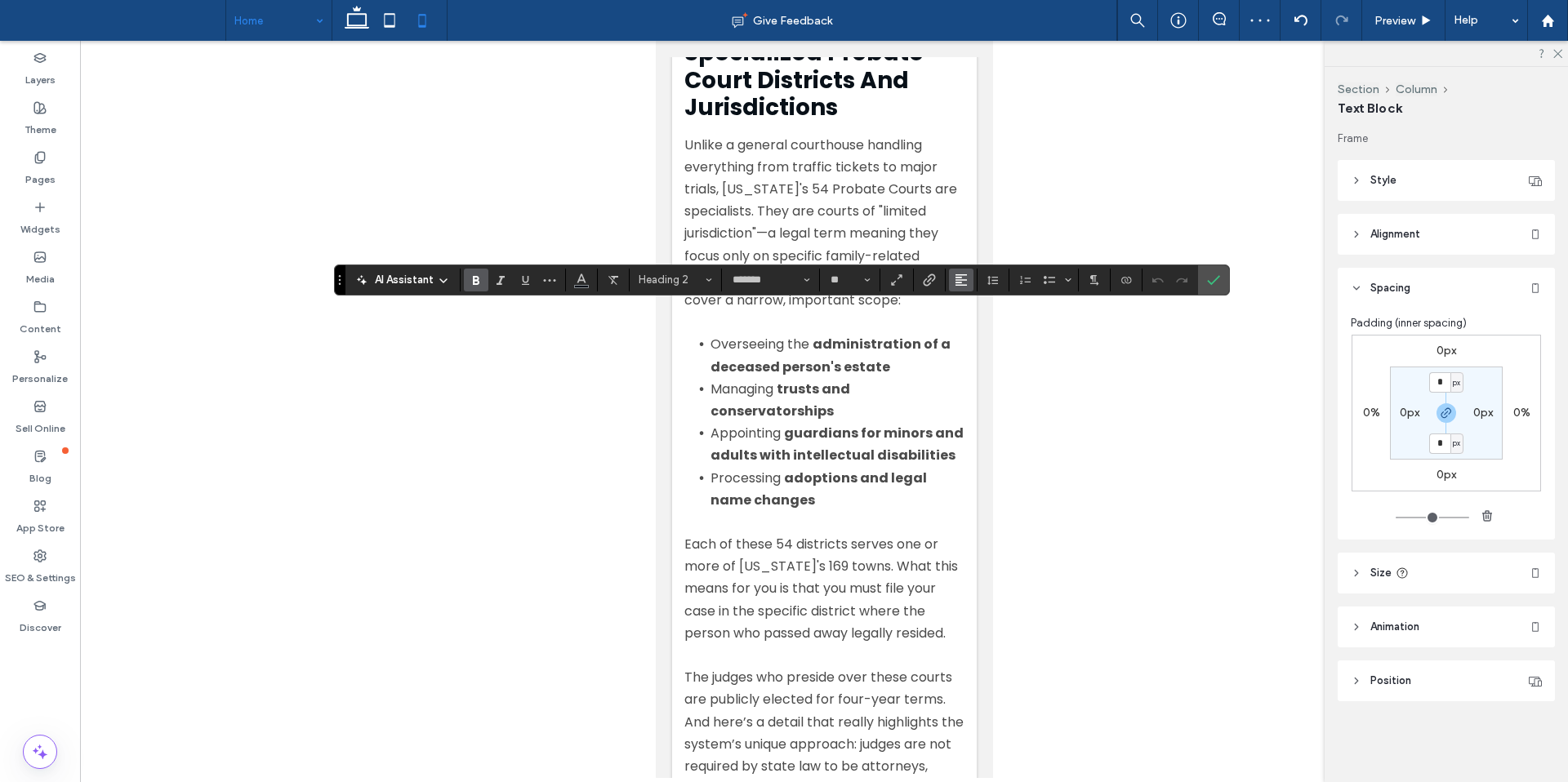
click at [962, 288] on span "Alignment" at bounding box center [961, 279] width 13 height 21
click at [978, 325] on use "ui.textEditor.alignment.center" at bounding box center [973, 330] width 12 height 12
click at [1212, 276] on icon "Confirm" at bounding box center [1213, 280] width 13 height 13
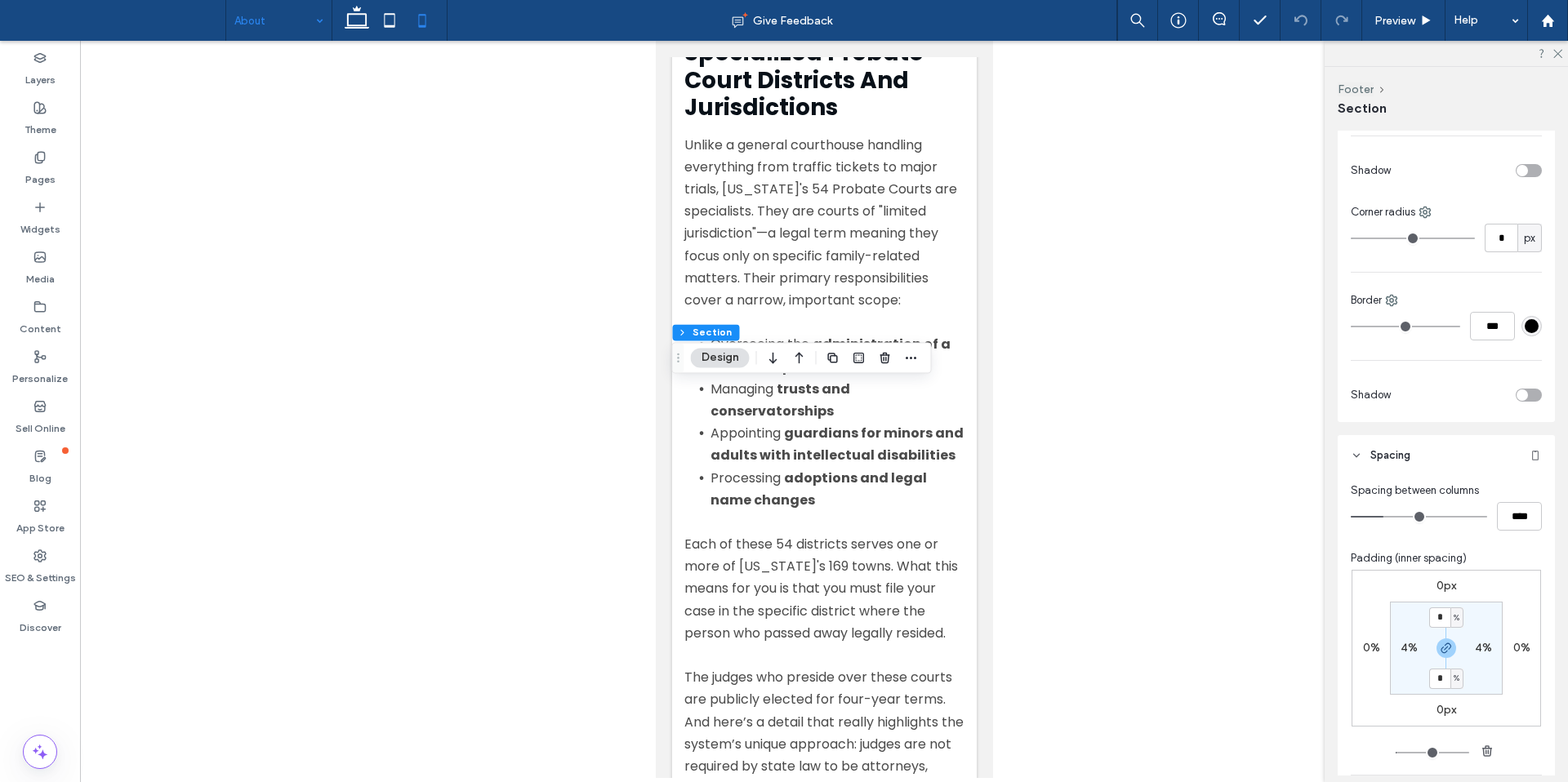
scroll to position [533, 0]
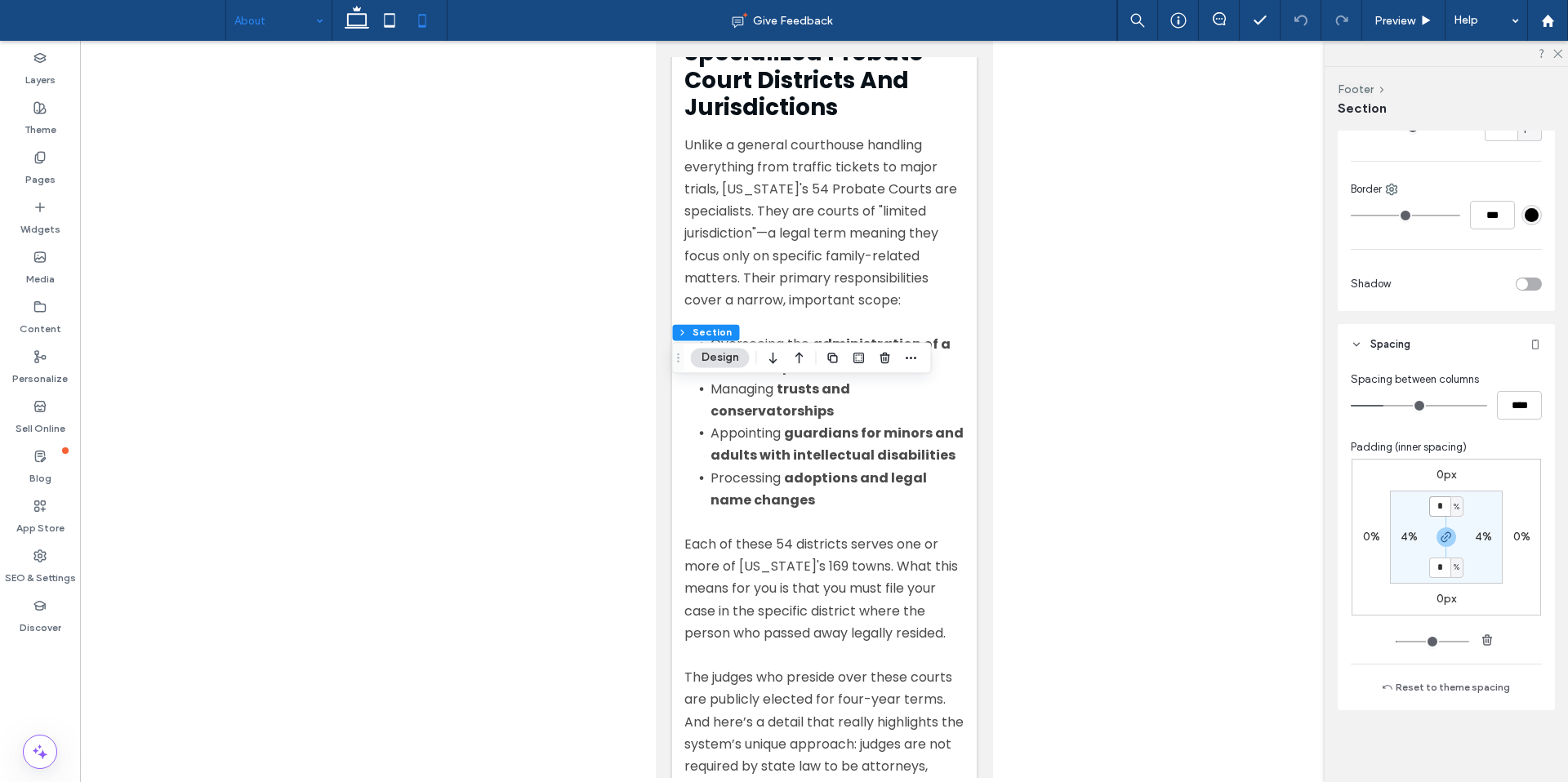
click at [1440, 502] on input "*" at bounding box center [1438, 507] width 21 height 21
type input "*"
click at [1489, 497] on section "* % 4% * % 4%" at bounding box center [1446, 536] width 112 height 93
type input "*"
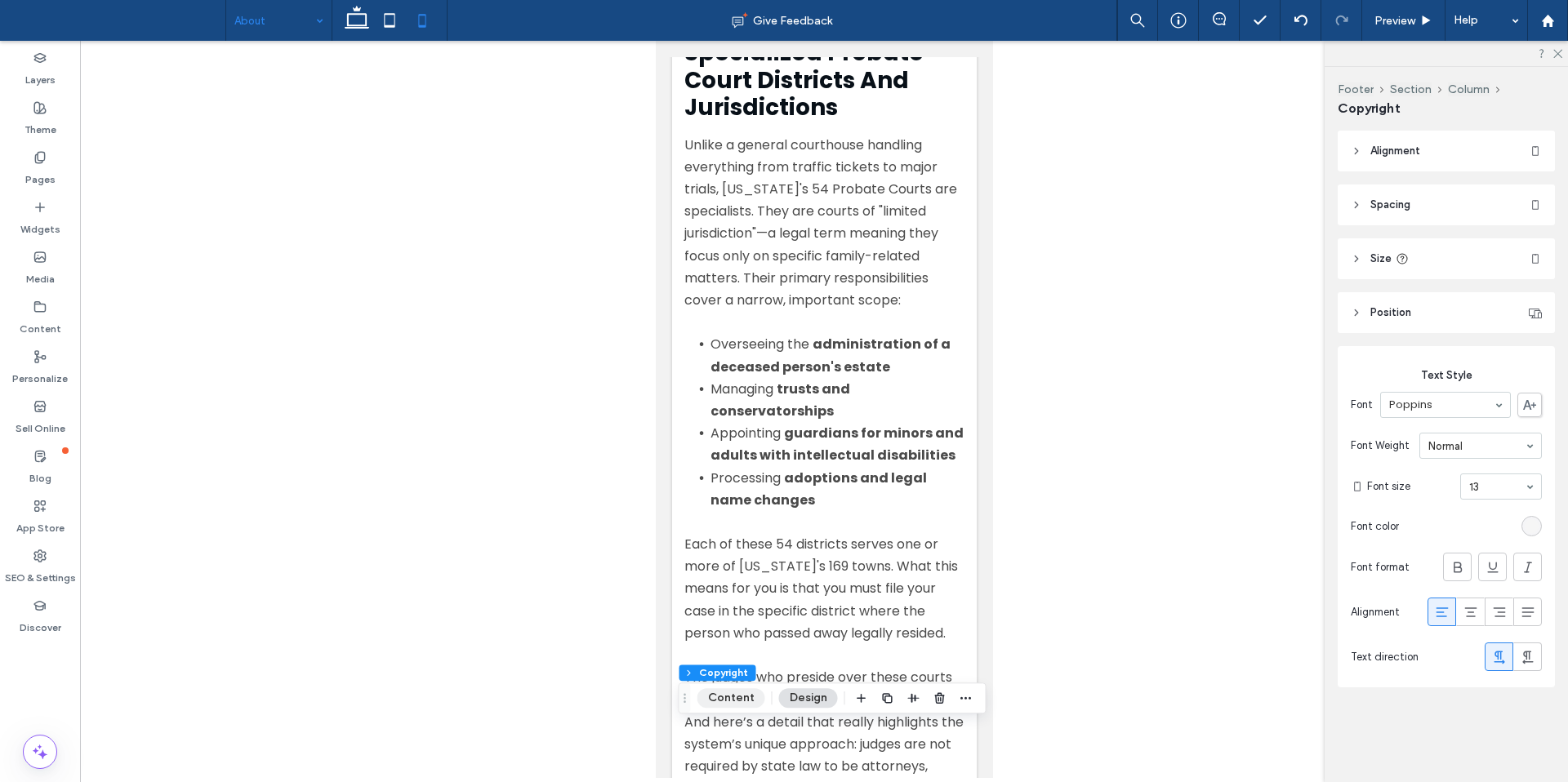
click at [747, 688] on button "Content" at bounding box center [731, 698] width 68 height 20
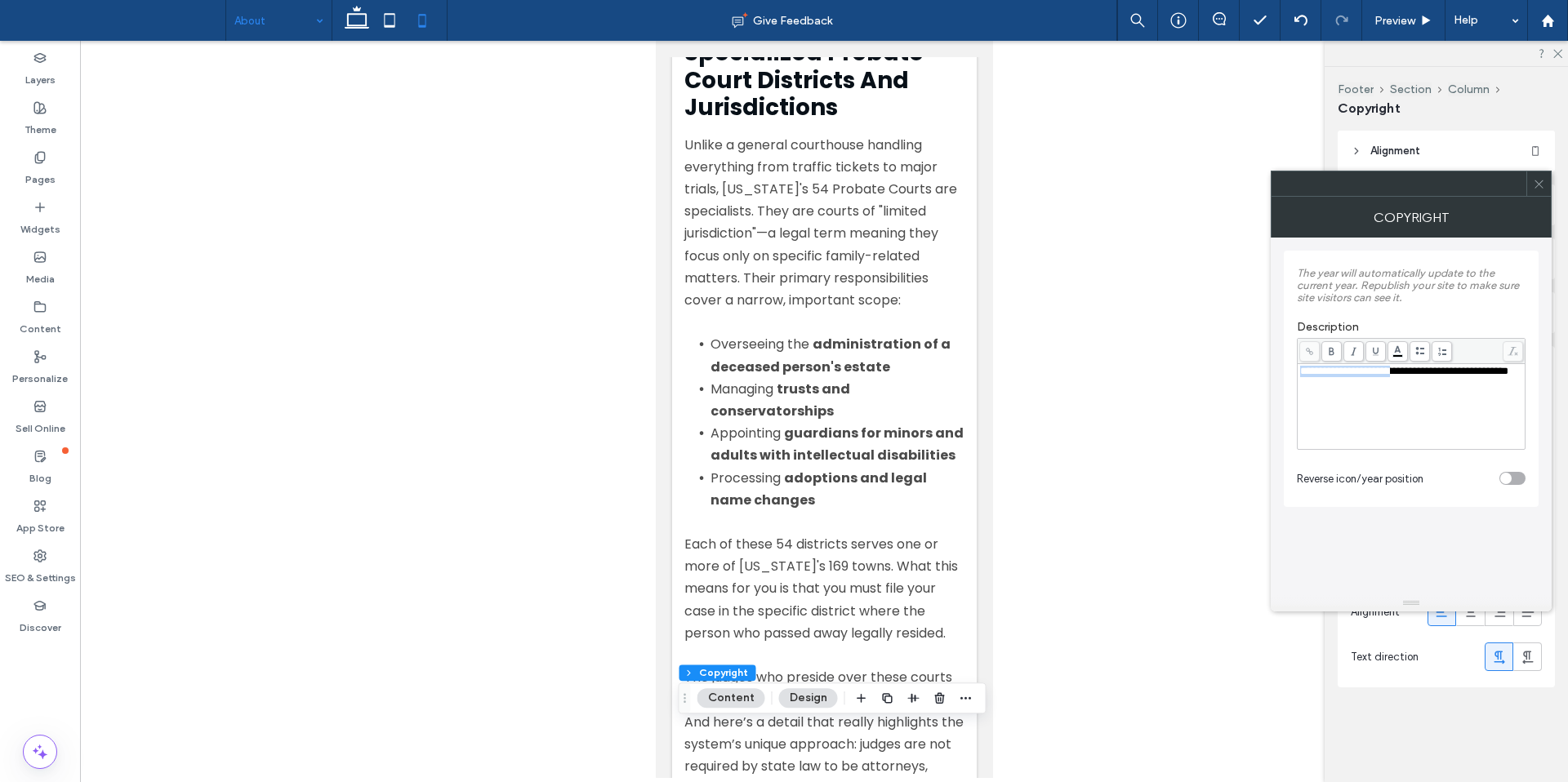
drag, startPoint x: 1402, startPoint y: 374, endPoint x: 1281, endPoint y: 377, distance: 121.0
click at [1281, 377] on div "**********" at bounding box center [1411, 416] width 281 height 358
click at [1383, 468] on section "Reverse icon/year position" at bounding box center [1411, 478] width 228 height 41
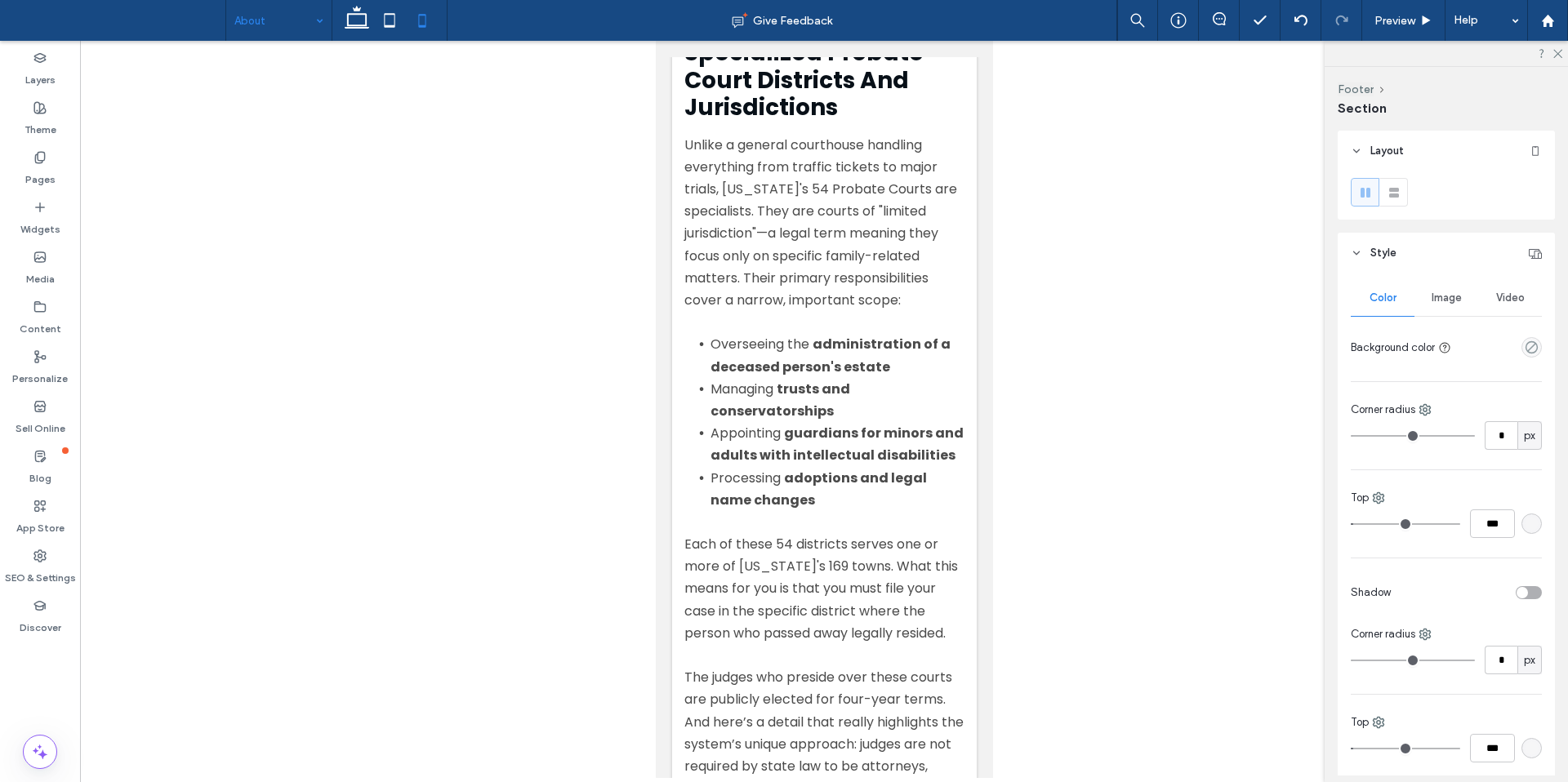
type input "*"
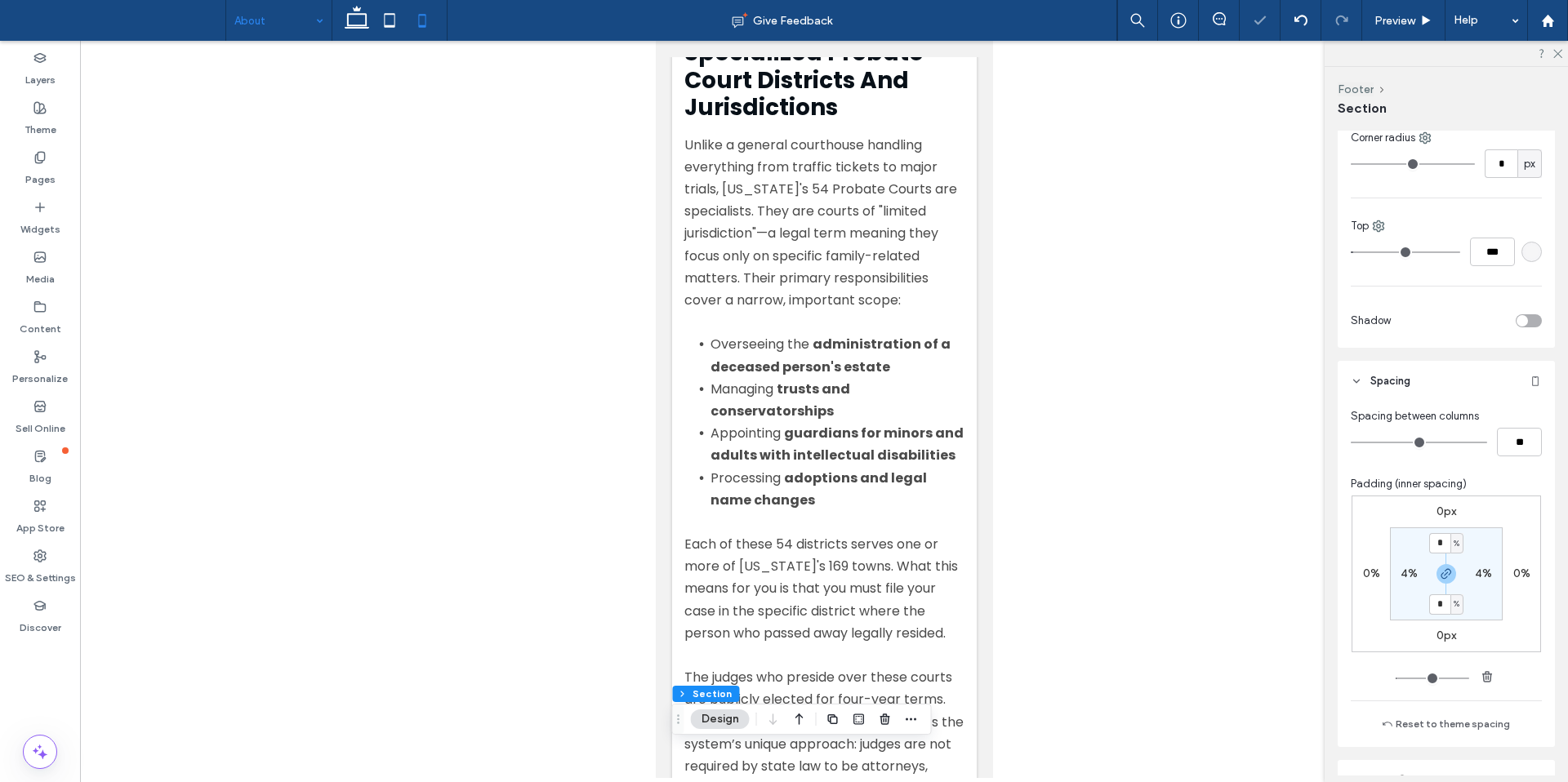
scroll to position [594, 0]
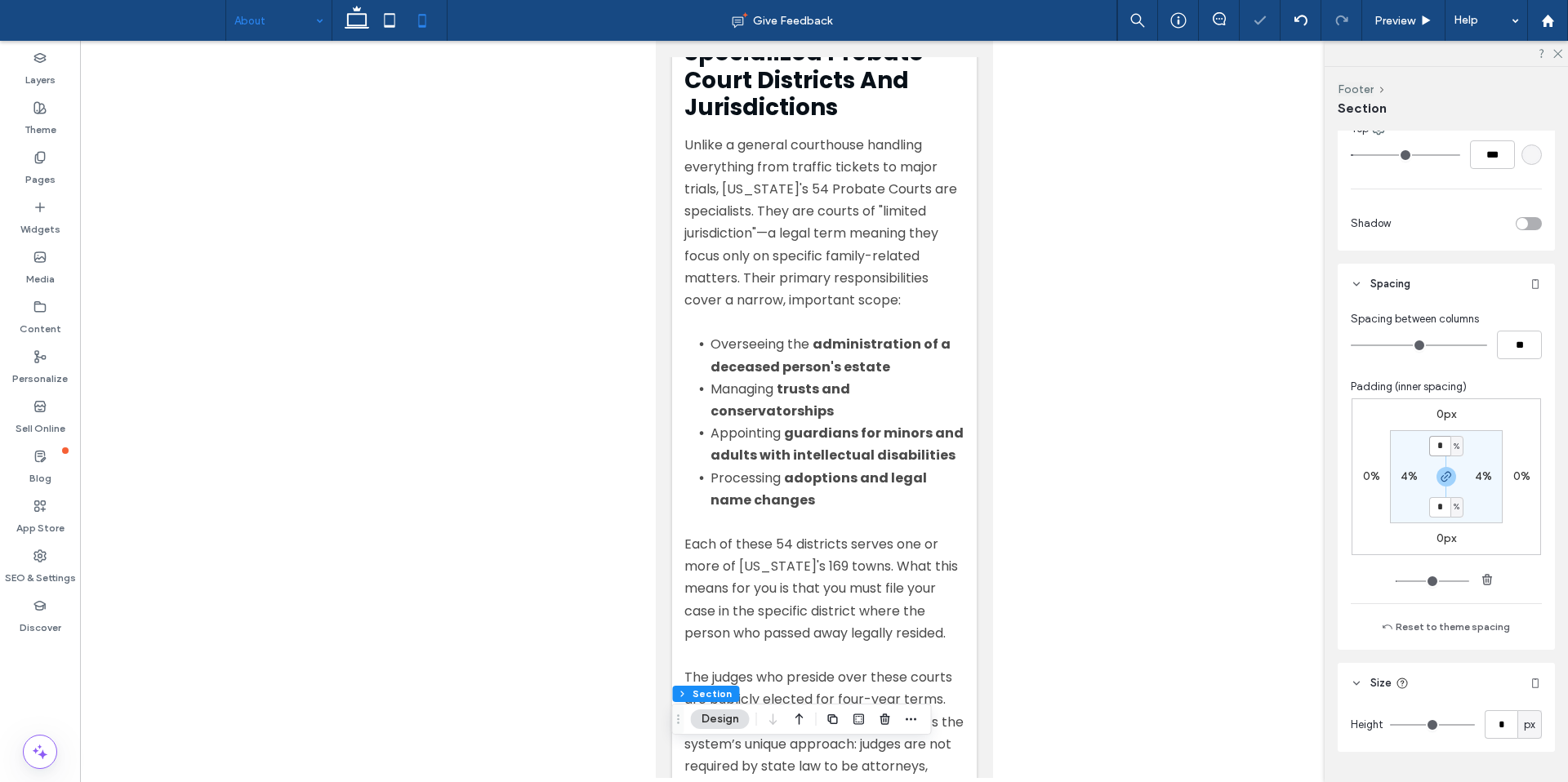
click at [1439, 440] on input "*" at bounding box center [1438, 446] width 21 height 21
type input "*"
click at [1472, 449] on section "* % 4% * % 4%" at bounding box center [1446, 477] width 112 height 93
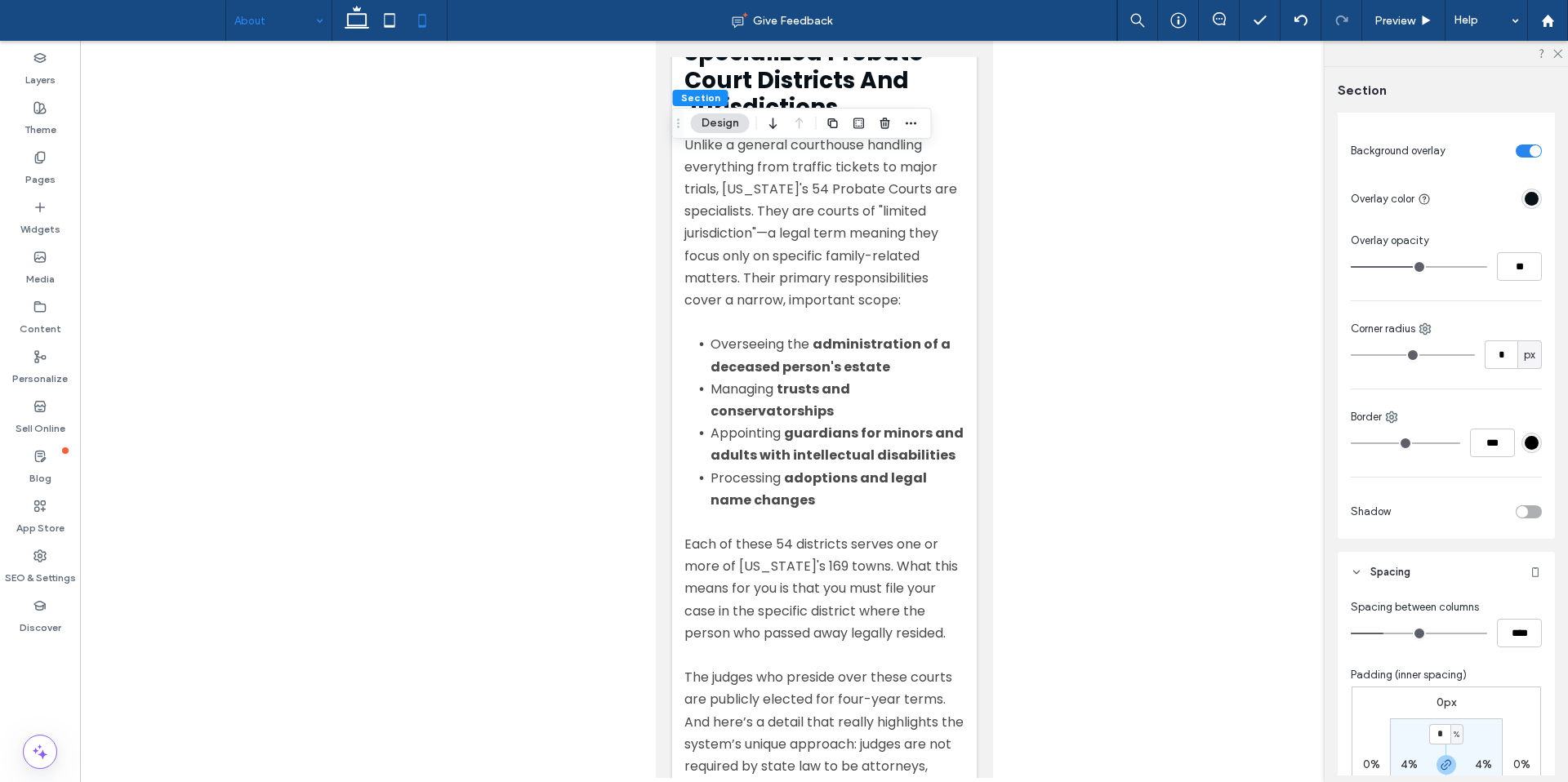
scroll to position [835, 0]
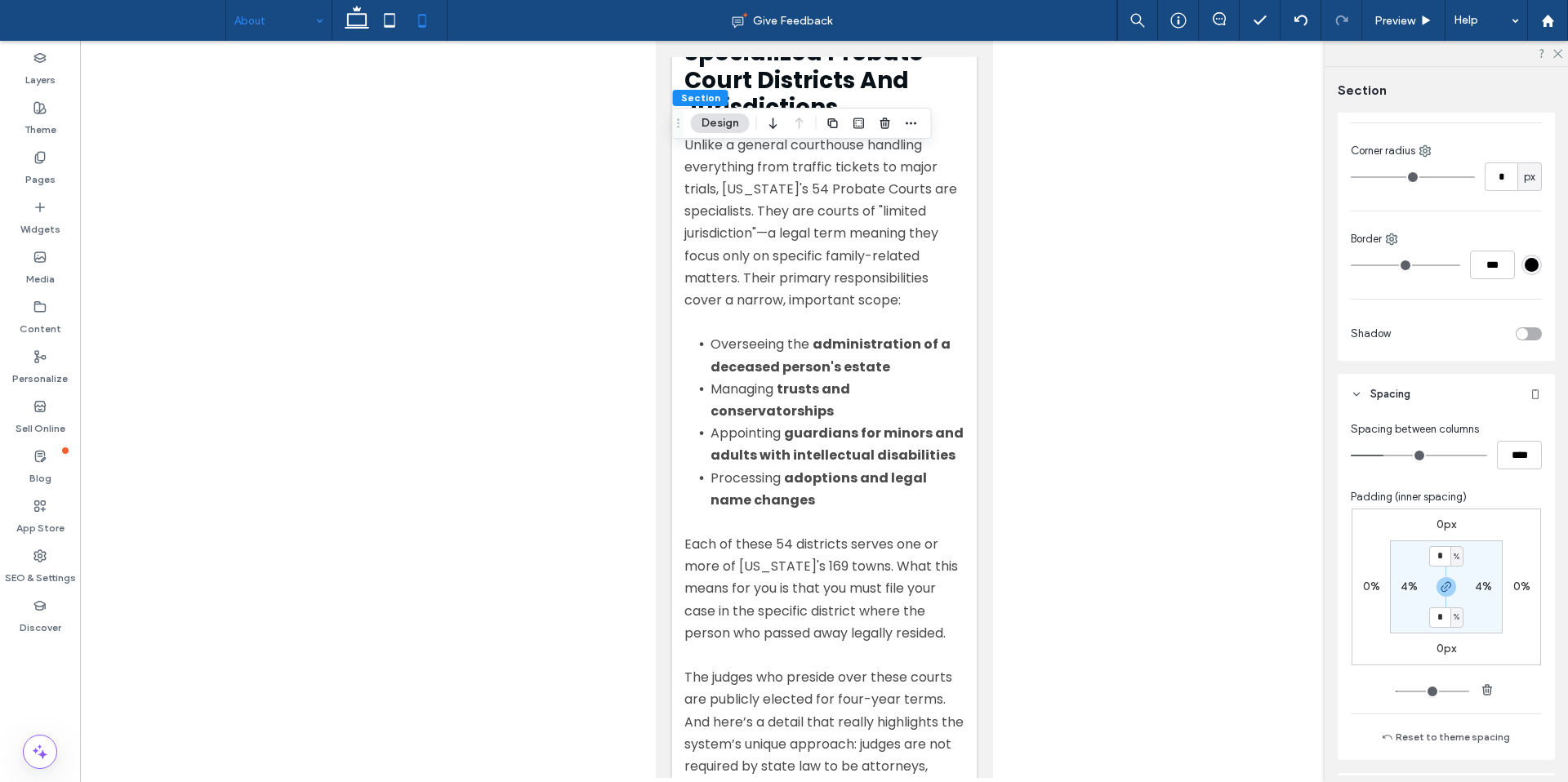
type input "*"
click at [1477, 526] on div "0px 0% 0px 0% * % 4% * % 4%" at bounding box center [1446, 586] width 189 height 157
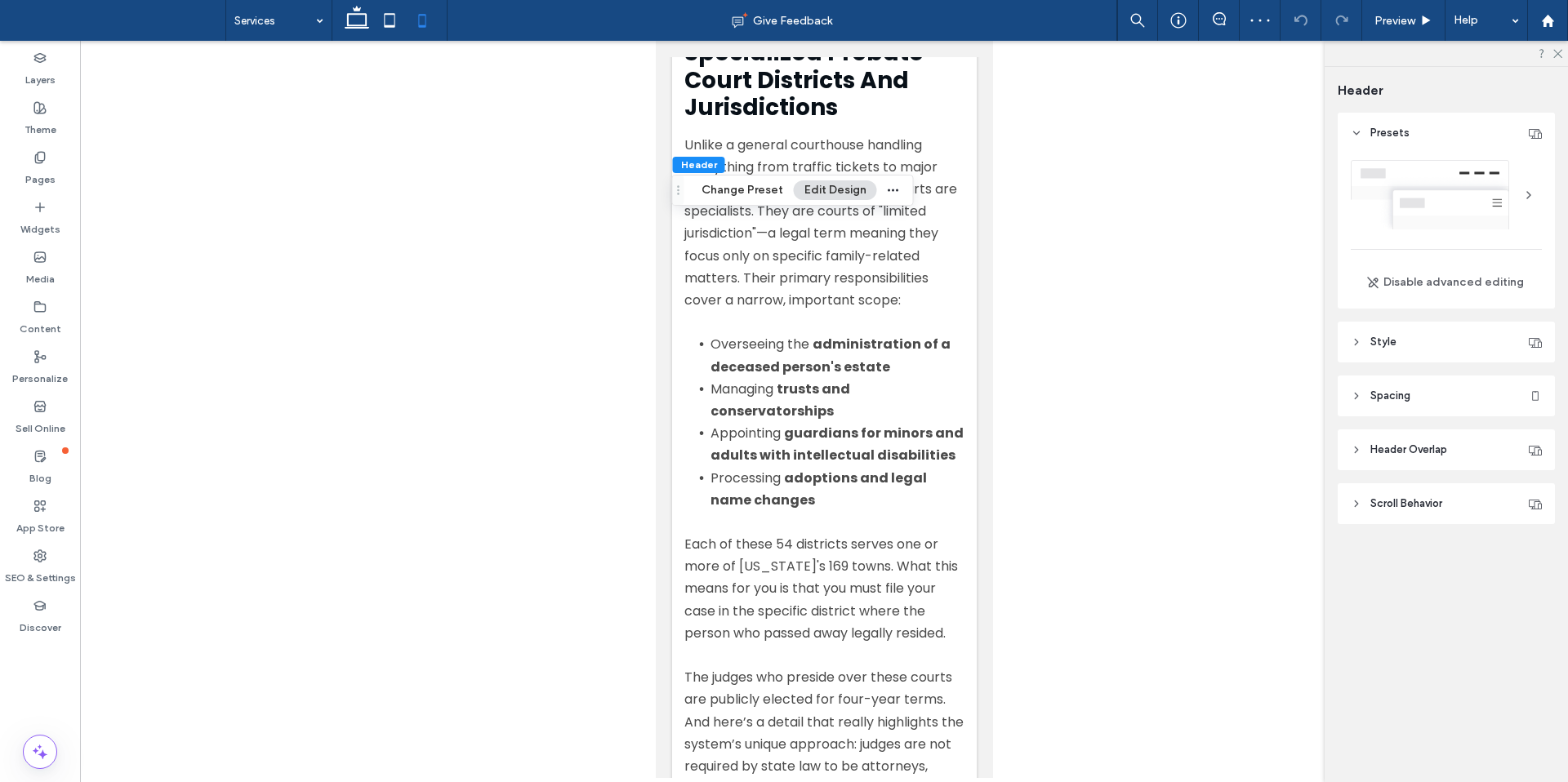
click at [1414, 400] on header "Spacing" at bounding box center [1447, 395] width 218 height 41
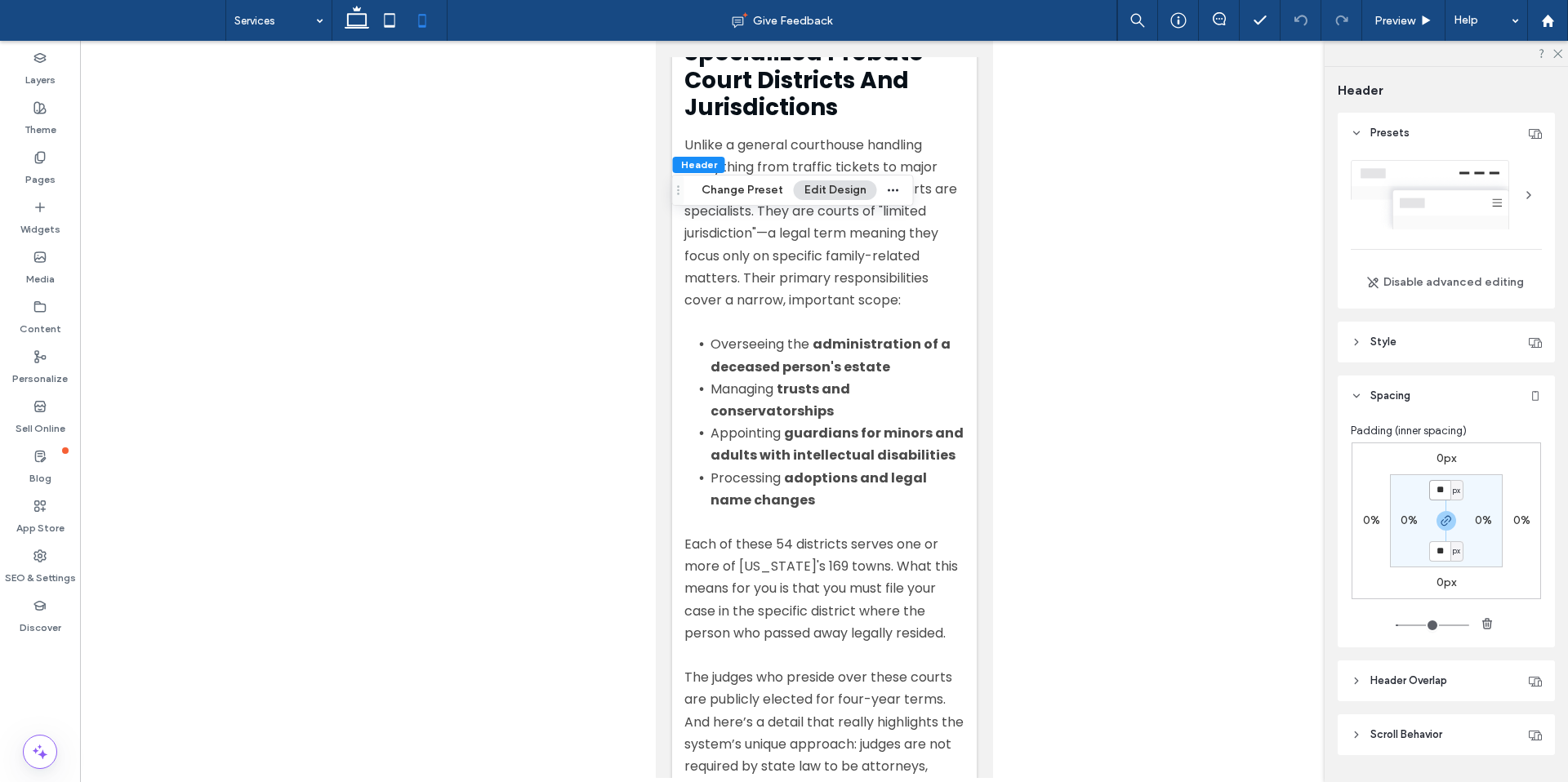
click at [1440, 489] on input "**" at bounding box center [1438, 490] width 21 height 21
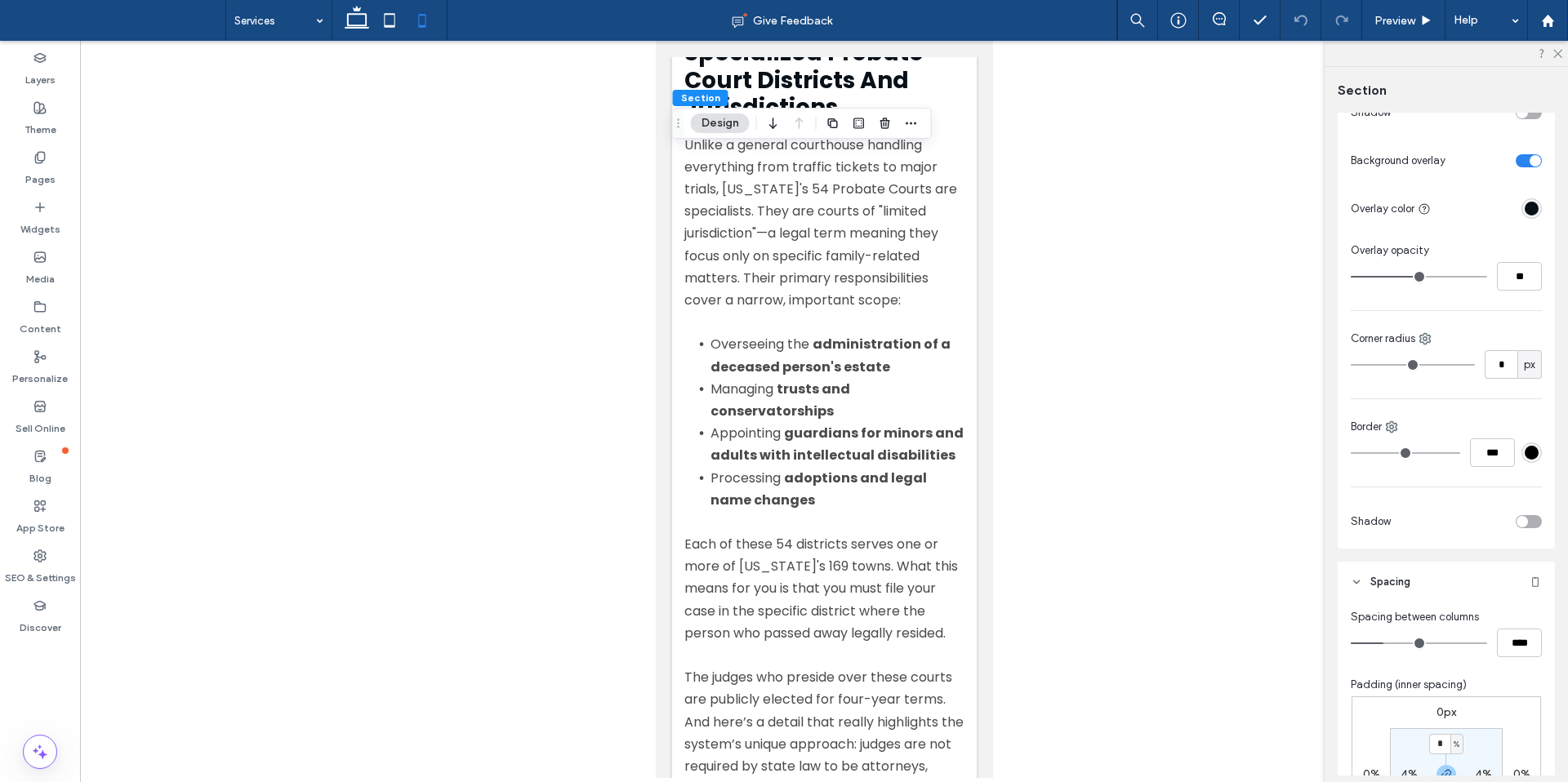
scroll to position [938, 0]
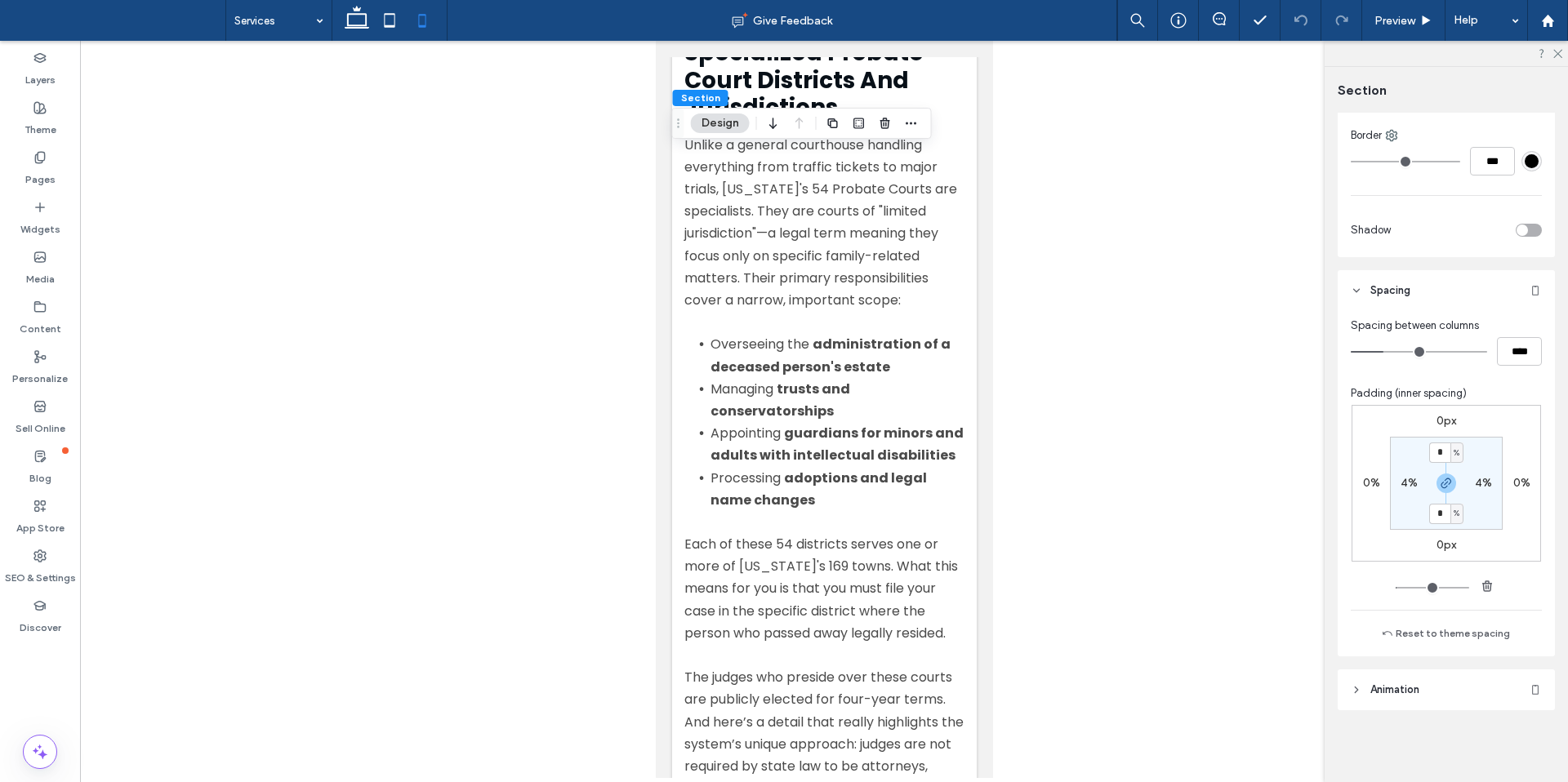
type input "*"
click at [1467, 454] on section "* % 4% * % 4%" at bounding box center [1446, 483] width 112 height 93
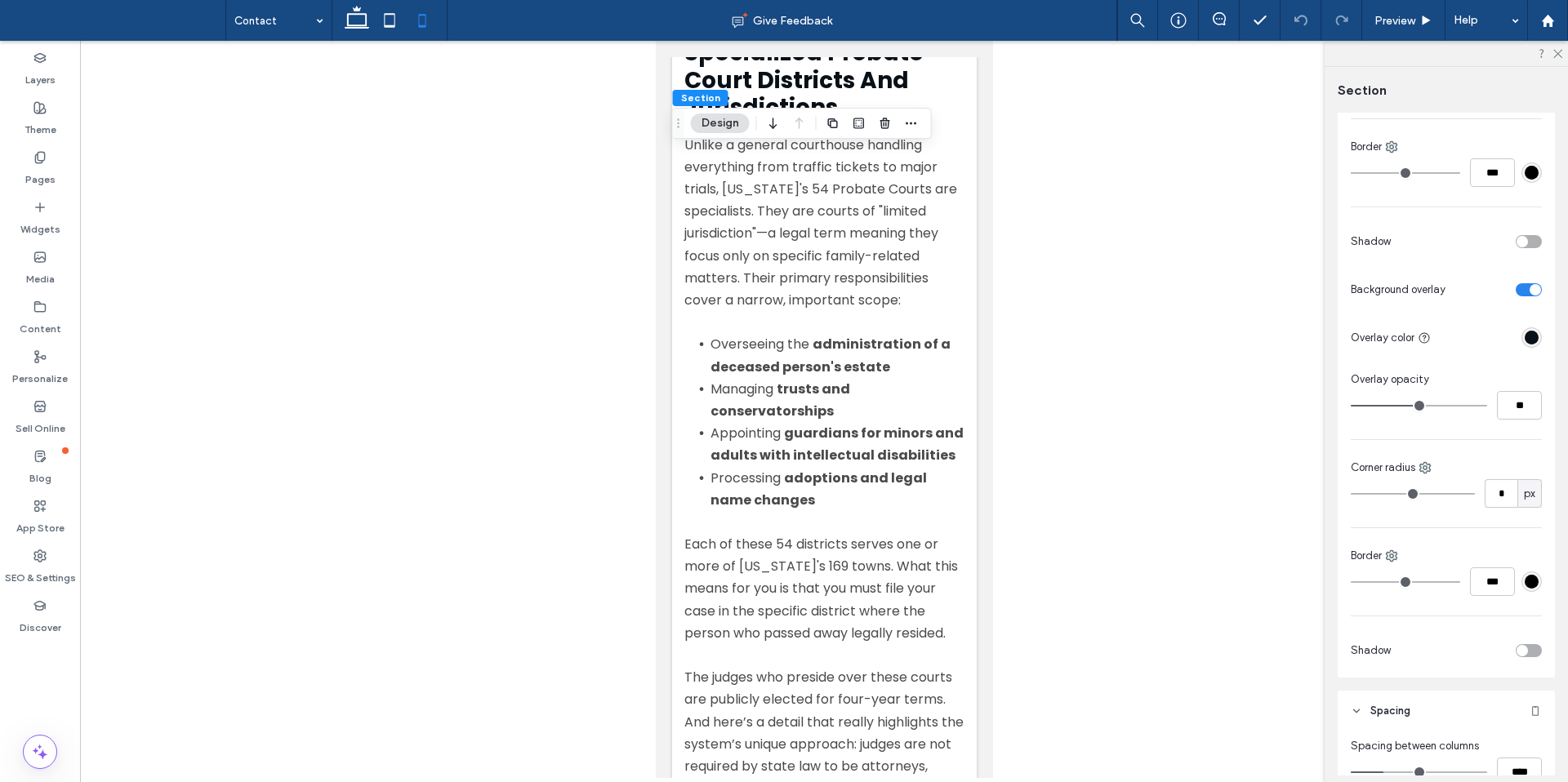
scroll to position [917, 0]
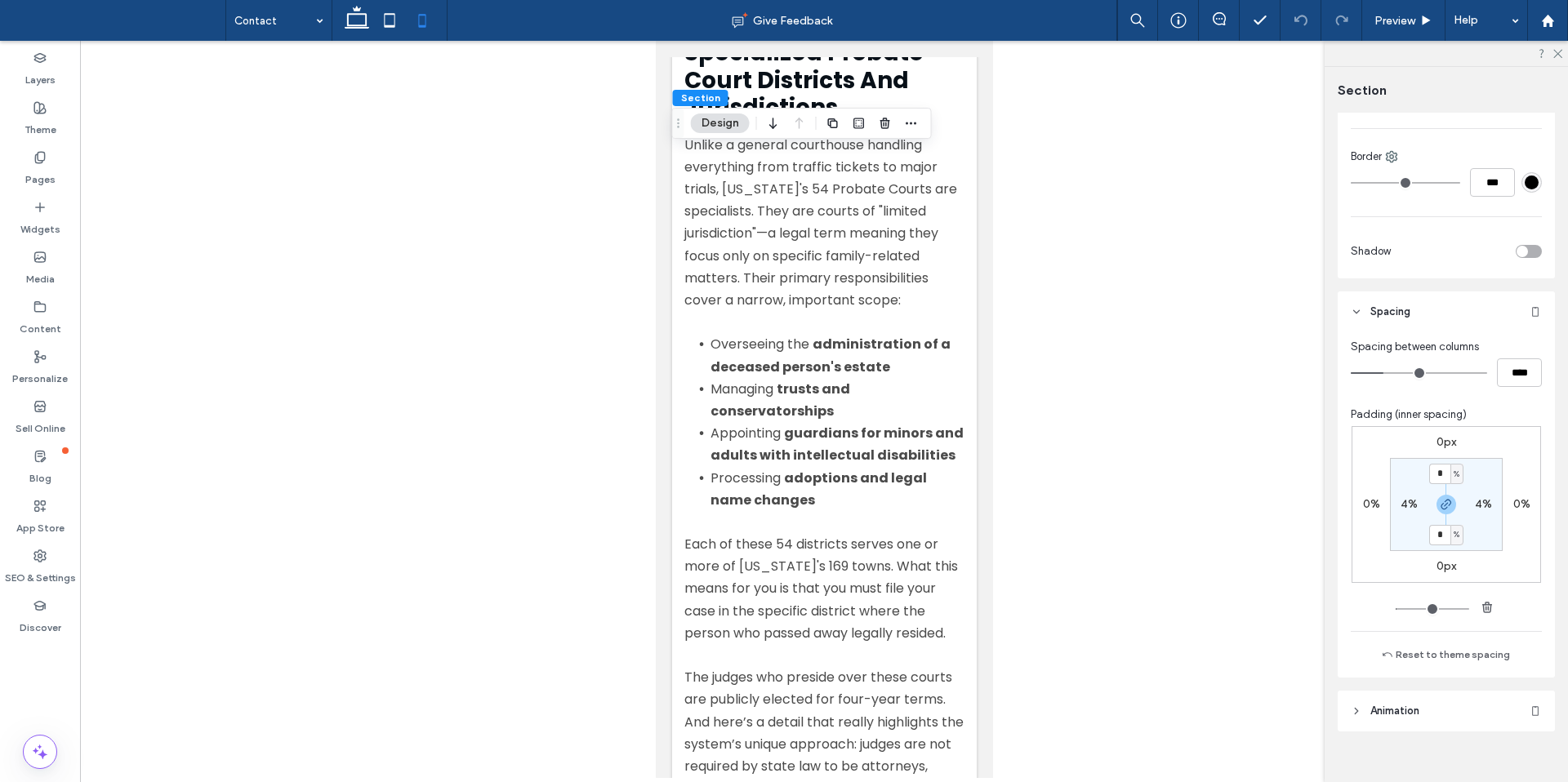
type input "*"
click at [1462, 474] on section "* % 4% * % 4%" at bounding box center [1446, 504] width 112 height 93
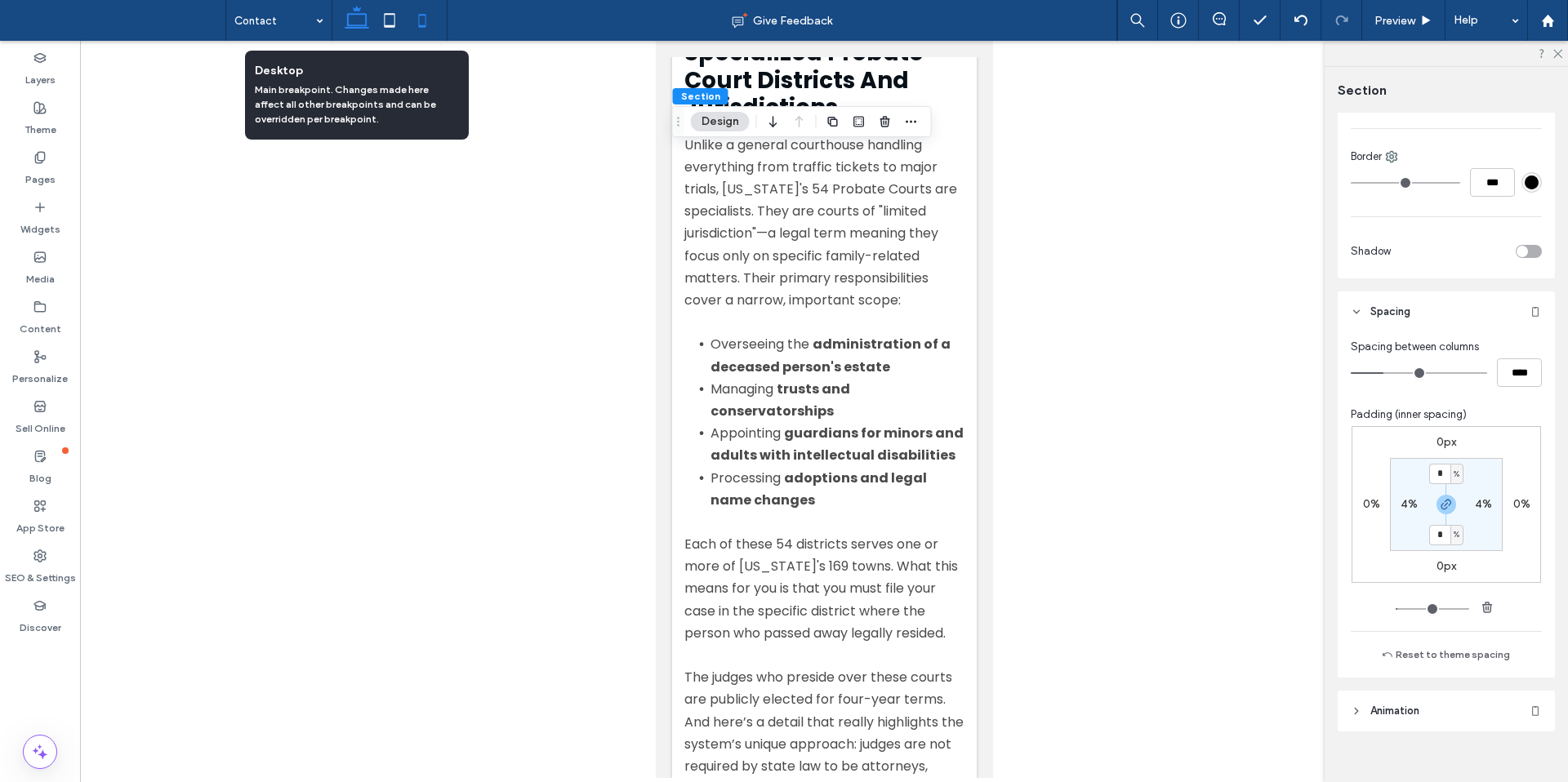
click at [346, 24] on icon at bounding box center [357, 21] width 33 height 33
type input "*"
